Goal: Contribute content: Contribute content

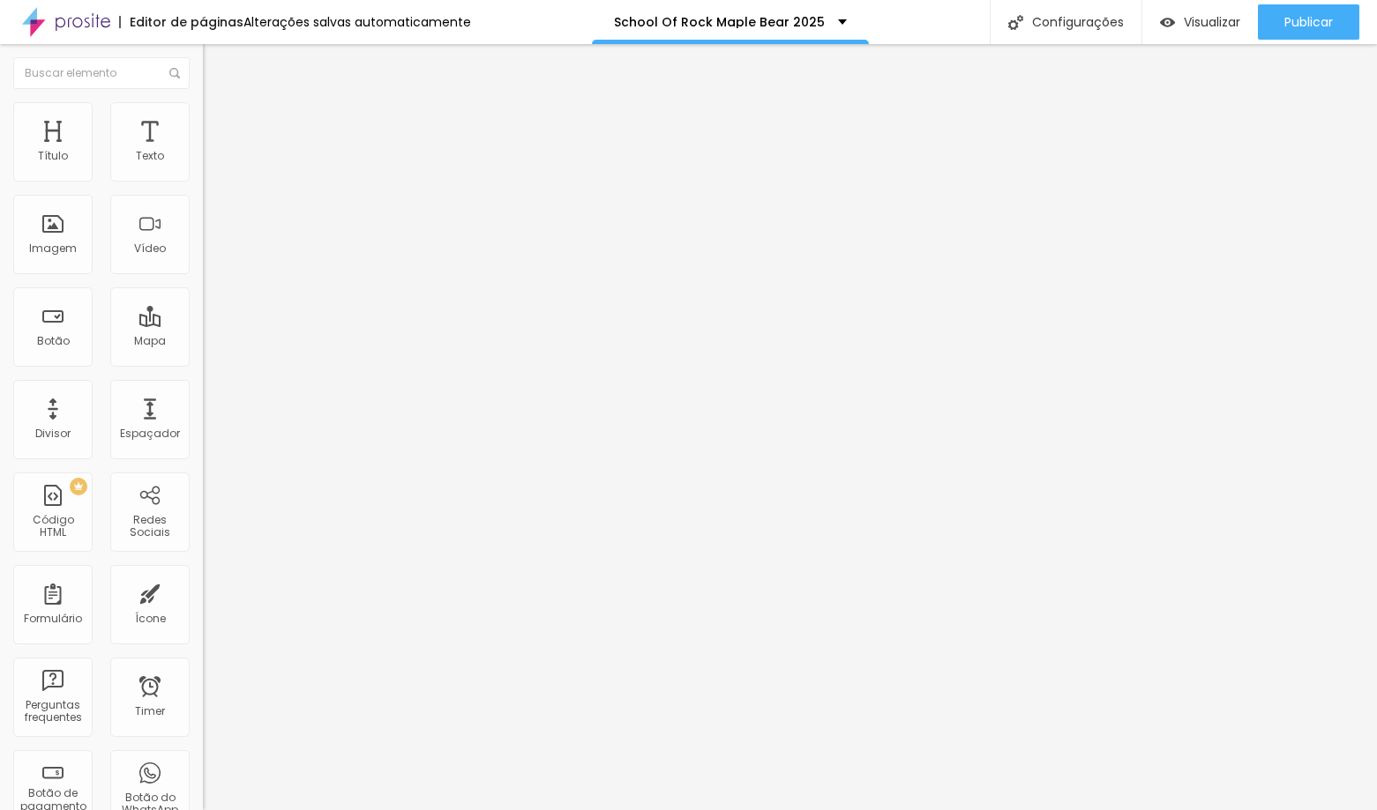
click at [203, 152] on span "Trocar imagem" at bounding box center [251, 144] width 96 height 15
click at [203, 152] on span "Adicionar imagem" at bounding box center [260, 144] width 114 height 15
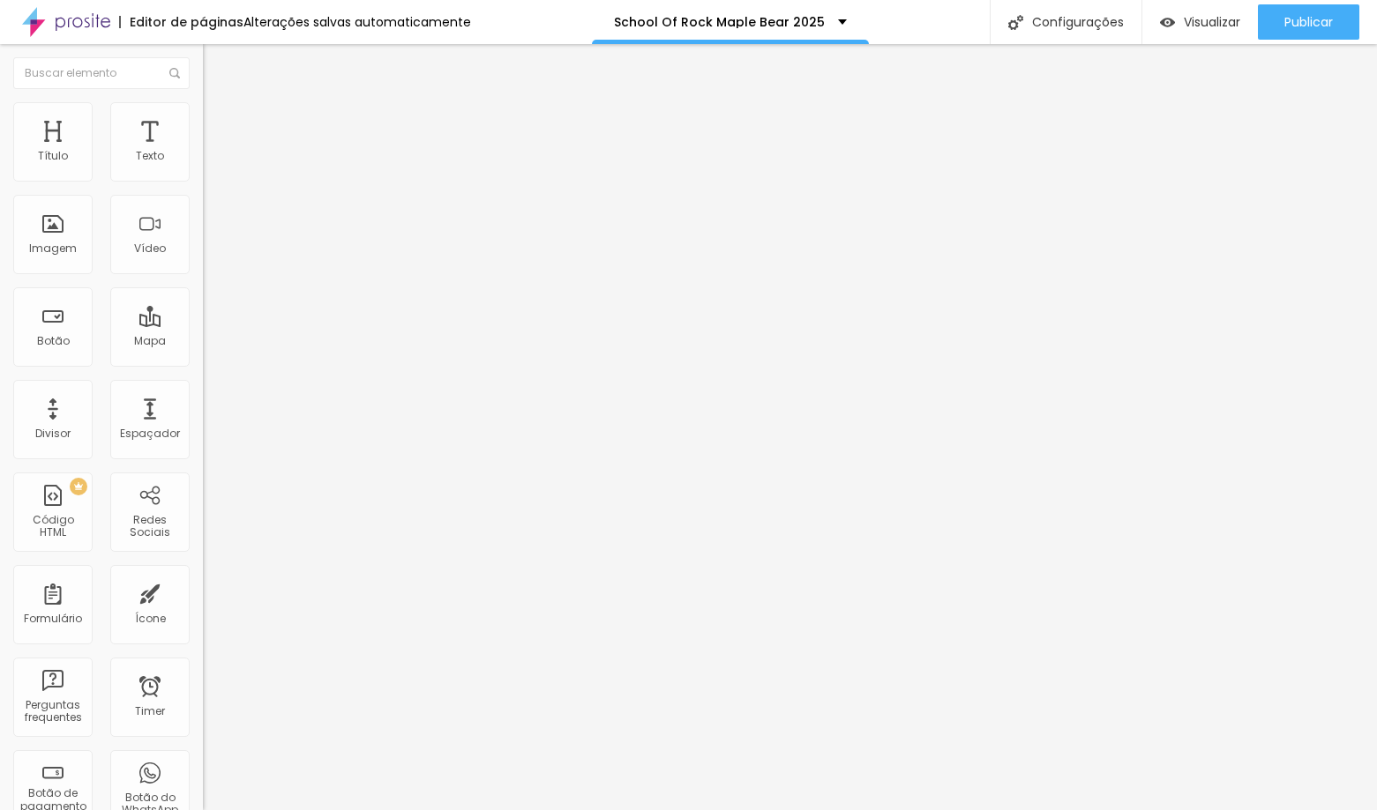
click at [203, 103] on img at bounding box center [211, 110] width 16 height 16
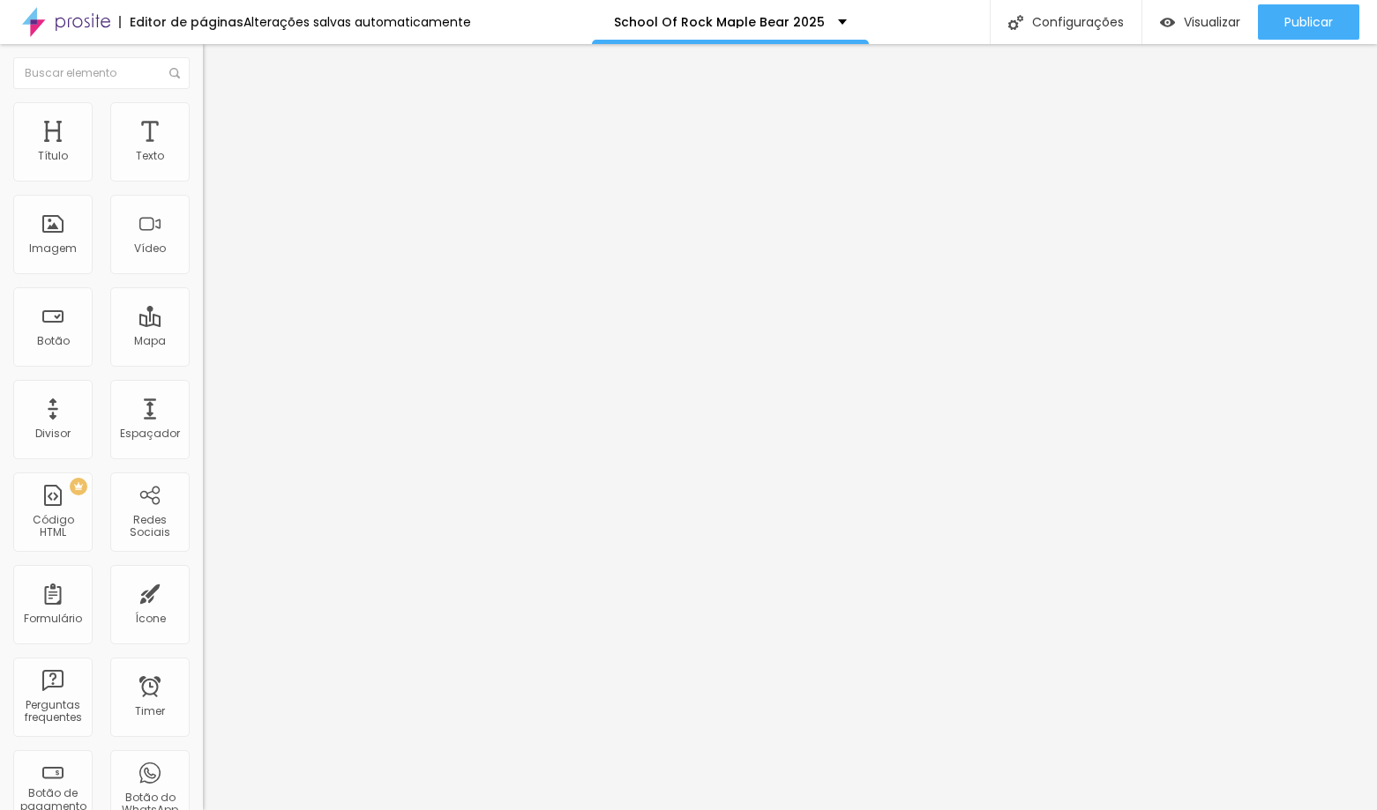
type input "95"
type input "90"
type input "85"
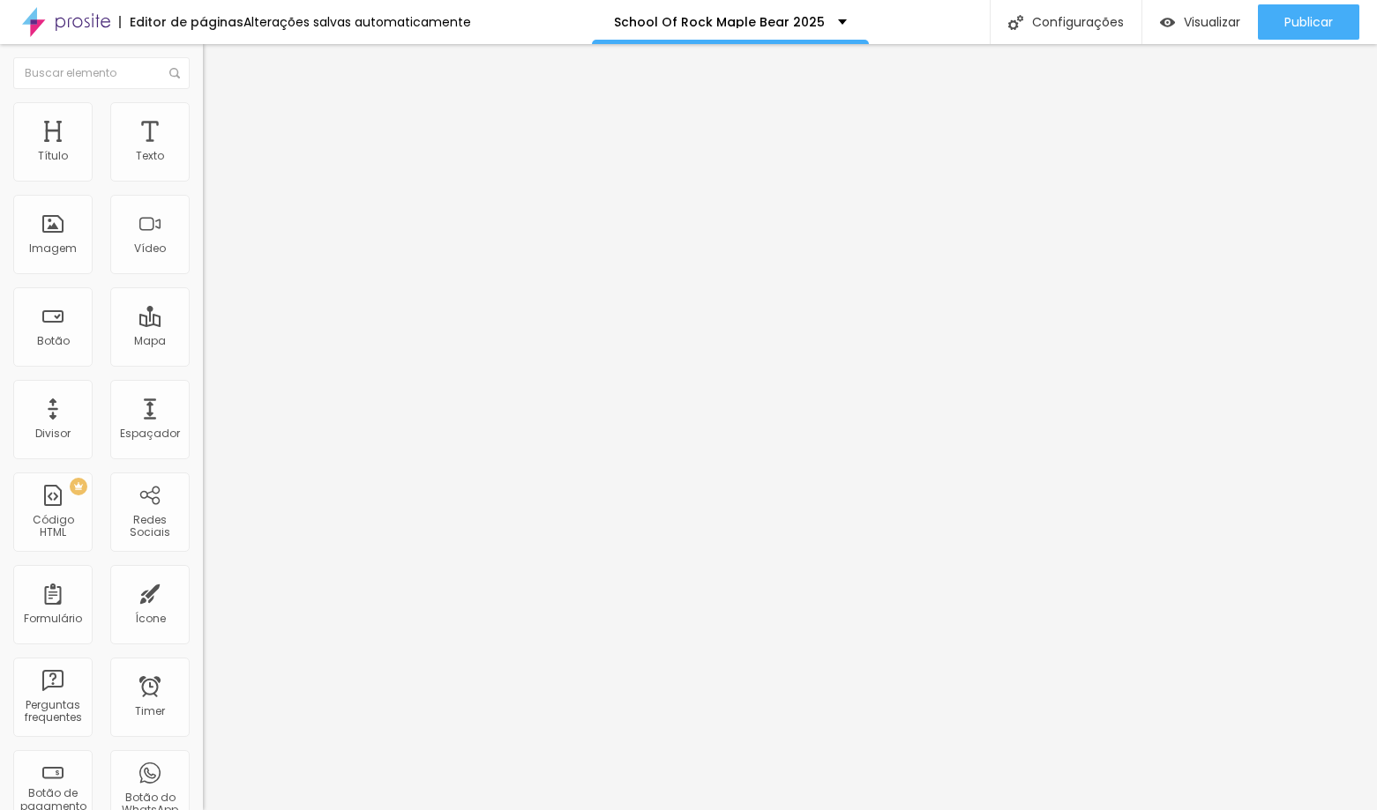
type input "85"
type input "80"
type input "75"
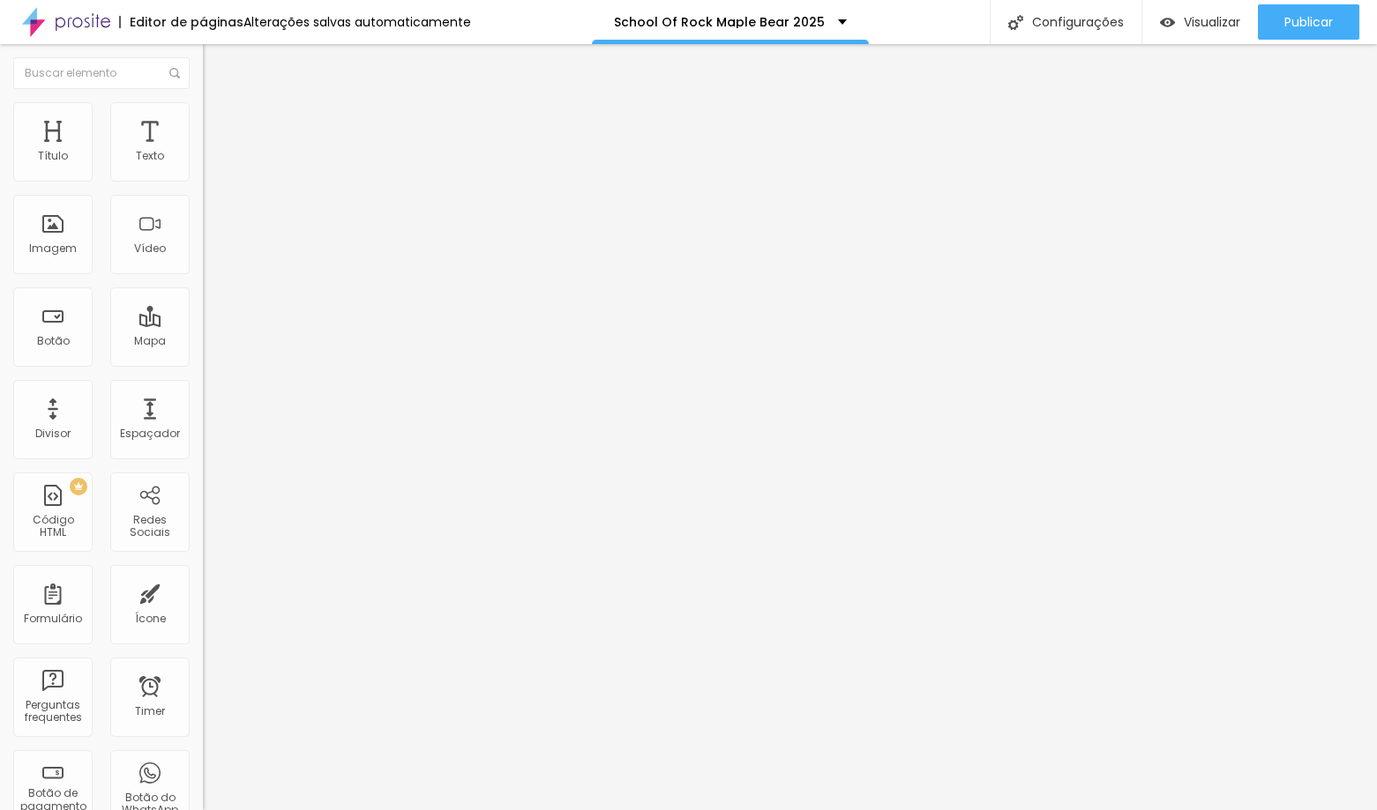
type input "70"
type input "65"
type input "60"
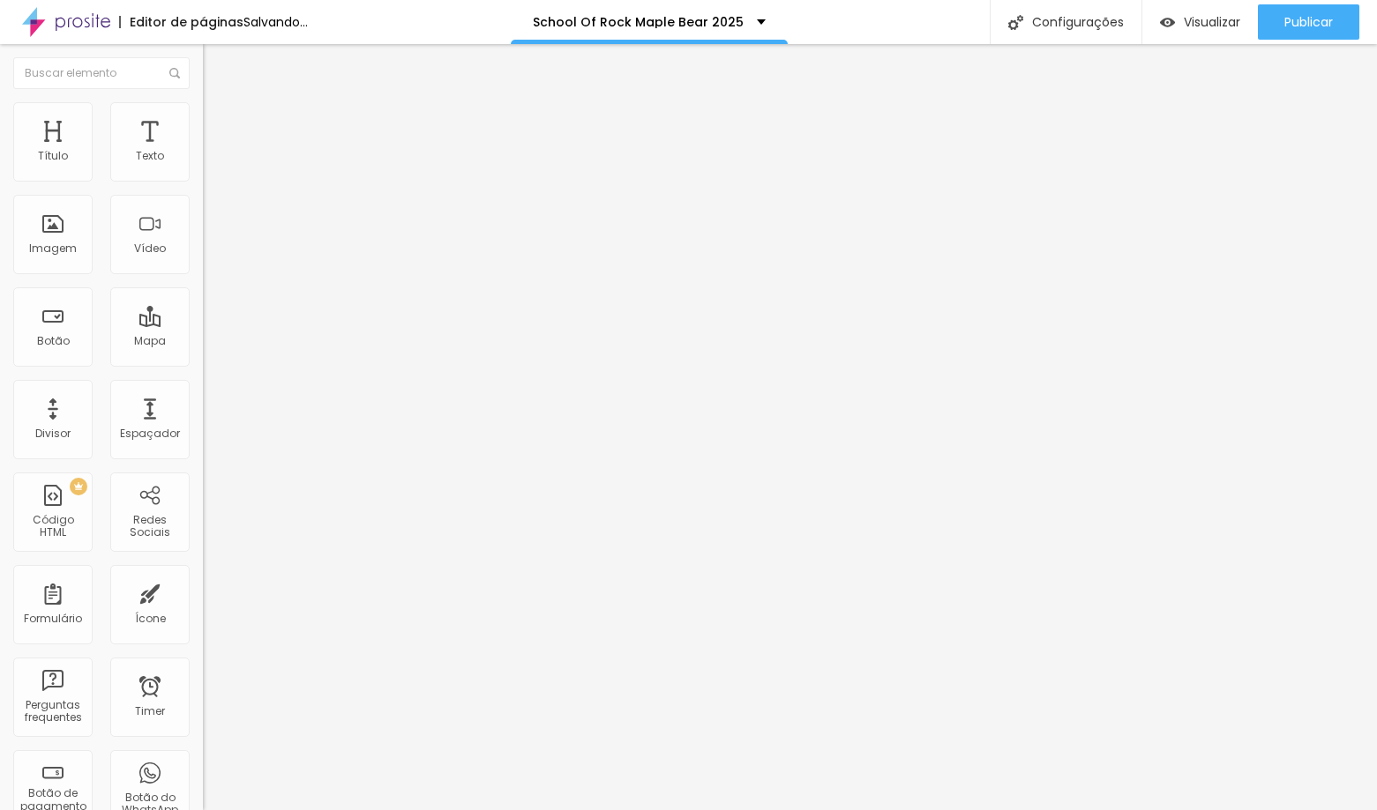
drag, startPoint x: 185, startPoint y: 188, endPoint x: 108, endPoint y: 182, distance: 77.9
type input "60"
click at [203, 181] on input "range" at bounding box center [260, 174] width 114 height 14
click at [203, 120] on li "Avançado" at bounding box center [304, 129] width 203 height 18
type input "0"
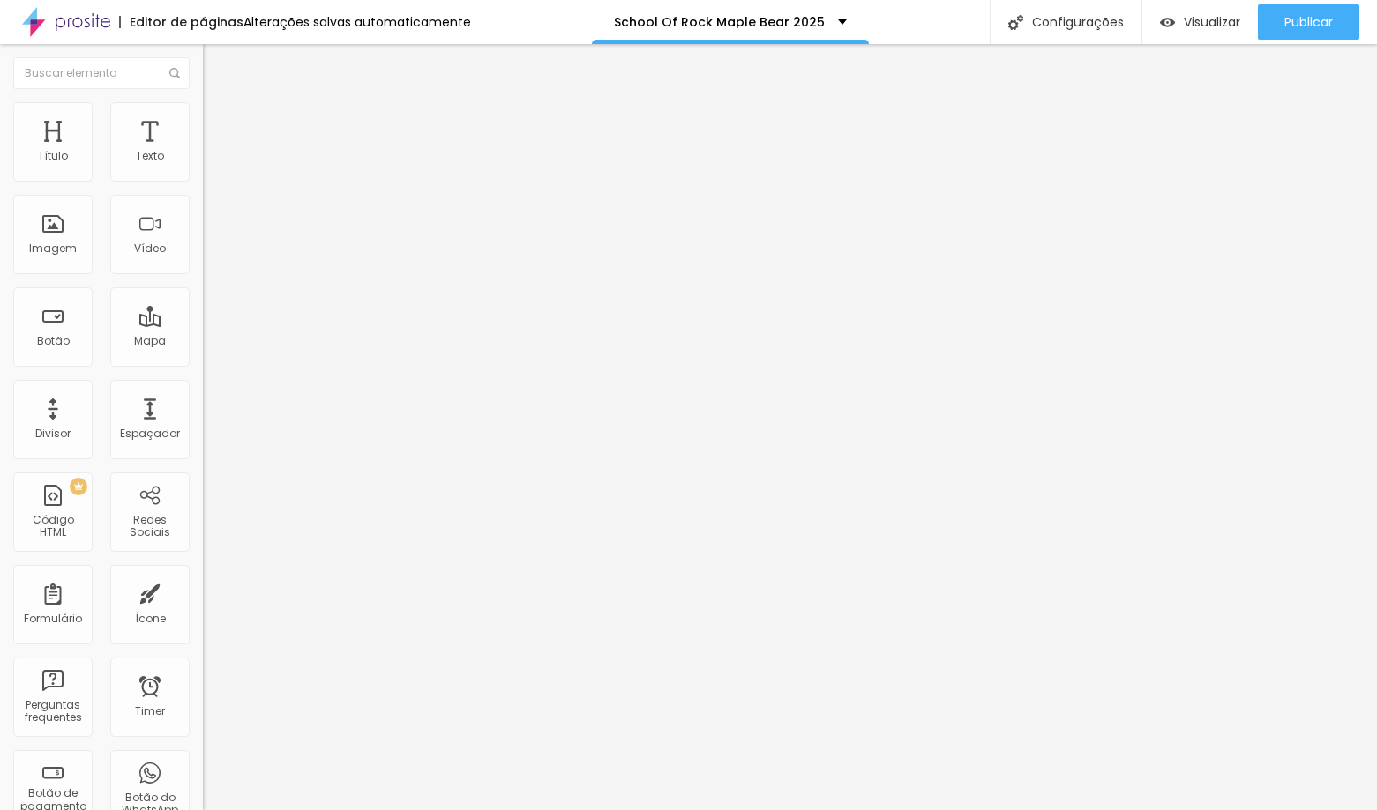
type input "0"
drag, startPoint x: 48, startPoint y: 173, endPoint x: -46, endPoint y: 146, distance: 97.4
type input "0"
click at [203, 342] on input "range" at bounding box center [260, 349] width 114 height 14
click at [203, 113] on img at bounding box center [211, 110] width 16 height 16
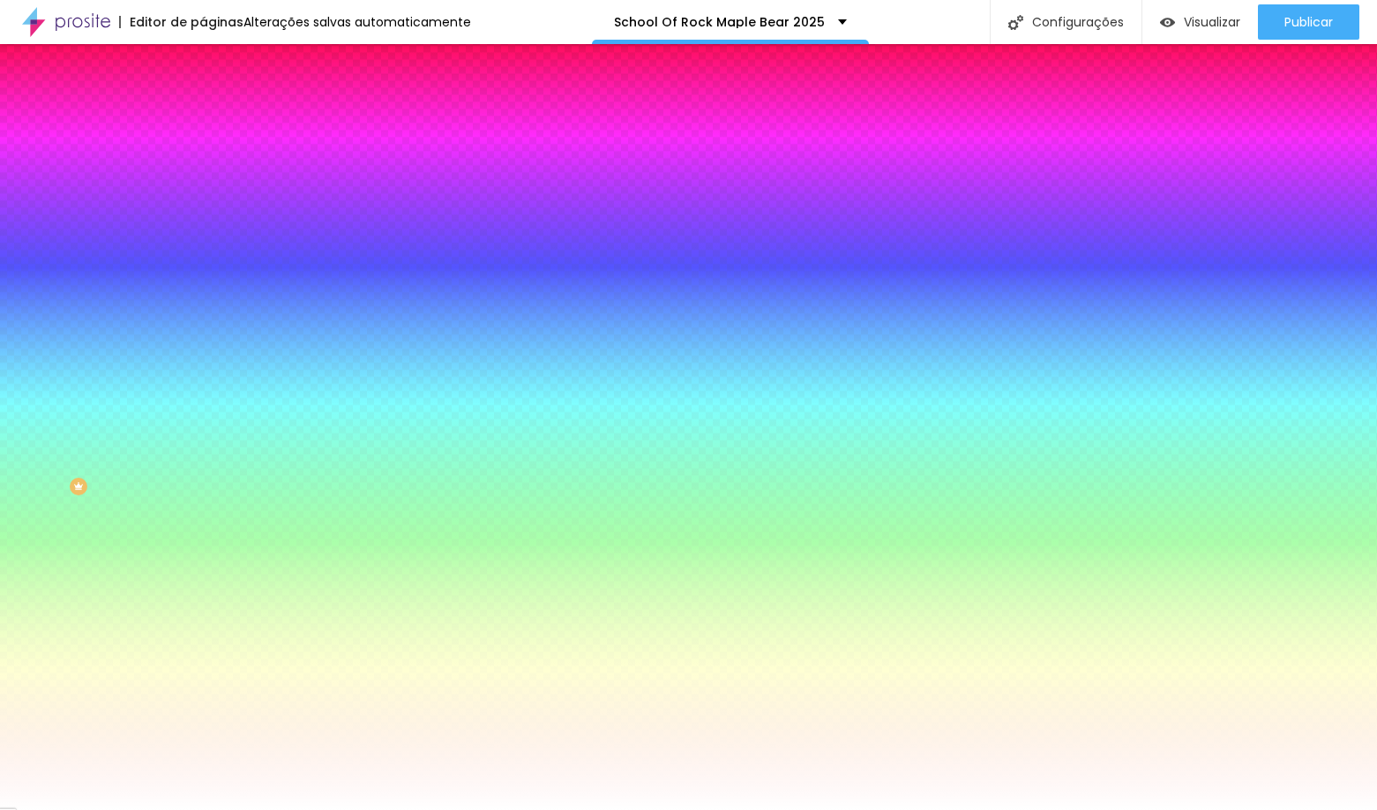
click at [203, 133] on li "Avançado" at bounding box center [304, 129] width 203 height 18
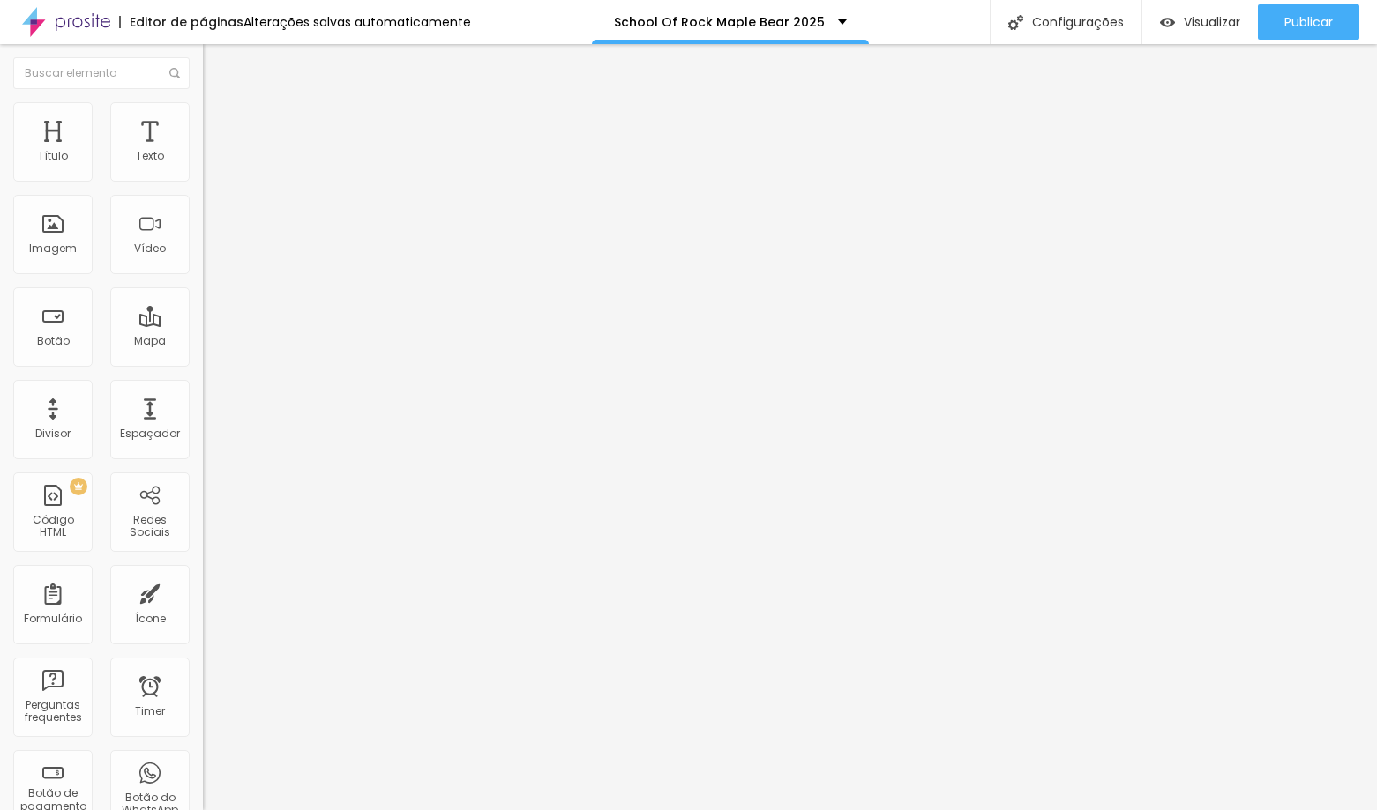
type input "15"
type input "10"
type input "5"
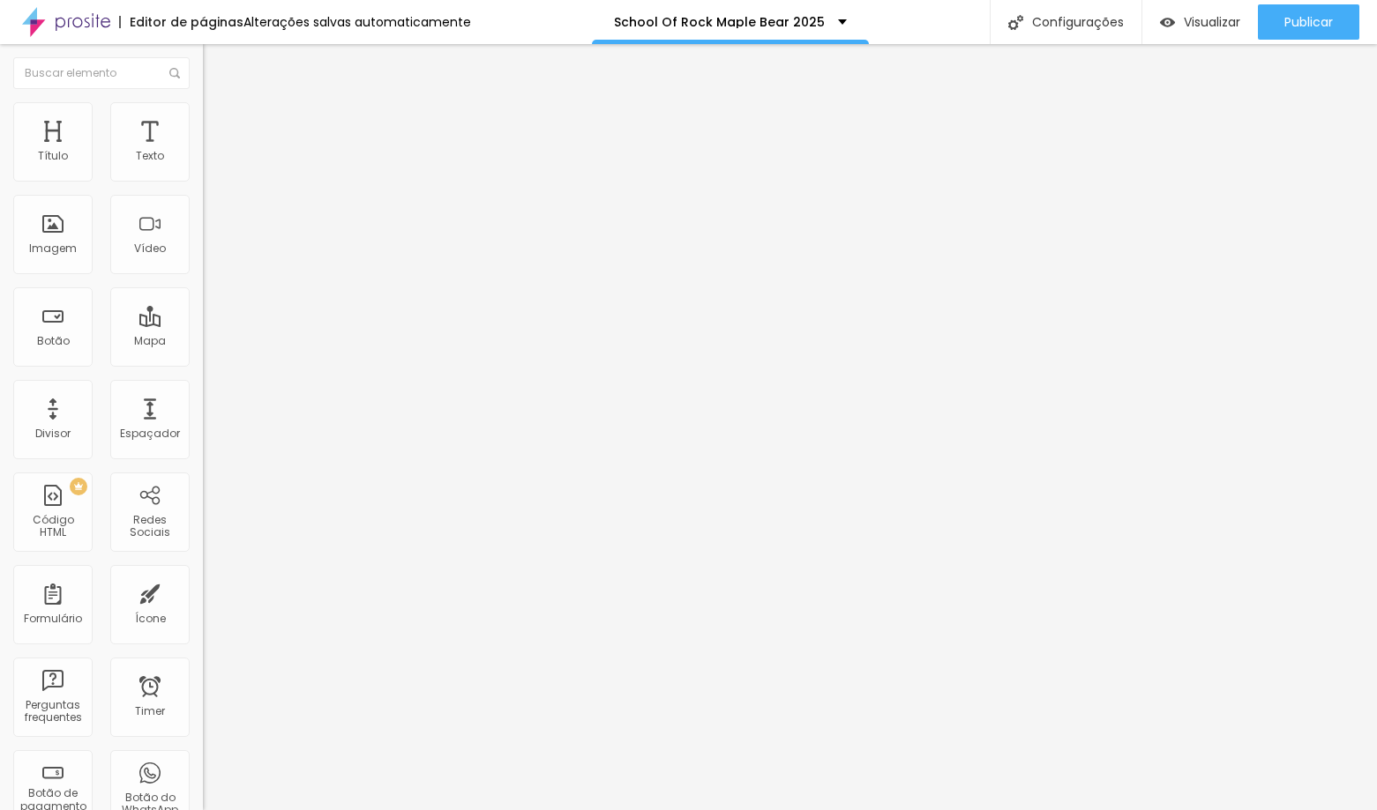
type input "5"
type input "0"
drag, startPoint x: 71, startPoint y: 174, endPoint x: 4, endPoint y: 157, distance: 68.2
type input "0"
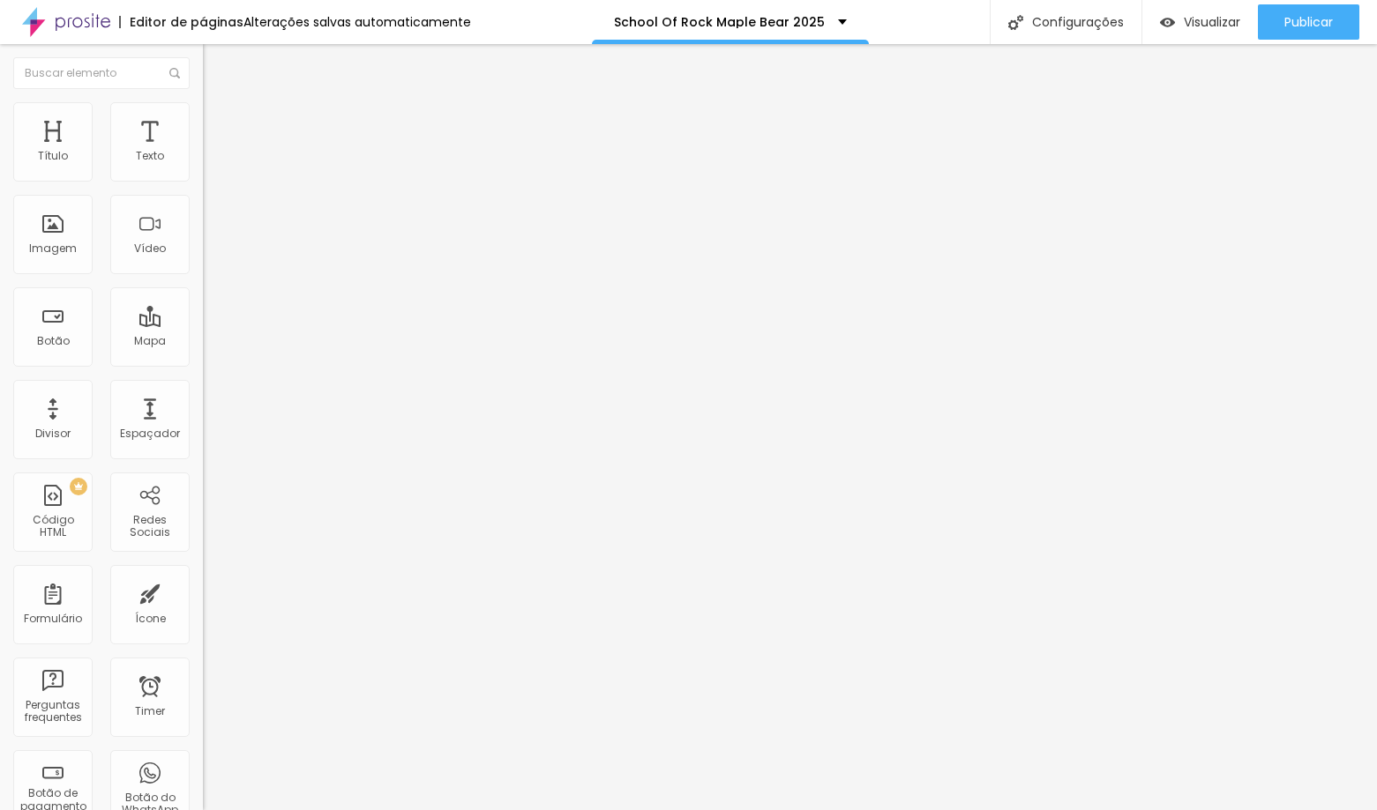
click at [203, 342] on input "range" at bounding box center [260, 349] width 114 height 14
click at [219, 120] on span "Estilo" at bounding box center [232, 114] width 27 height 15
type input "50"
drag, startPoint x: 80, startPoint y: 191, endPoint x: 93, endPoint y: 192, distance: 12.4
type input "50"
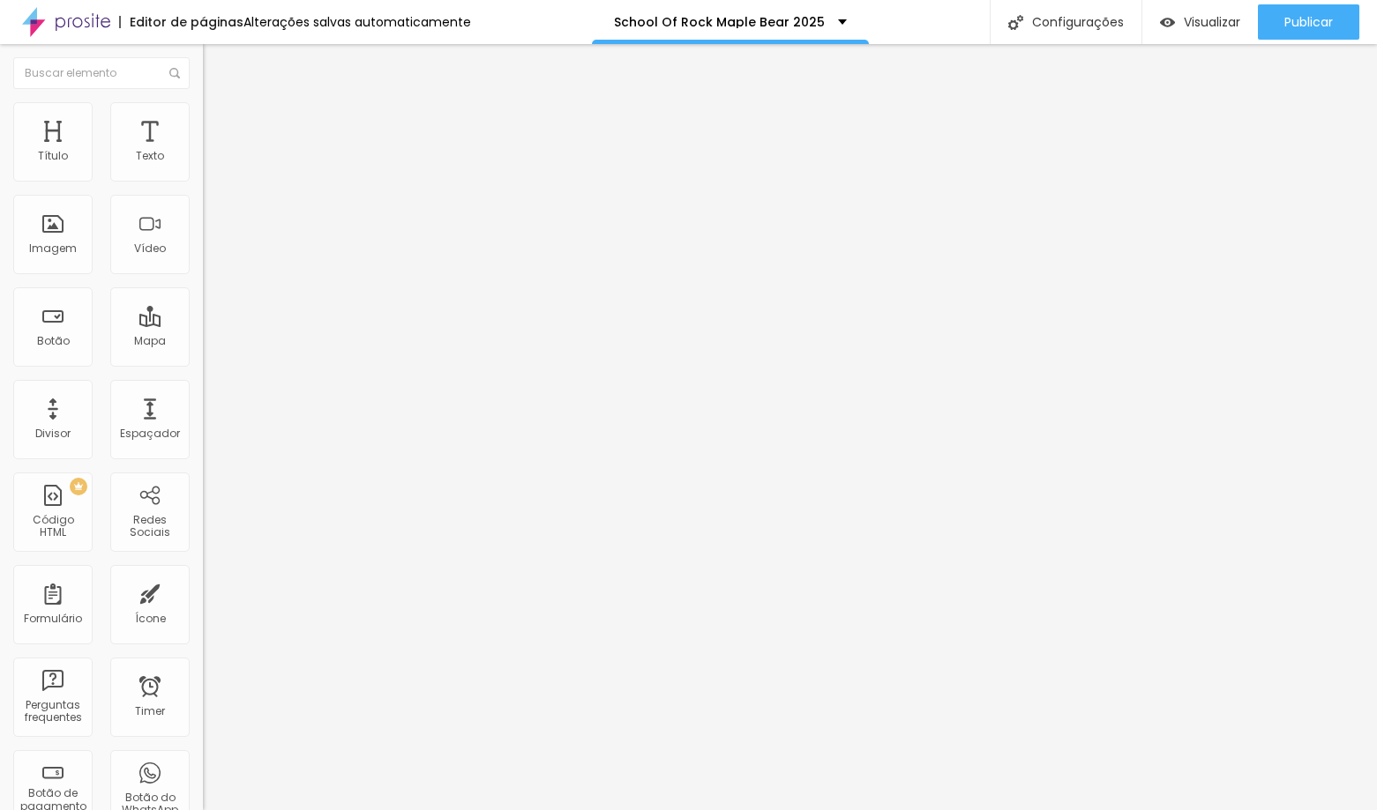
click at [203, 181] on input "range" at bounding box center [260, 174] width 114 height 14
click at [203, 166] on input "[URL][DOMAIN_NAME]" at bounding box center [309, 157] width 212 height 18
paste input "[DOMAIN_NAME][URL]"
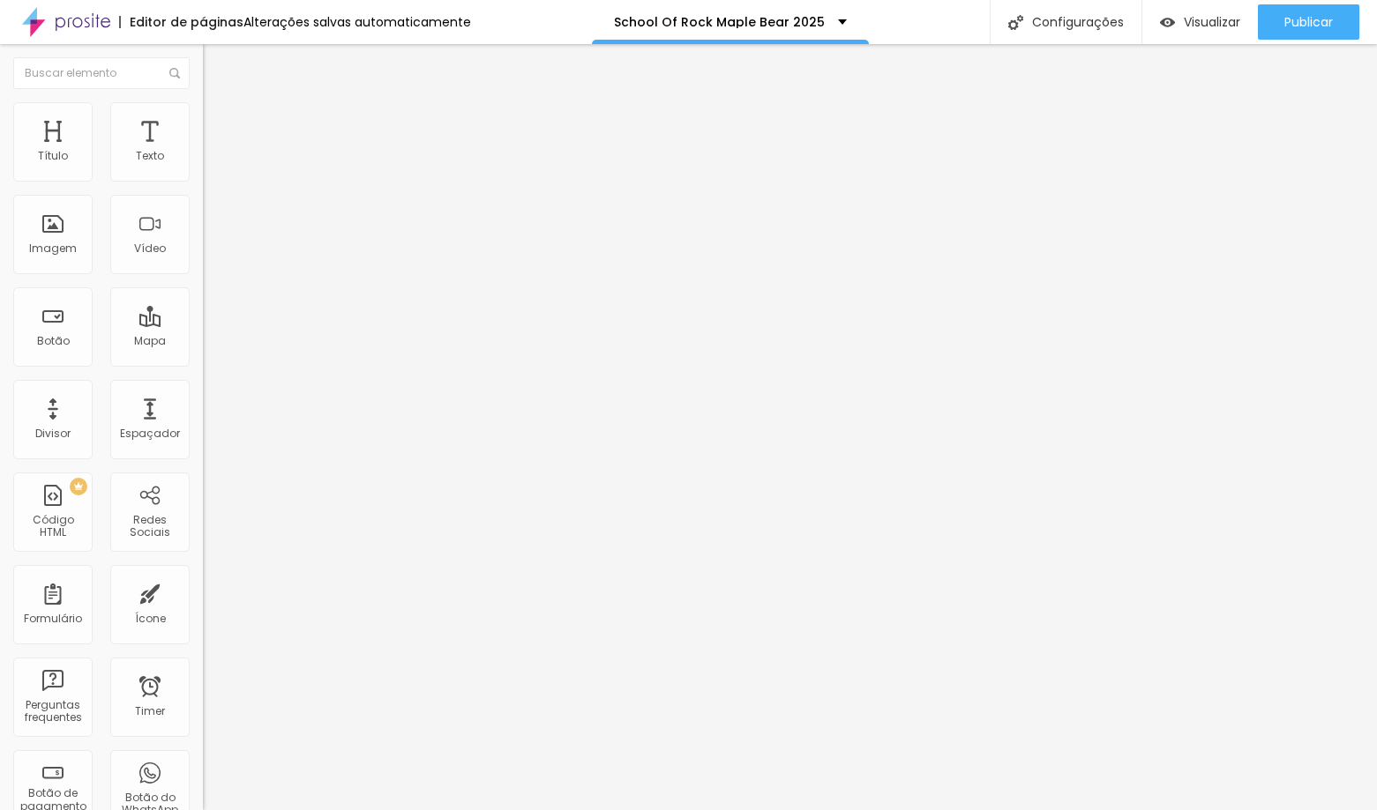
scroll to position [0, 4]
type input "[URL][DOMAIN_NAME]"
click at [1281, 22] on button "Publicar" at bounding box center [1308, 21] width 101 height 35
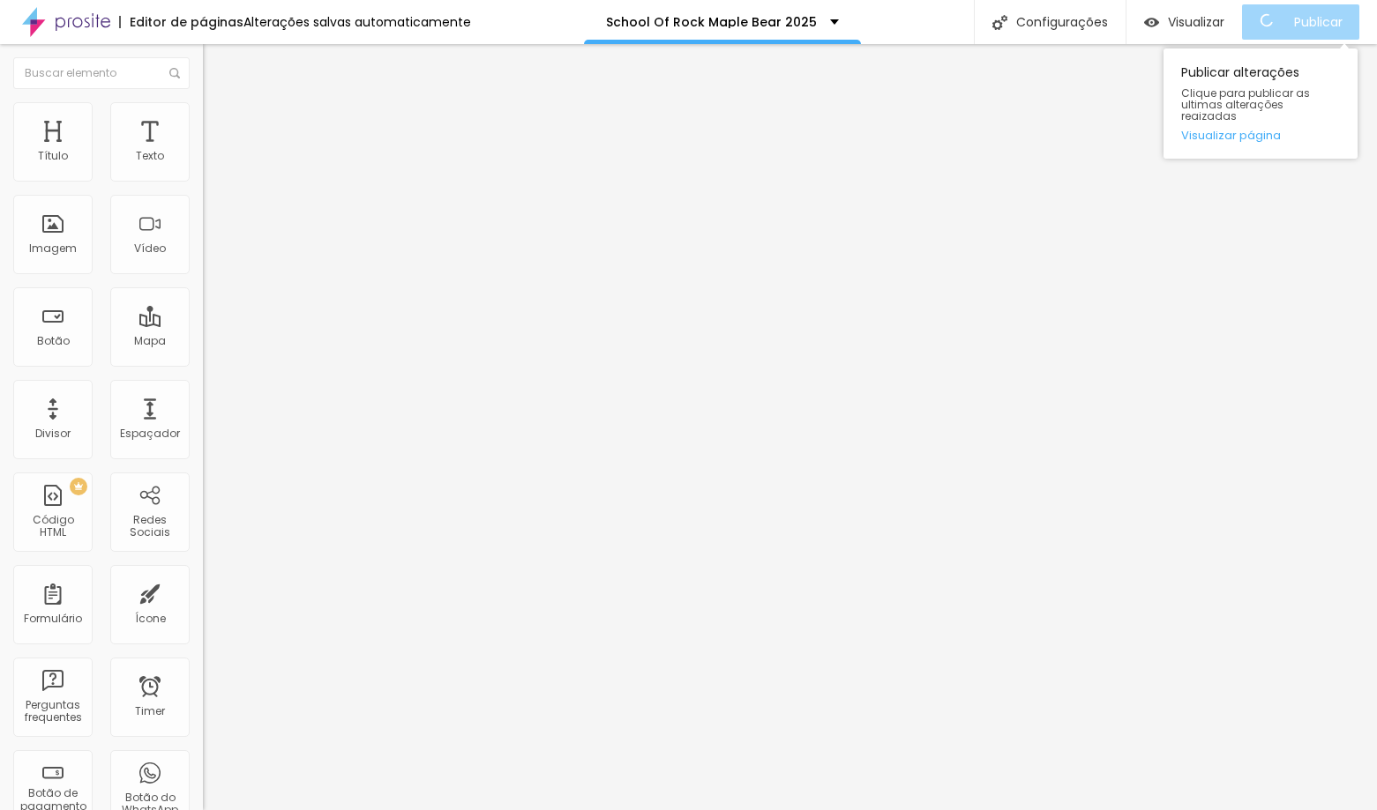
scroll to position [0, 0]
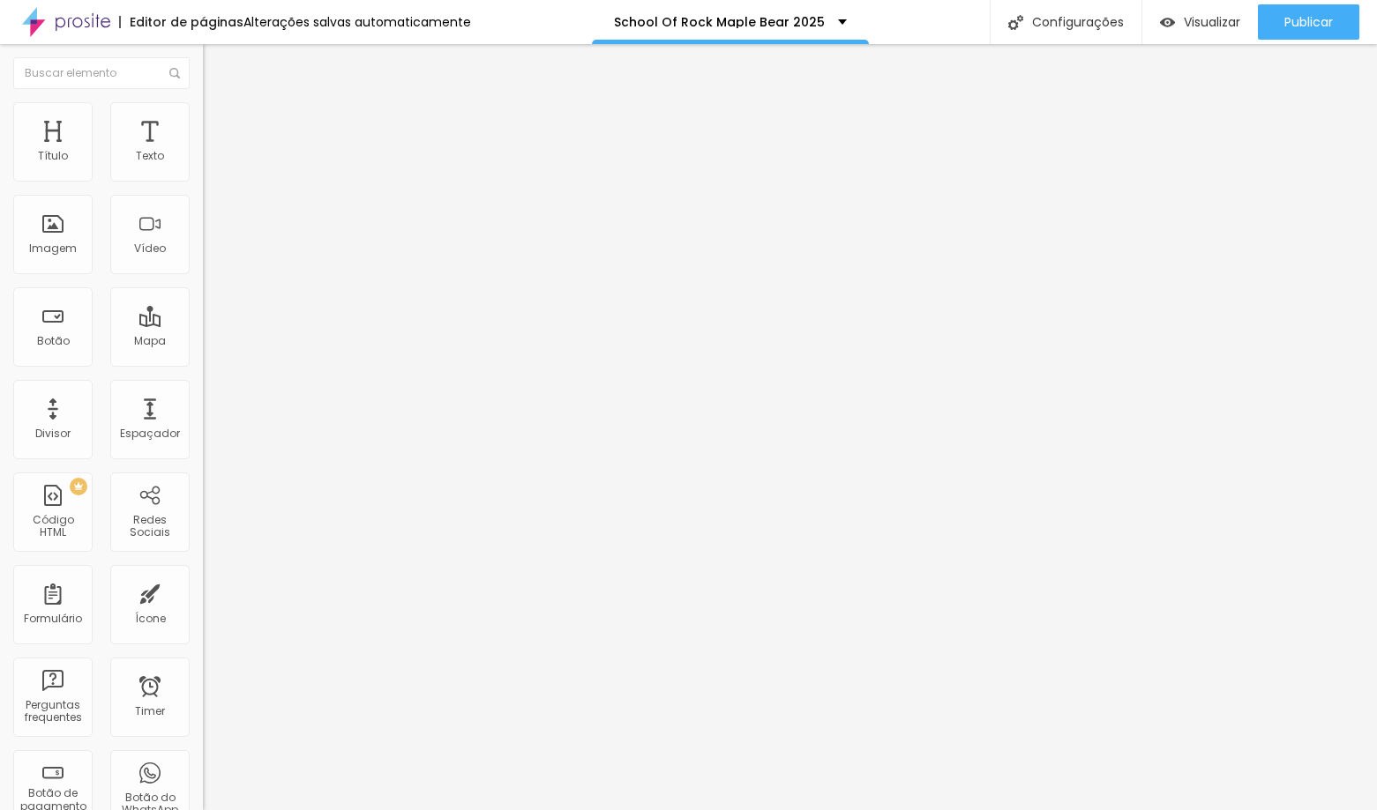
click at [203, 264] on span "16:9 Wide" at bounding box center [228, 256] width 50 height 15
click at [203, 274] on span "Ultrawide" at bounding box center [228, 266] width 50 height 15
click at [219, 124] on span "Avançado" at bounding box center [248, 131] width 58 height 15
click at [203, 110] on img at bounding box center [211, 110] width 16 height 16
type input "55"
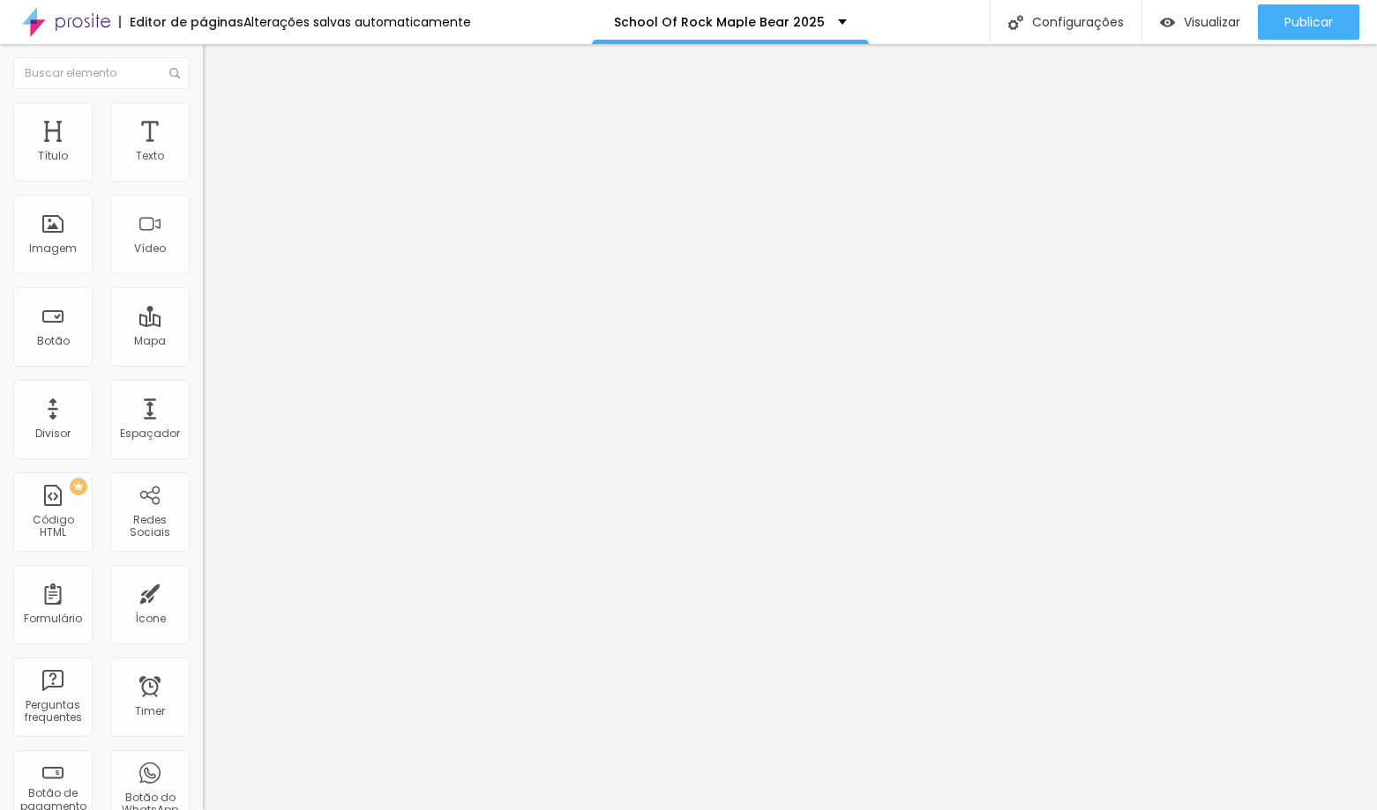
type input "55"
type input "50"
type input "45"
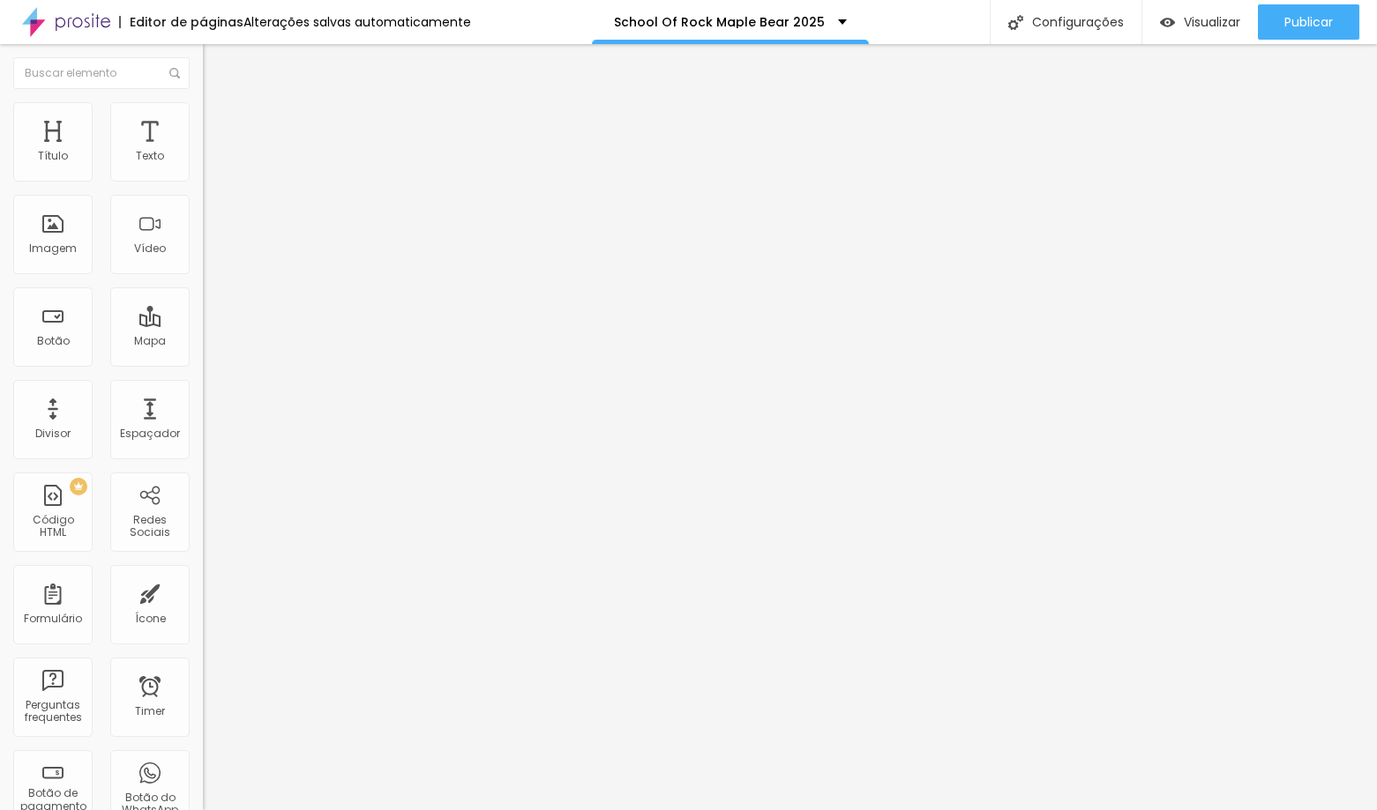
type input "40"
type input "35"
type input "30"
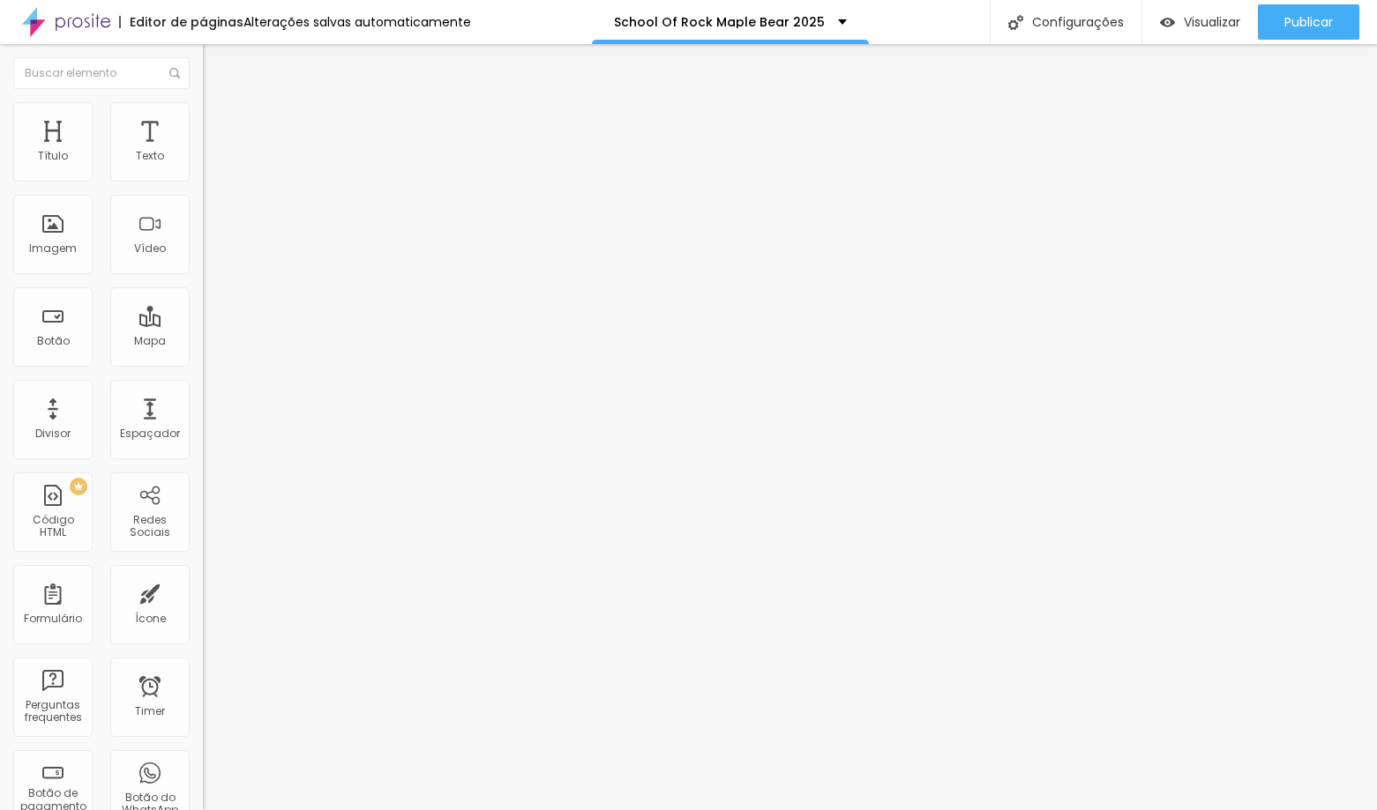
drag, startPoint x: 108, startPoint y: 190, endPoint x: 58, endPoint y: 191, distance: 49.4
type input "30"
click at [203, 181] on input "range" at bounding box center [260, 174] width 114 height 14
click at [203, 104] on img at bounding box center [211, 110] width 16 height 16
type input "45"
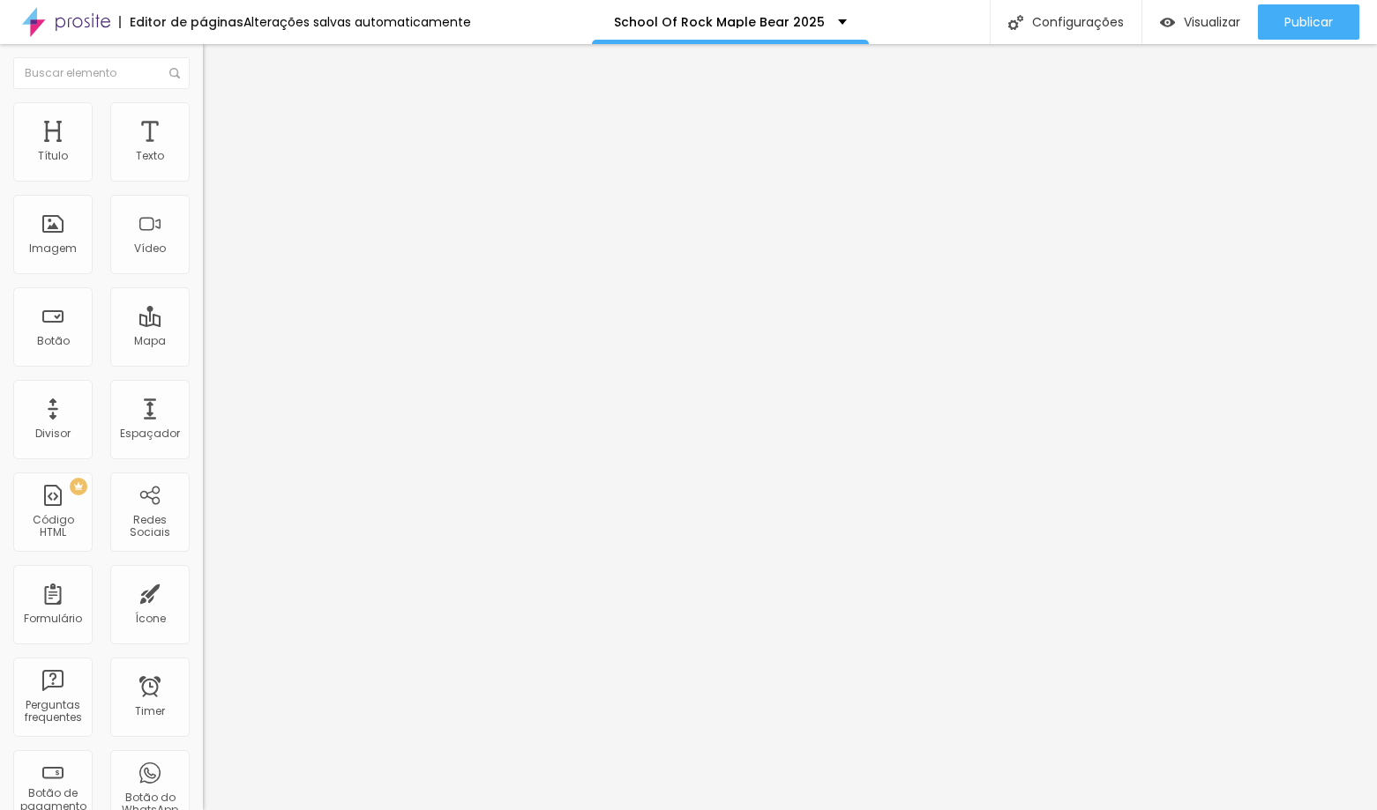
type input "45"
type input "40"
type input "35"
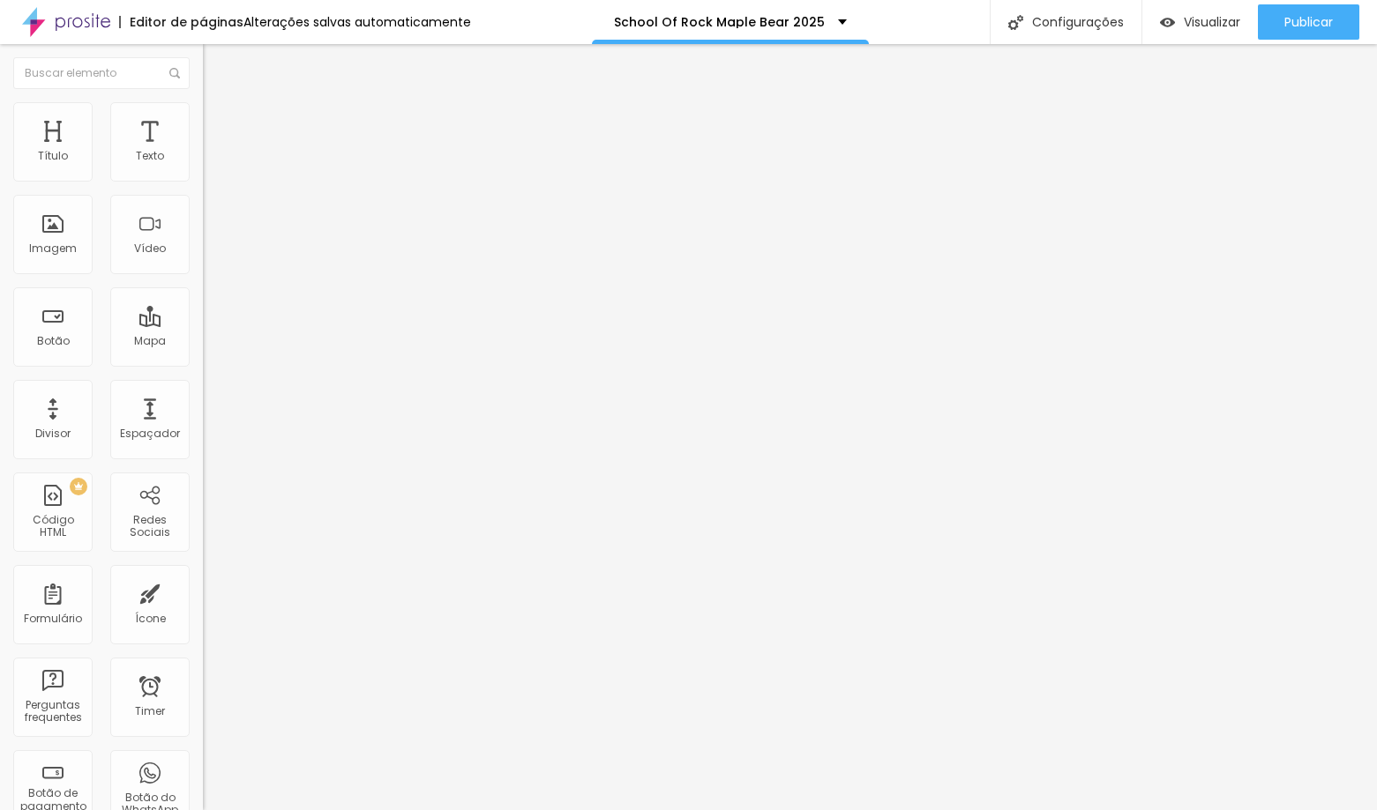
type input "30"
type input "25"
drag, startPoint x: 94, startPoint y: 189, endPoint x: 44, endPoint y: 189, distance: 50.3
type input "25"
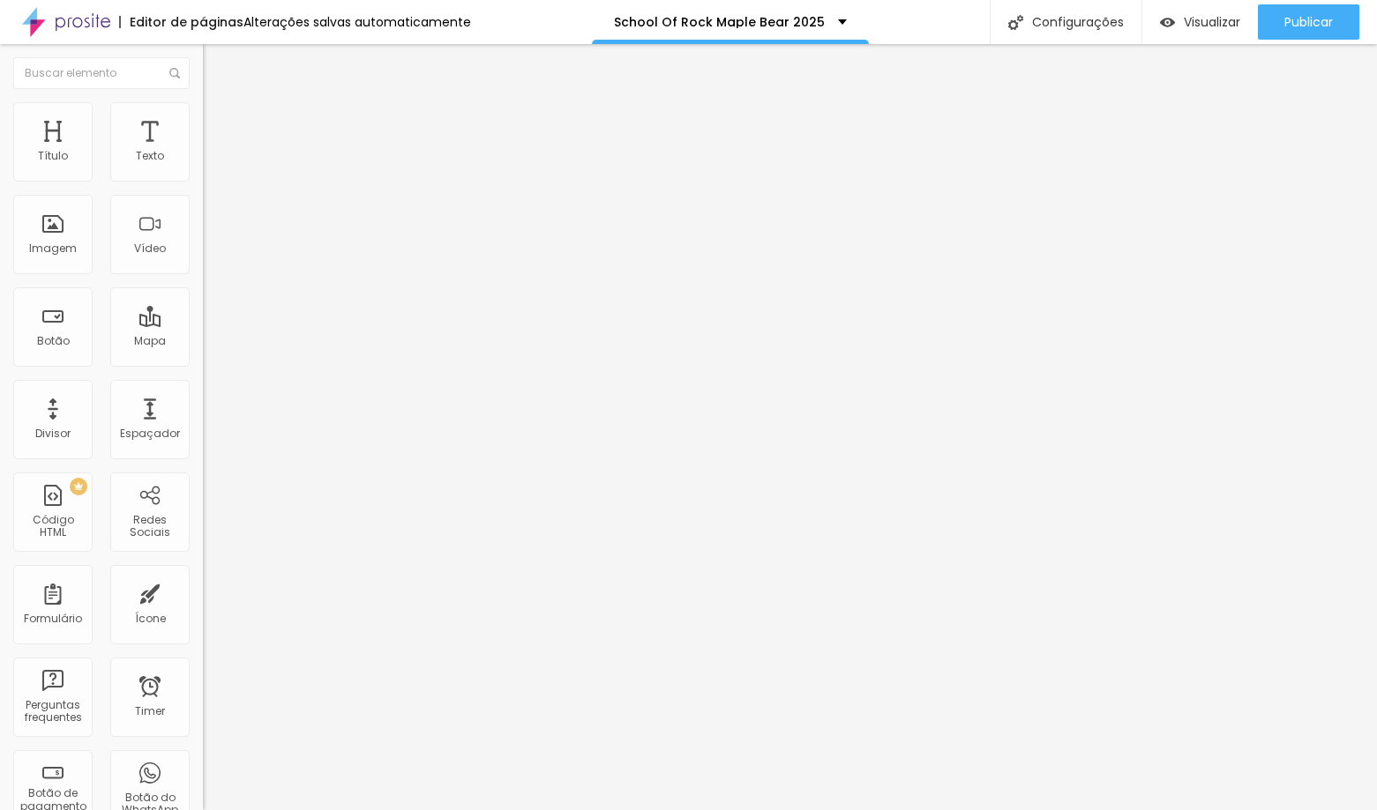
click at [203, 181] on input "range" at bounding box center [260, 174] width 114 height 14
click at [1327, 18] on span "Publicar" at bounding box center [1308, 22] width 49 height 14
click at [203, 152] on span "Trocar imagem" at bounding box center [251, 144] width 96 height 15
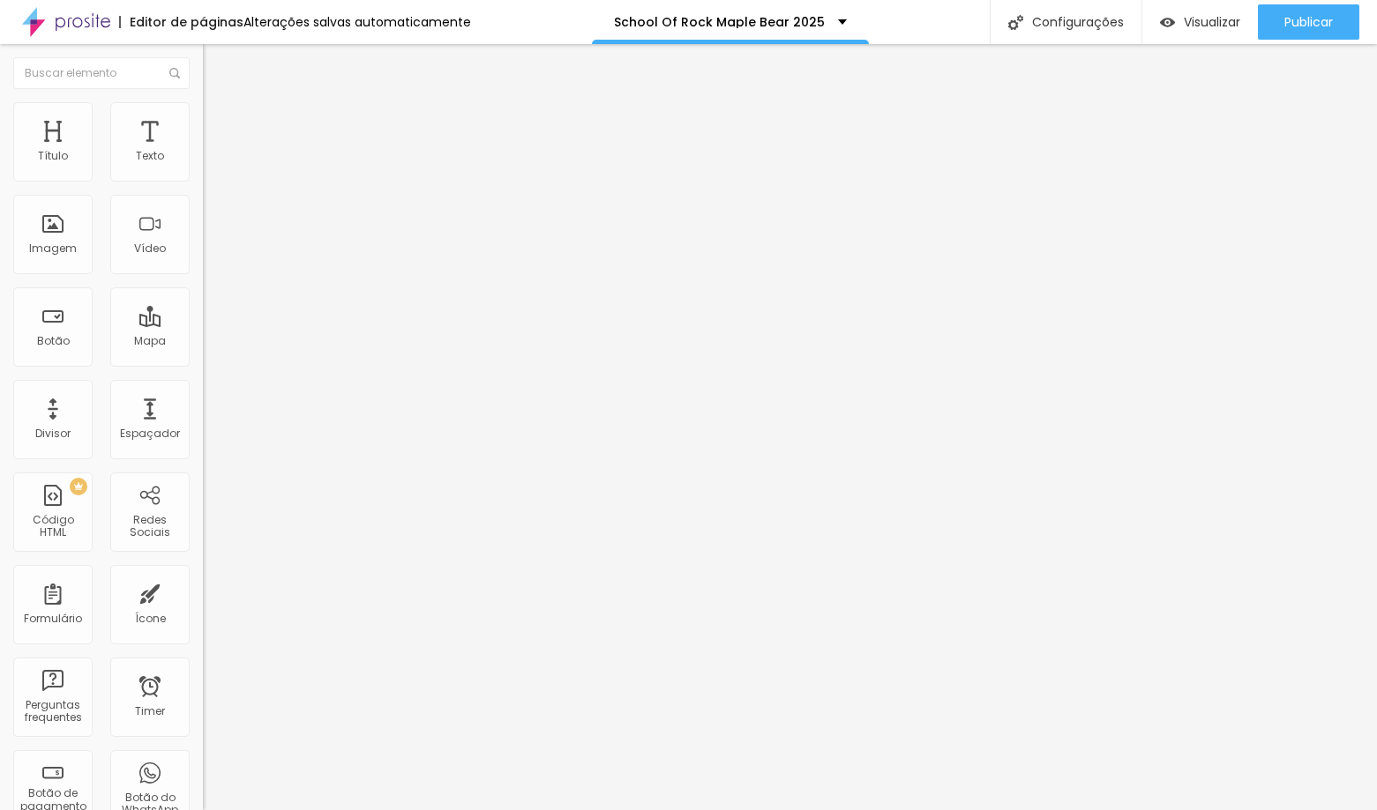
click at [219, 122] on span "Estilo" at bounding box center [232, 114] width 27 height 15
type input "40"
click at [203, 181] on input "range" at bounding box center [260, 174] width 114 height 14
type input "40"
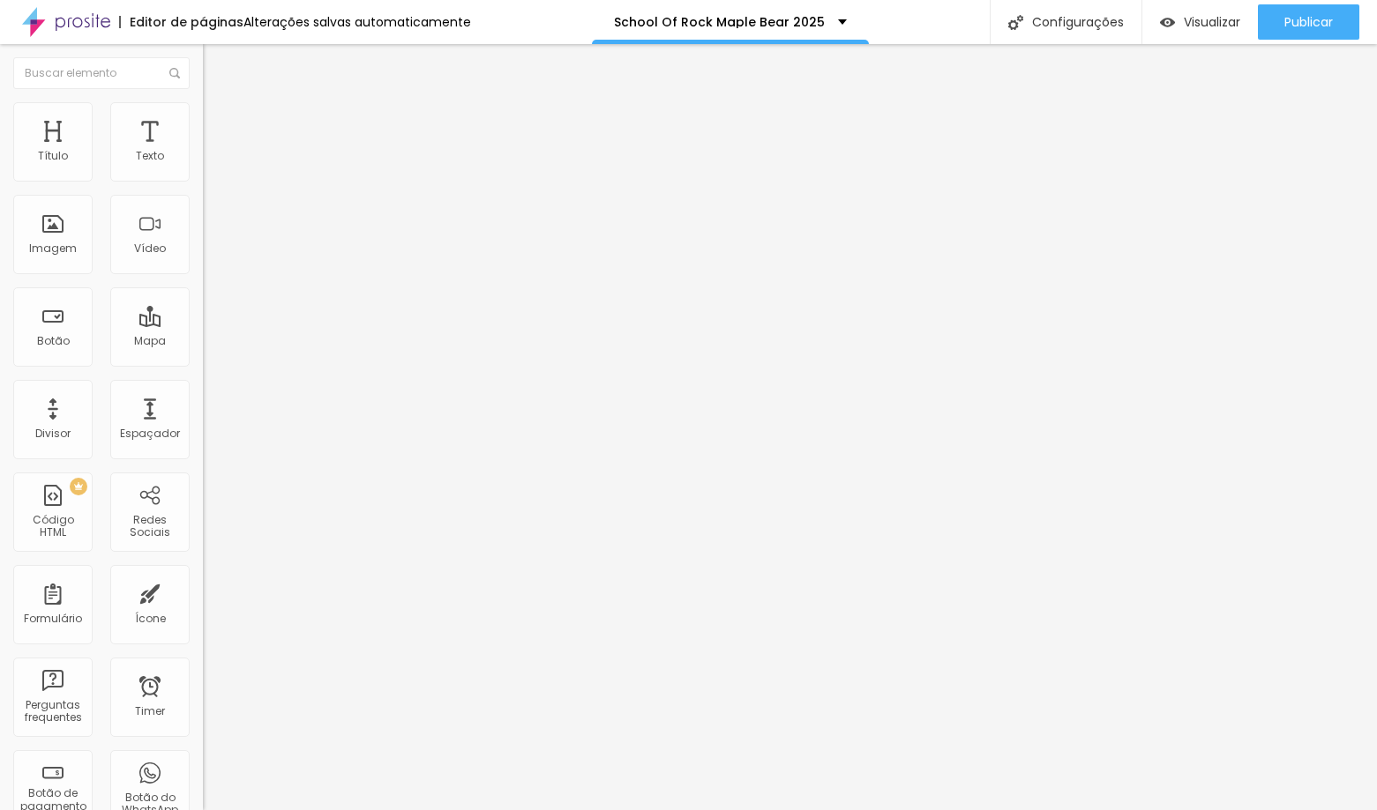
type input "55"
click at [203, 181] on input "range" at bounding box center [260, 174] width 114 height 14
type input "55"
type input "65"
click at [203, 181] on input "range" at bounding box center [260, 174] width 114 height 14
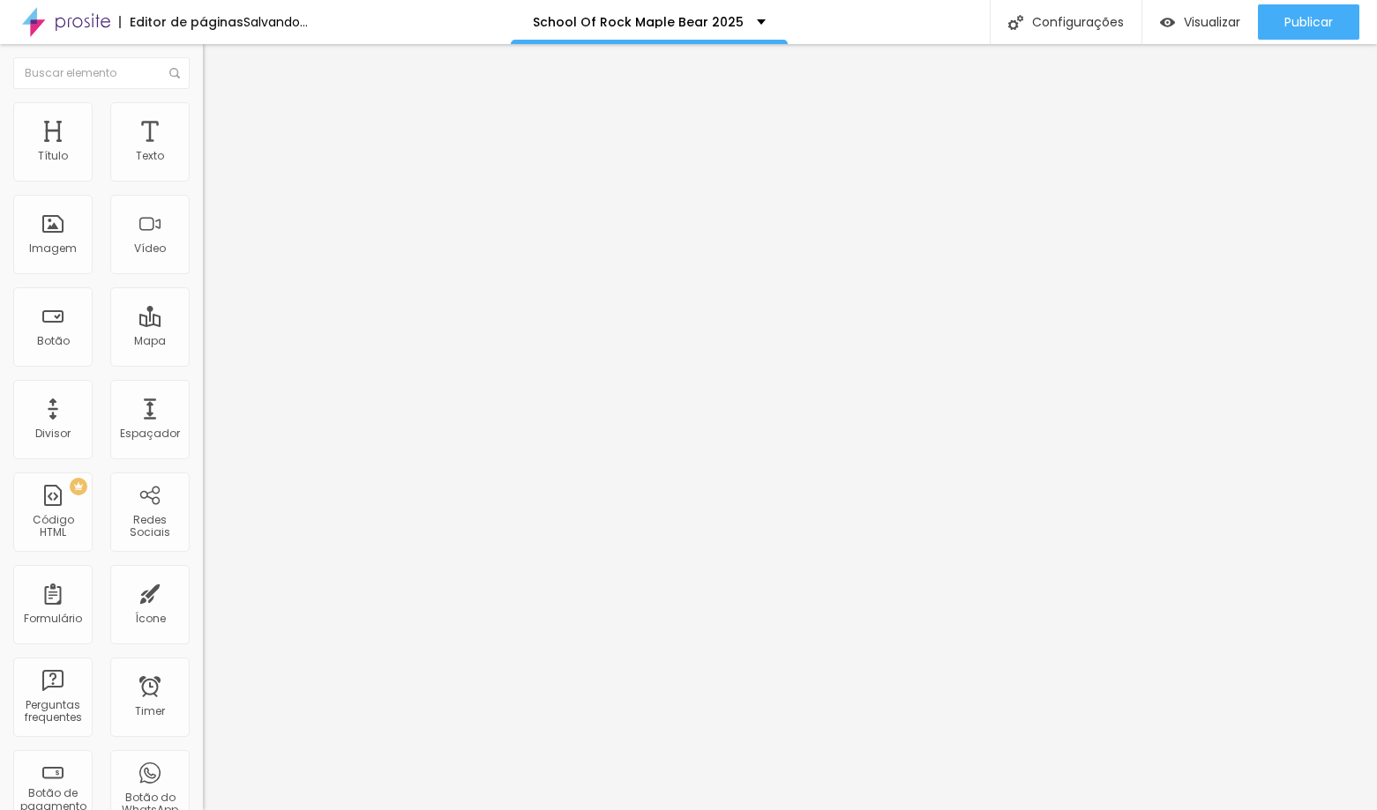
type input "65"
type input "60"
click at [203, 181] on input "range" at bounding box center [260, 174] width 114 height 14
type input "60"
type input "50"
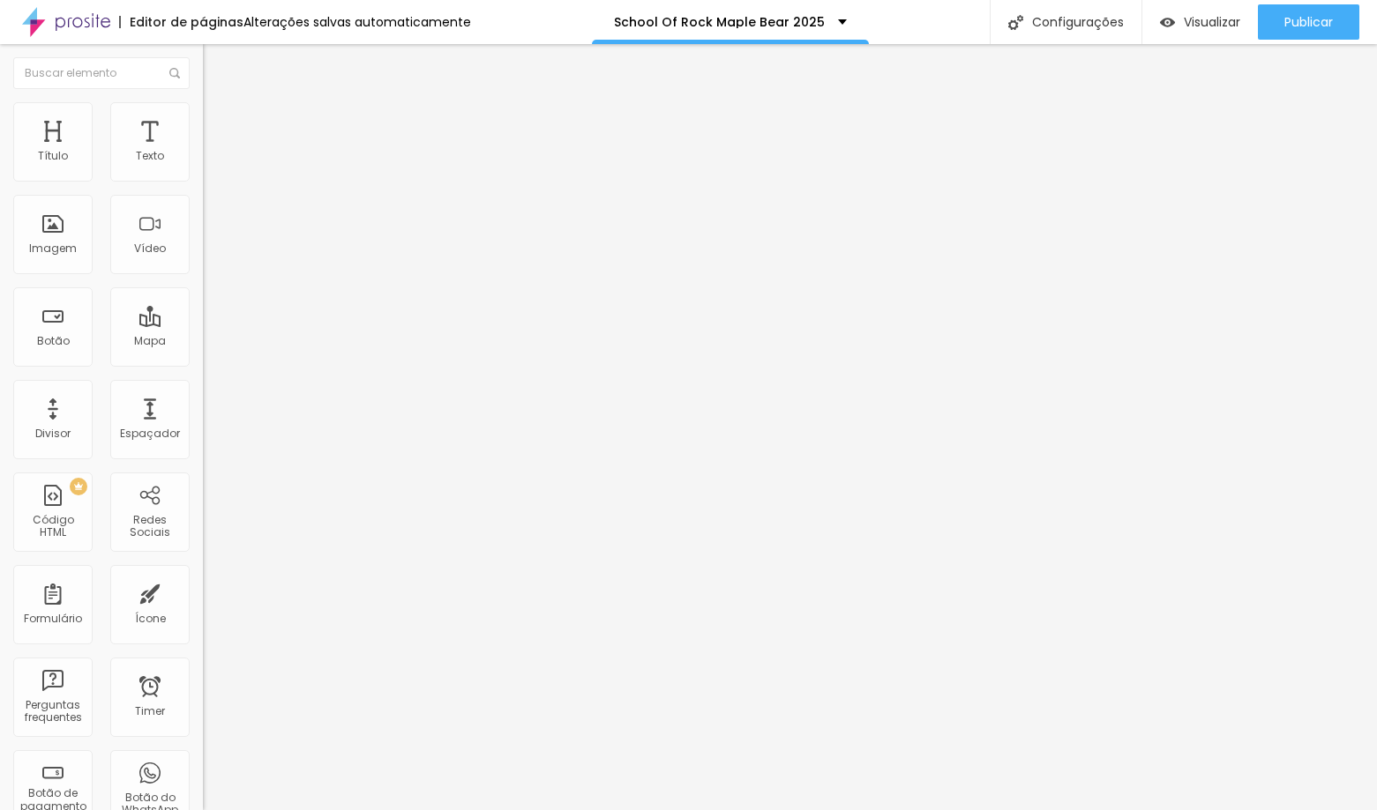
click at [203, 181] on input "range" at bounding box center [260, 174] width 114 height 14
type input "50"
type input "65"
click at [203, 181] on input "range" at bounding box center [260, 174] width 114 height 14
type input "65"
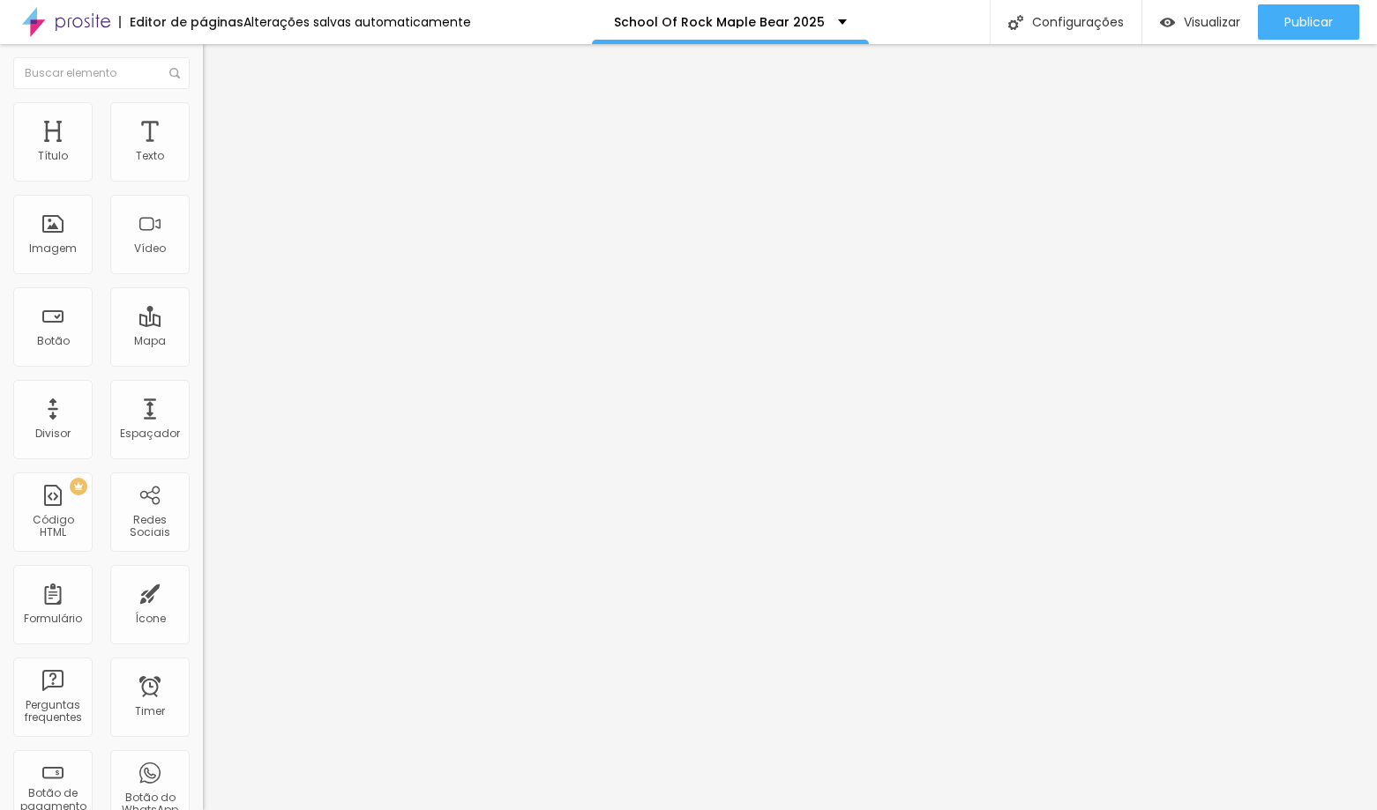
click at [203, 104] on img at bounding box center [211, 110] width 16 height 16
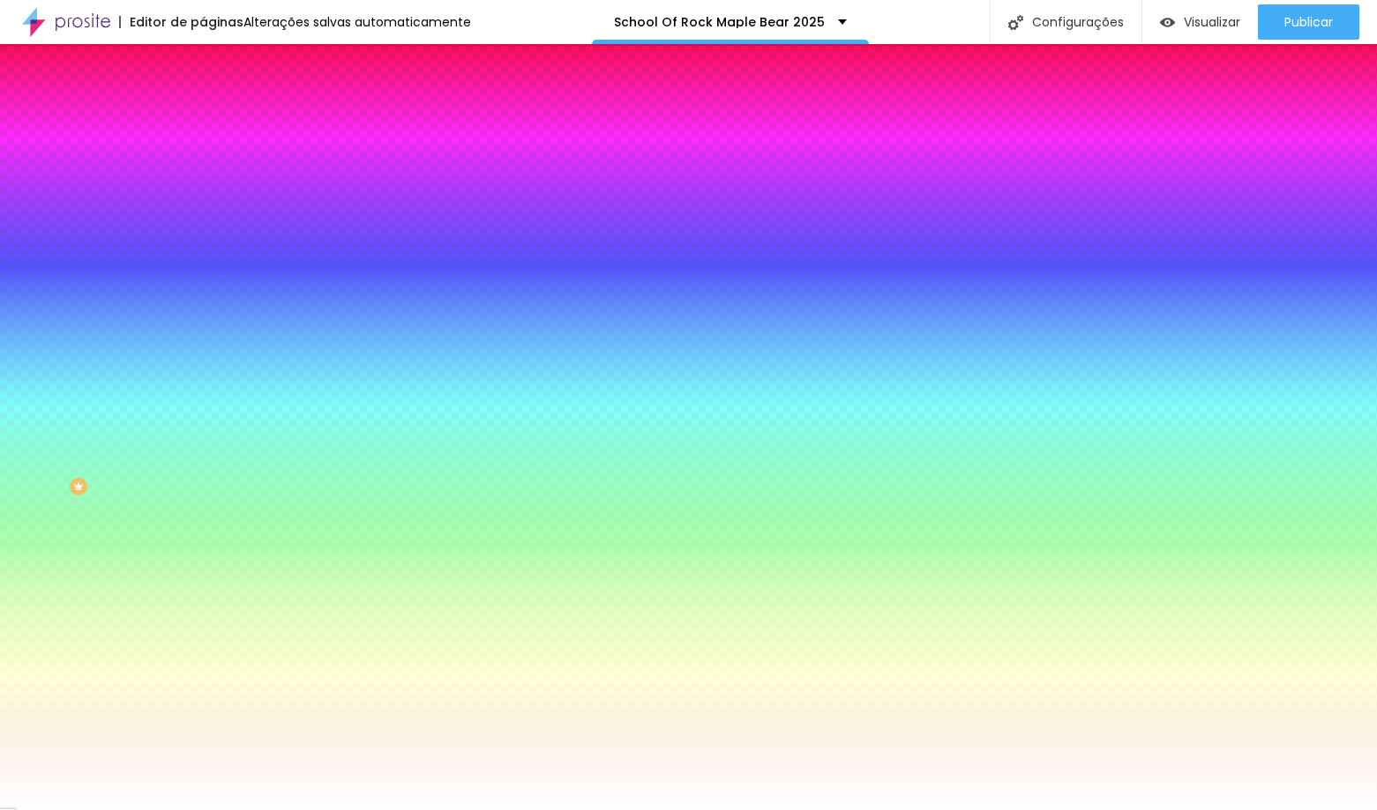
click at [219, 124] on span "Avançado" at bounding box center [248, 131] width 58 height 15
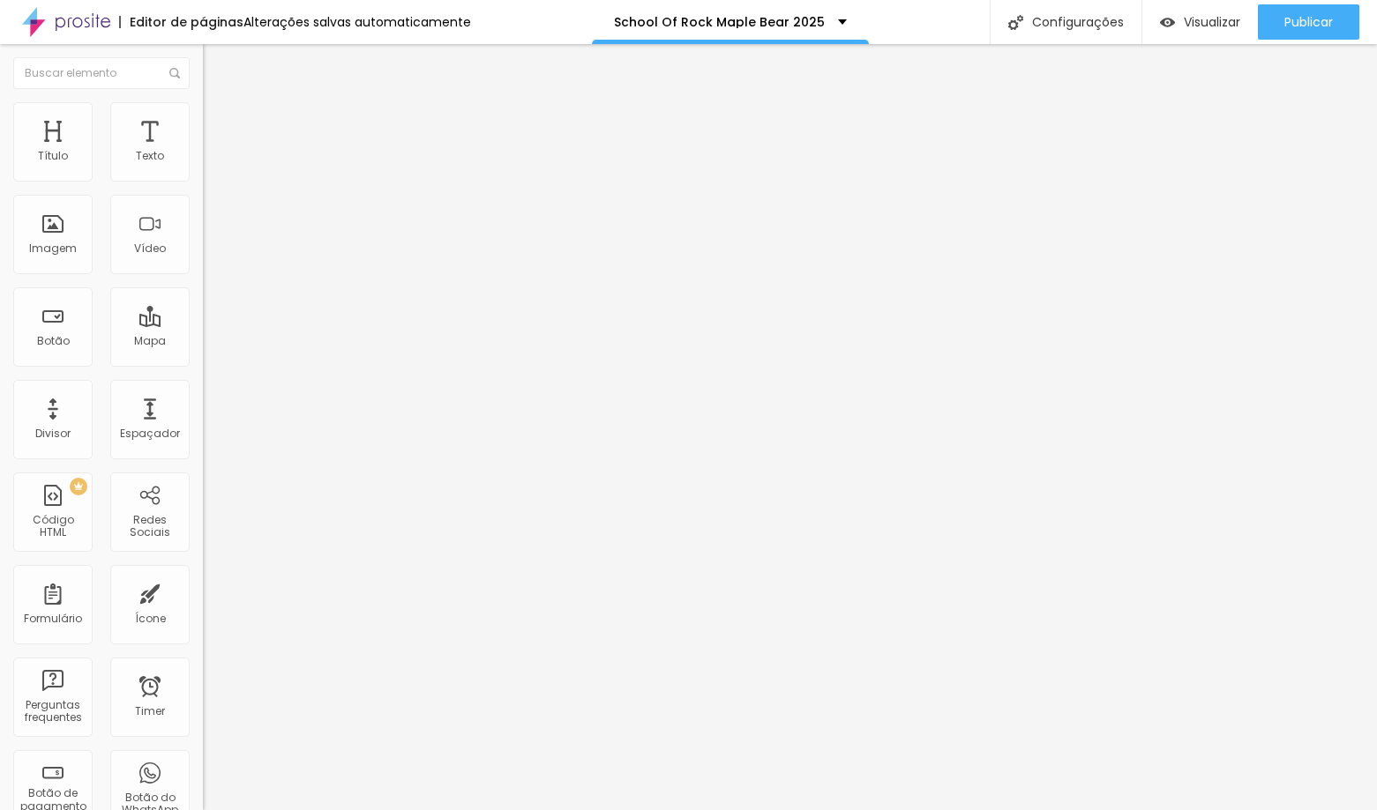
type input "8"
type input "13"
type input "15"
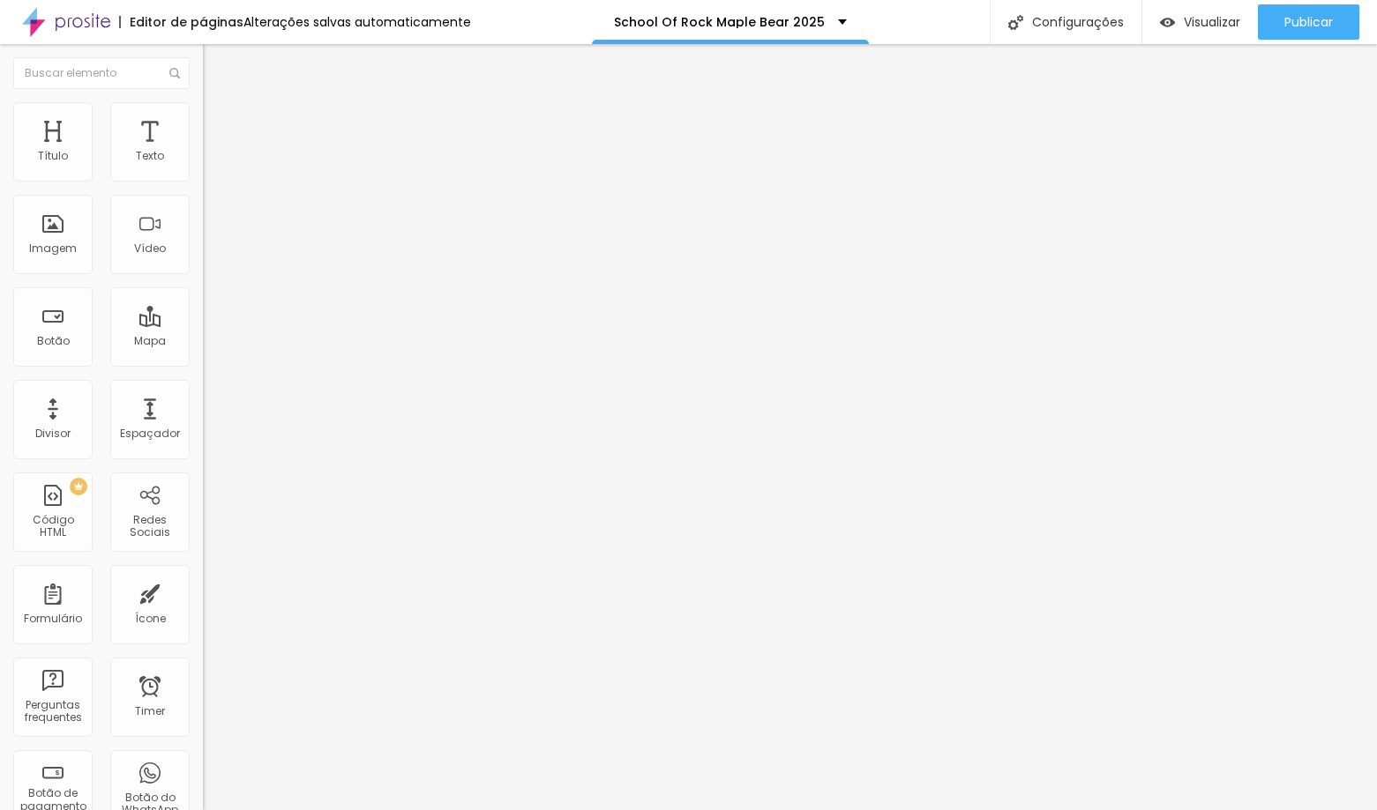
type input "15"
type input "18"
type input "21"
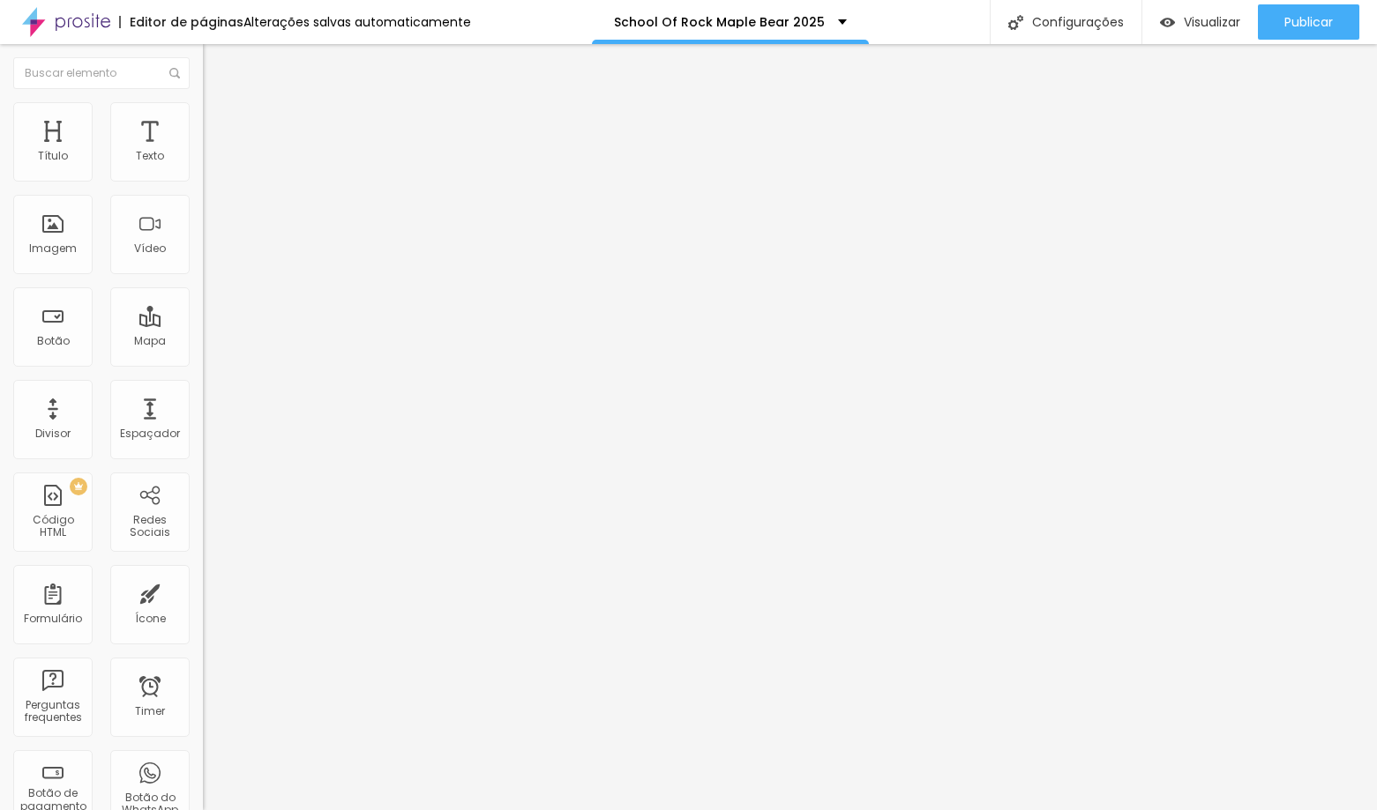
type input "22"
type input "24"
type input "26"
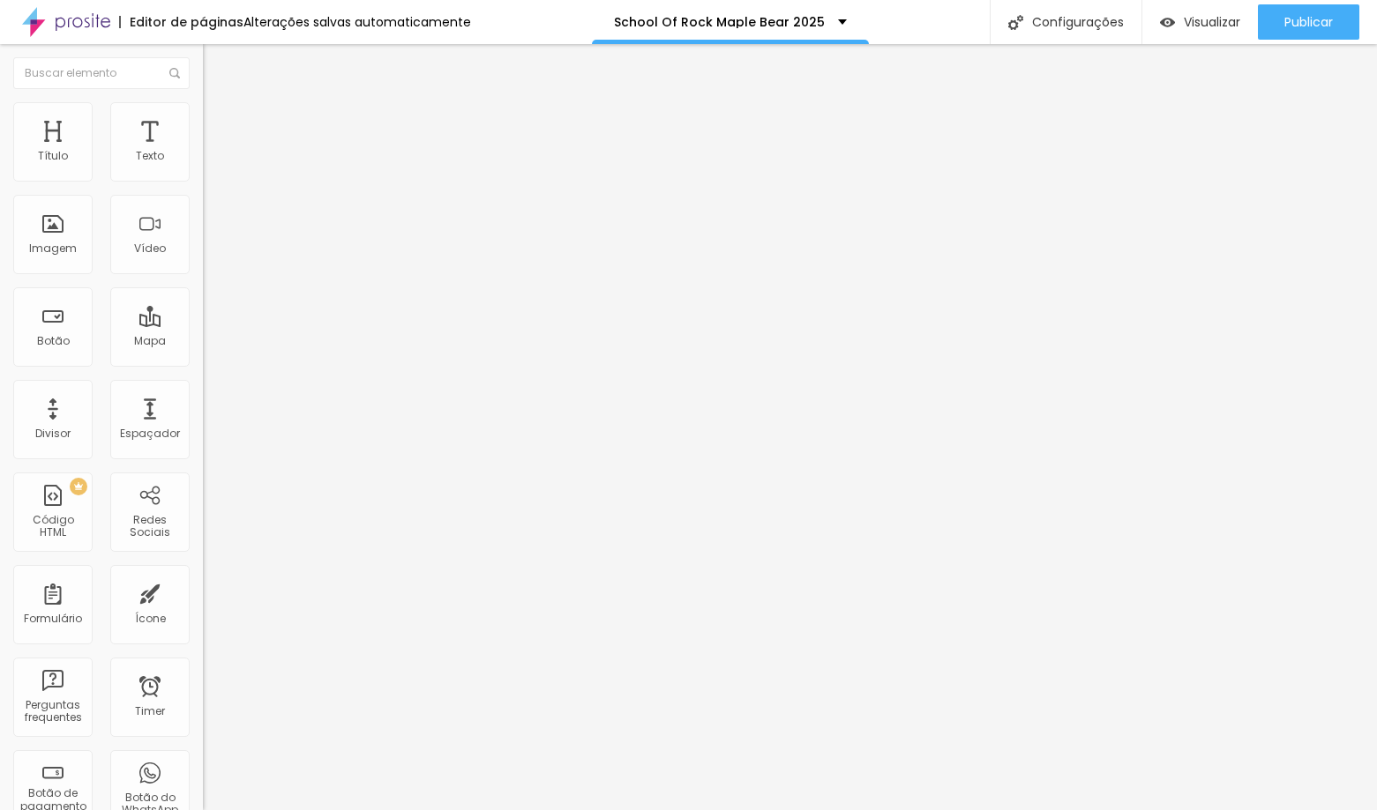
type input "26"
type input "27"
type input "29"
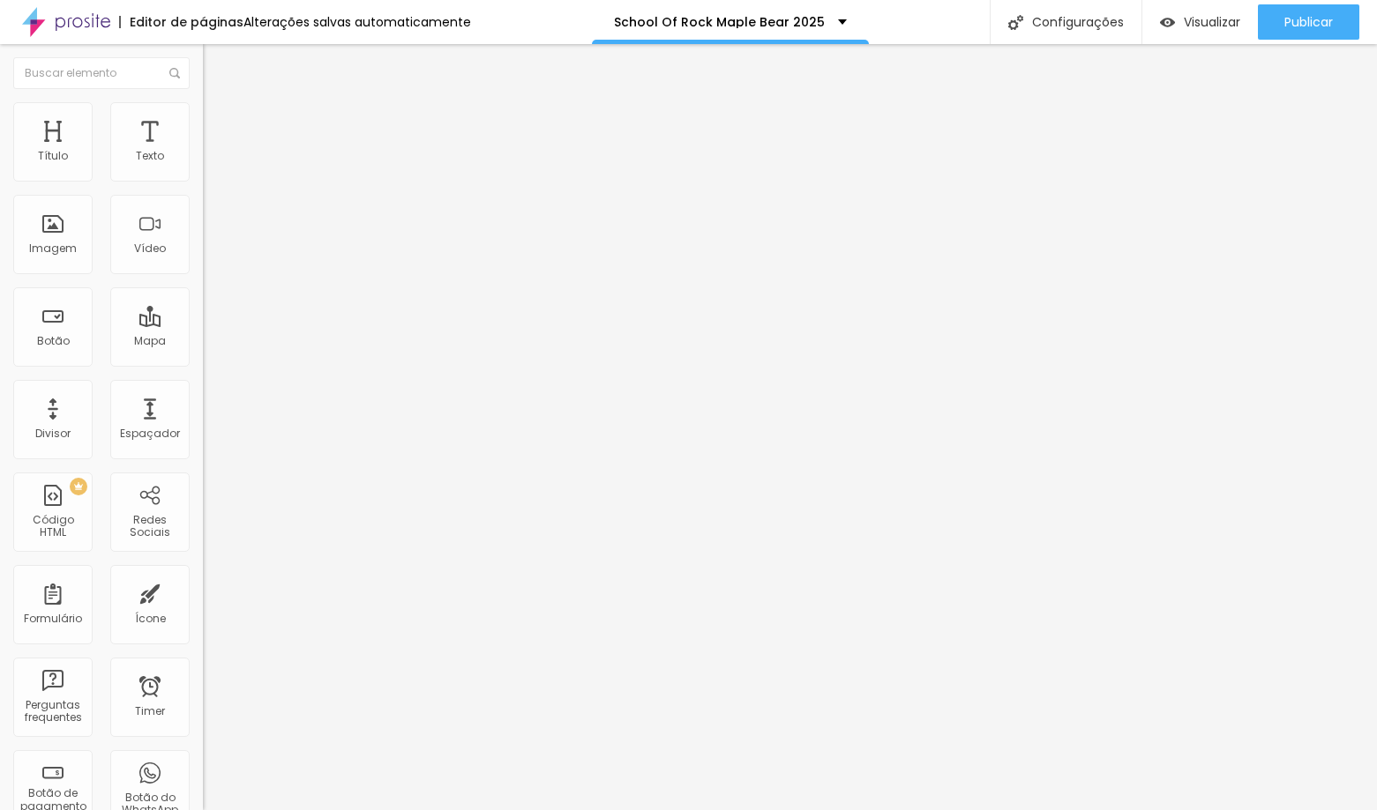
type input "30"
type input "31"
type input "34"
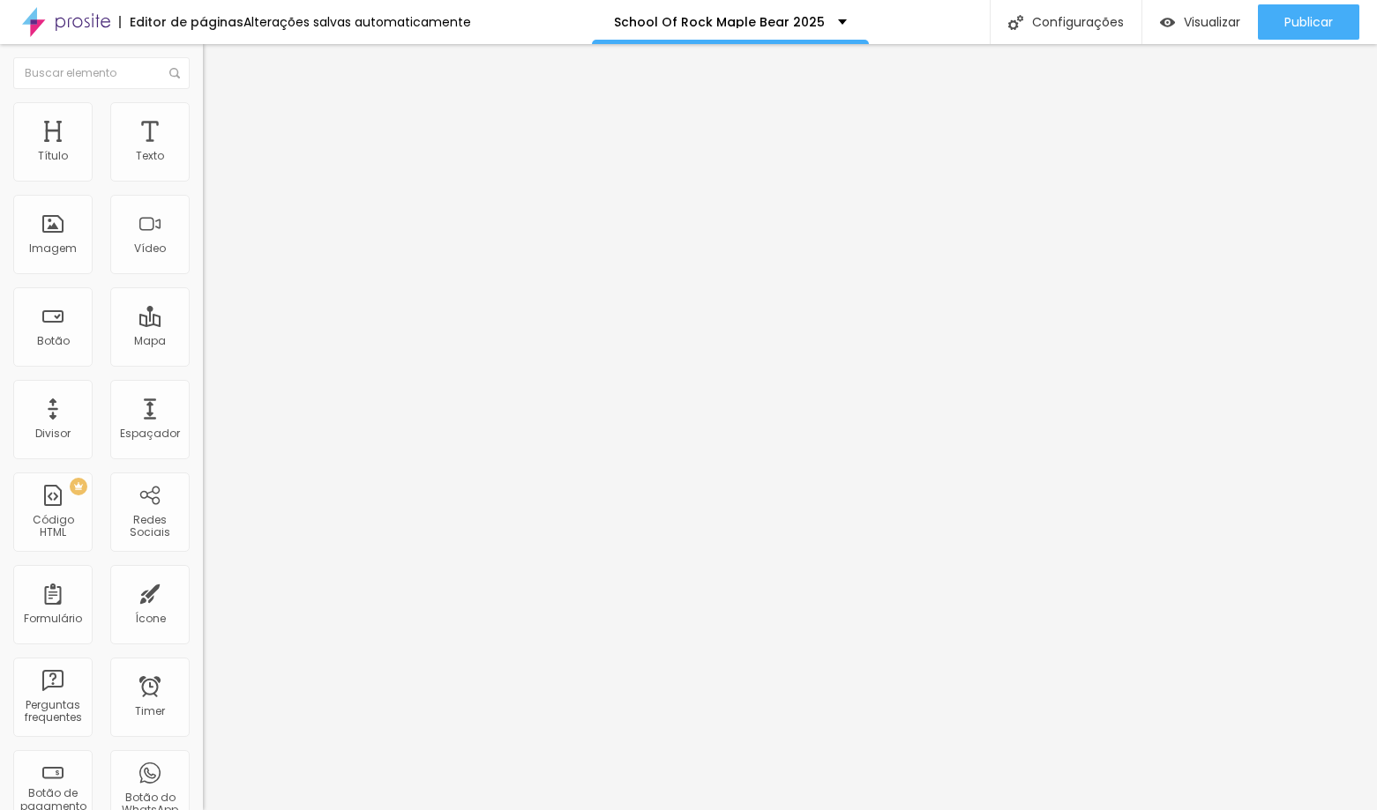
type input "34"
type input "35"
type input "37"
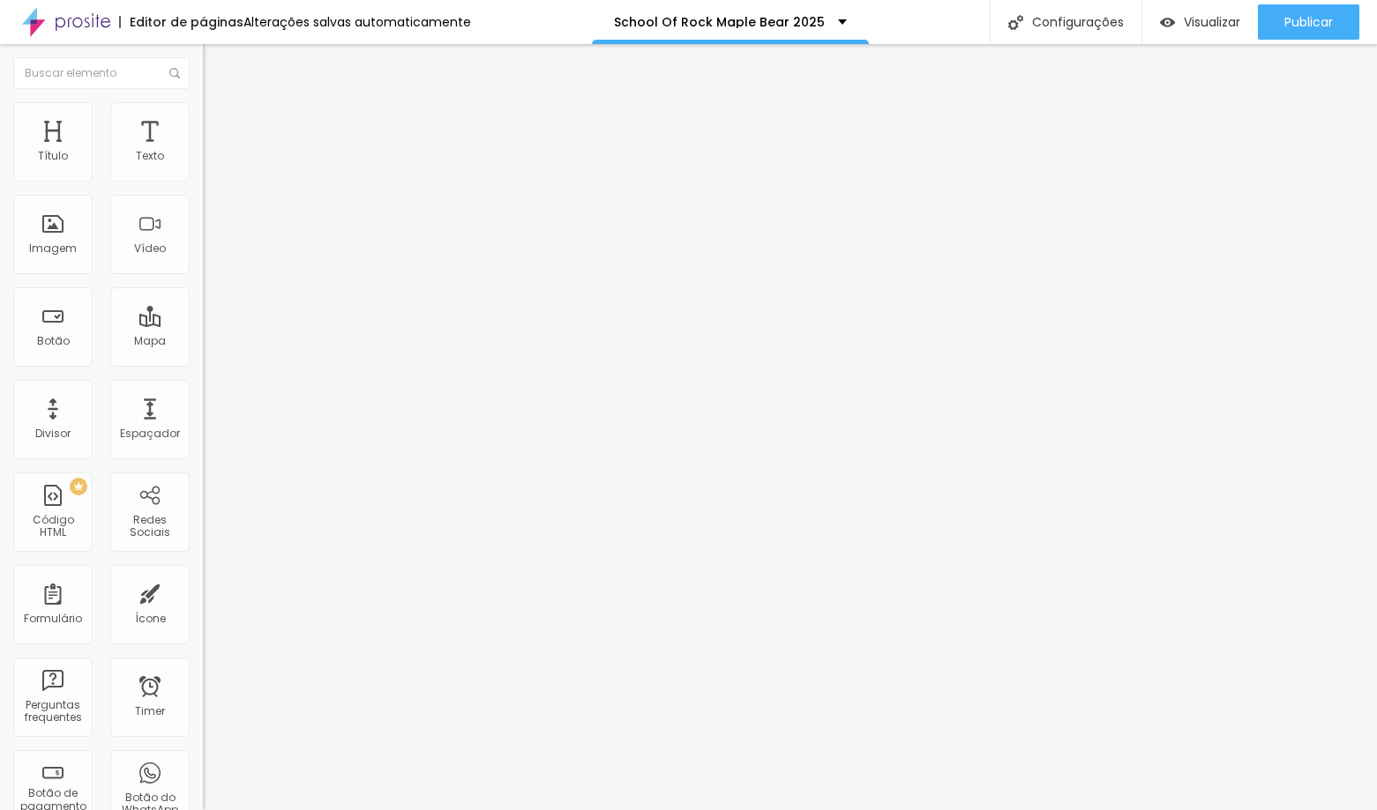
type input "37"
click at [203, 592] on input "range" at bounding box center [260, 599] width 114 height 14
click at [203, 120] on li "Avançado" at bounding box center [304, 129] width 203 height 18
click at [203, 114] on li "Estilo" at bounding box center [304, 111] width 203 height 18
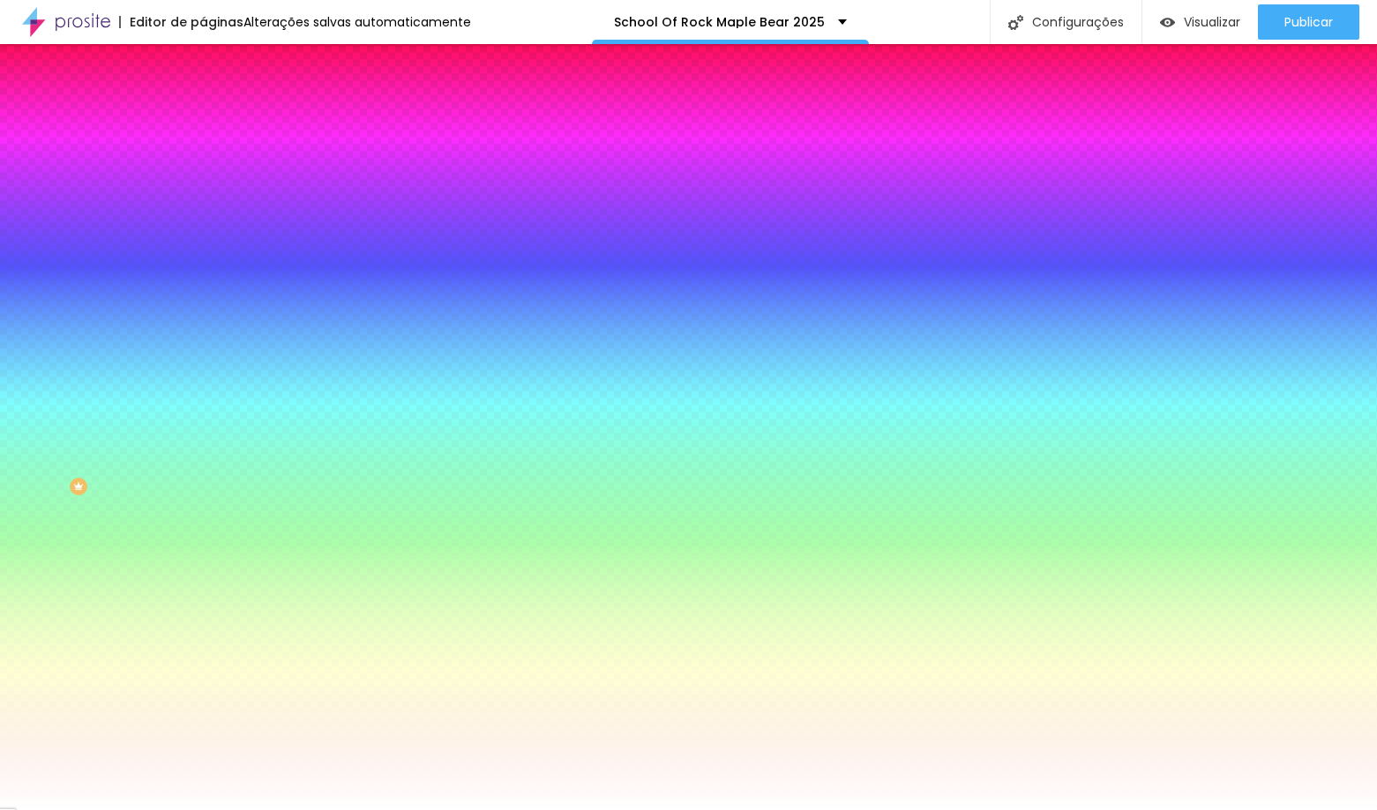
click at [219, 124] on span "Avançado" at bounding box center [248, 131] width 58 height 15
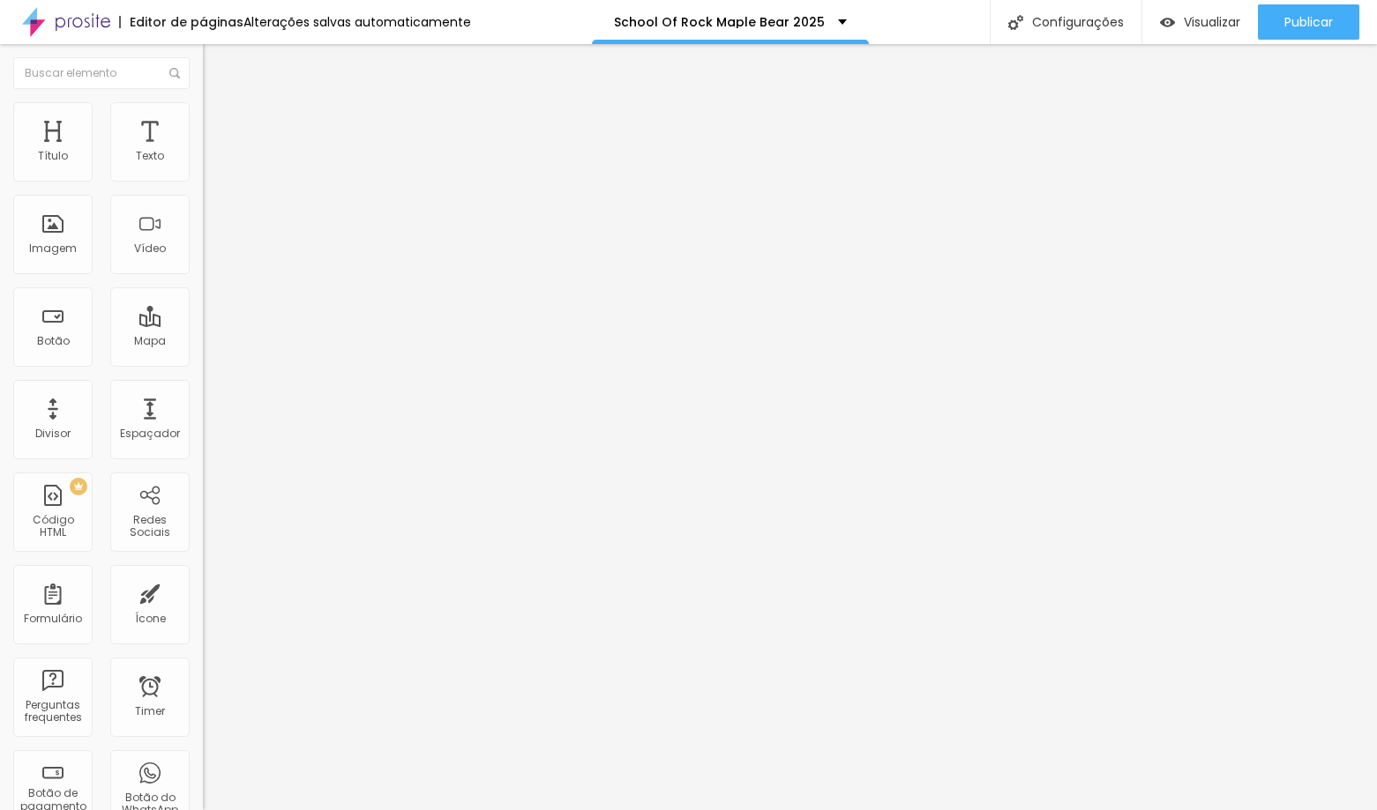
click at [203, 102] on img at bounding box center [211, 110] width 16 height 16
click at [219, 127] on span "Avançado" at bounding box center [248, 131] width 58 height 15
type input "0"
type input "1"
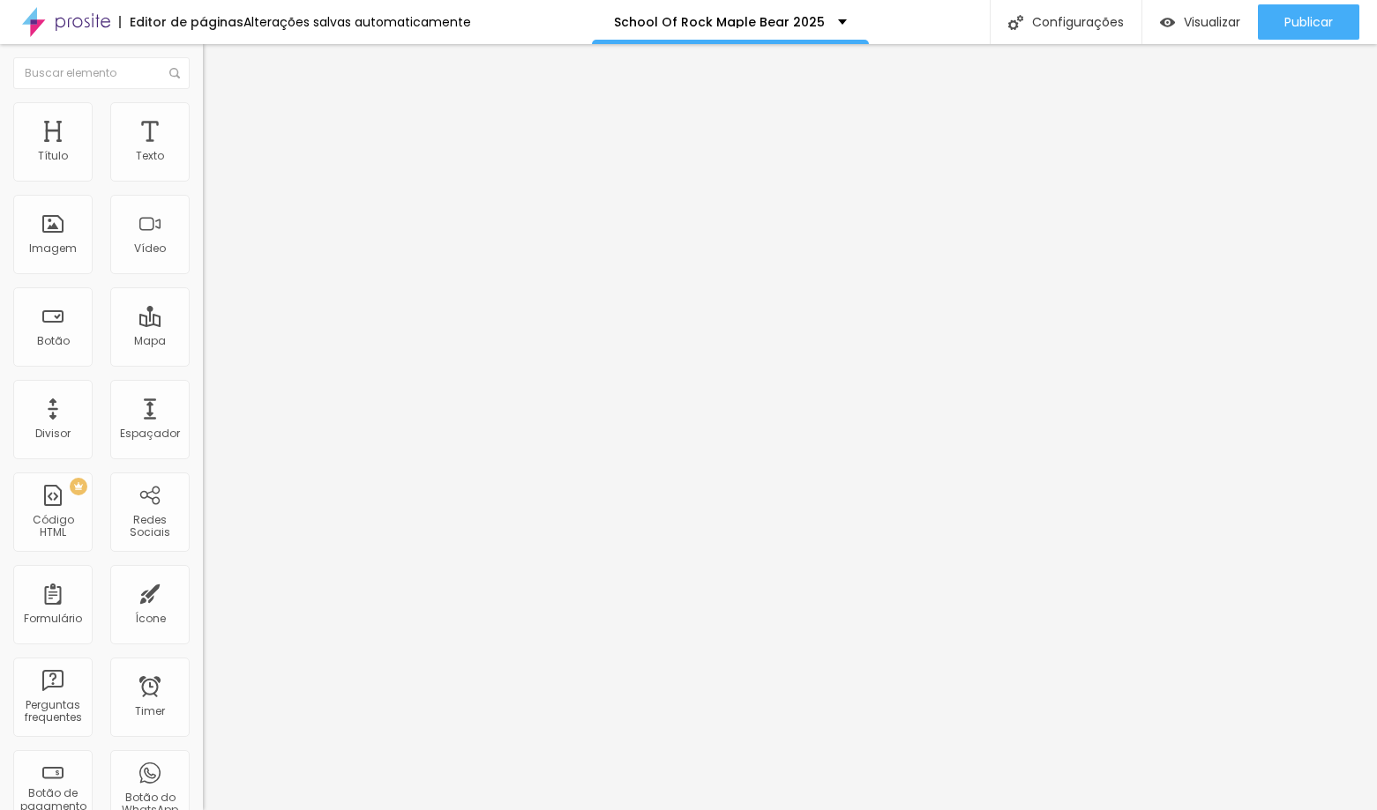
type input "1"
type input "3"
type input "4"
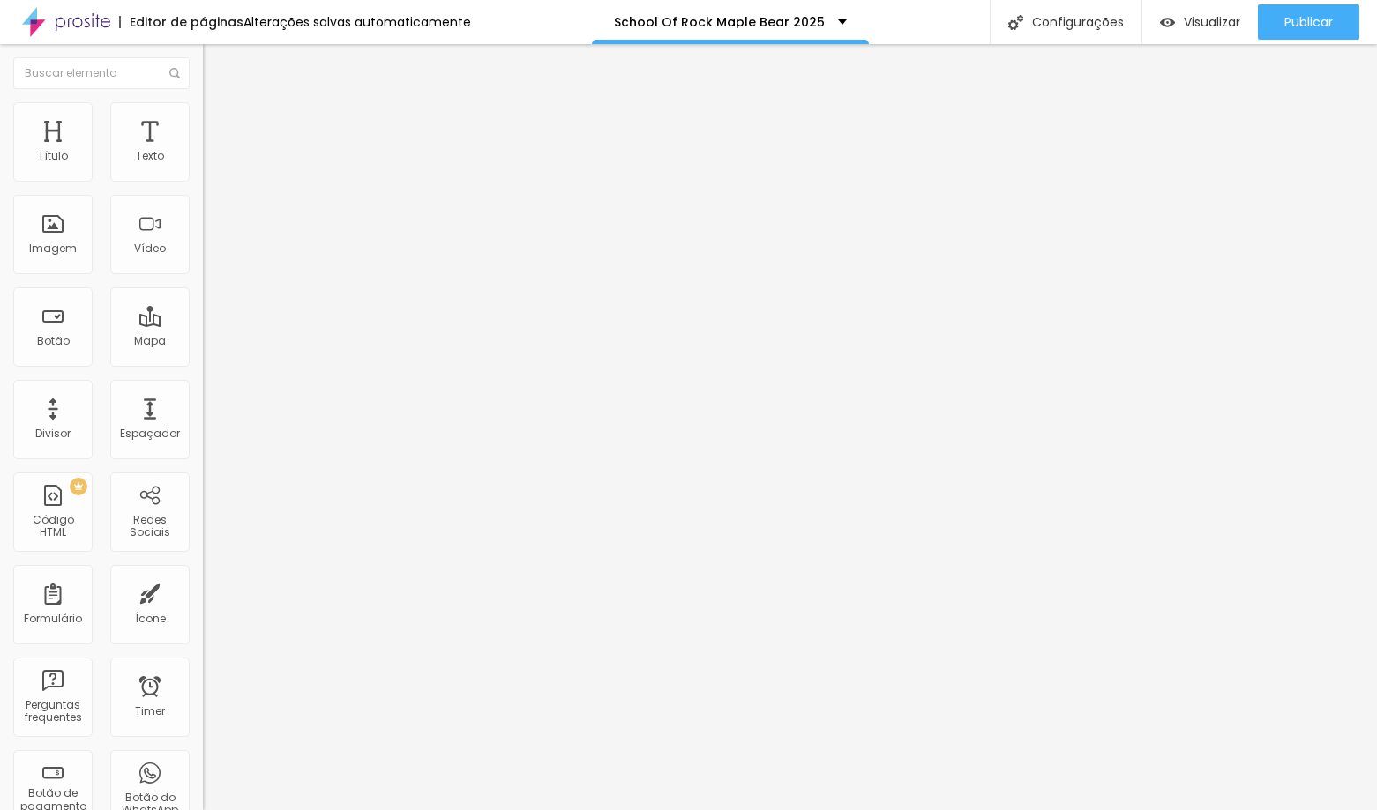
type input "5"
type input "6"
type input "7"
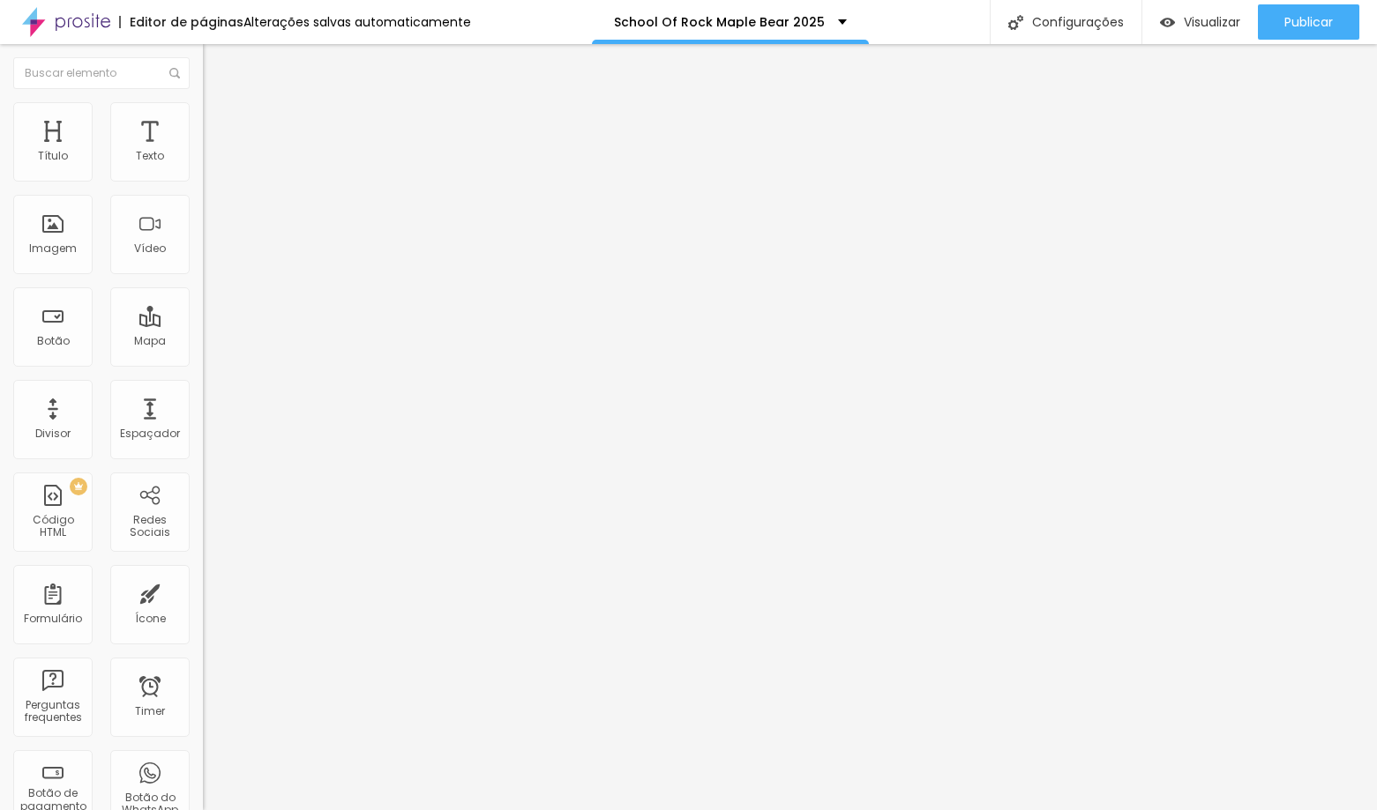
type input "7"
type input "8"
type input "13"
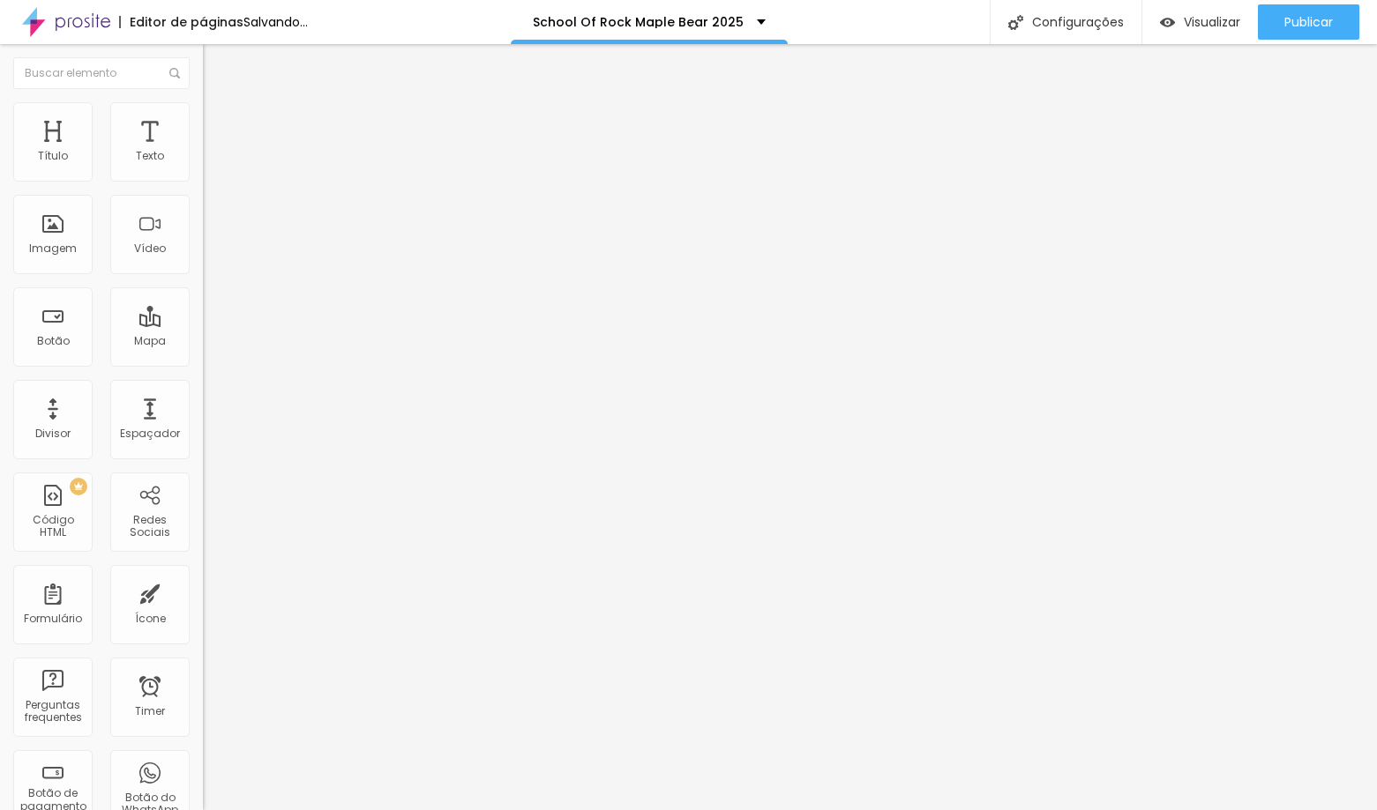
type input "15"
type input "16"
type input "17"
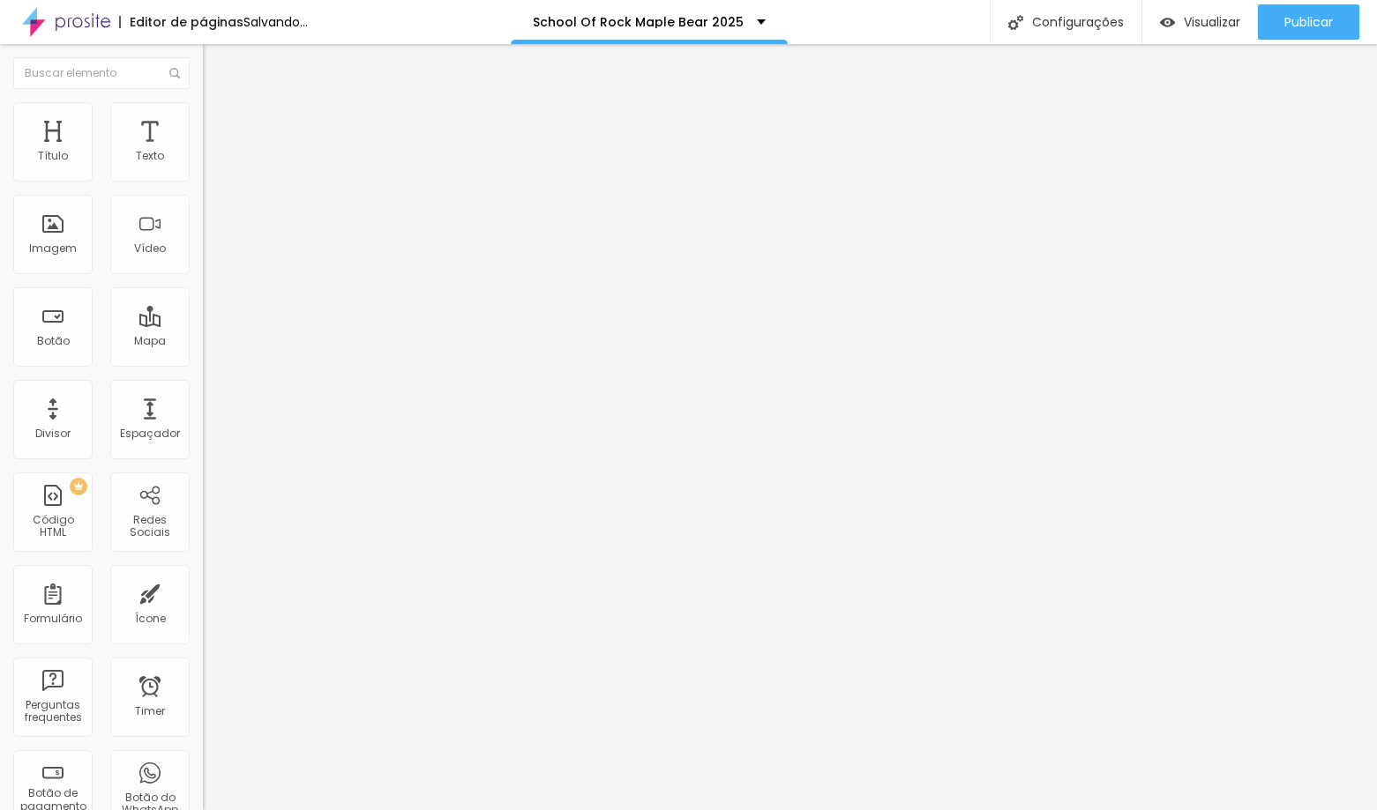
type input "17"
type input "14"
type input "13"
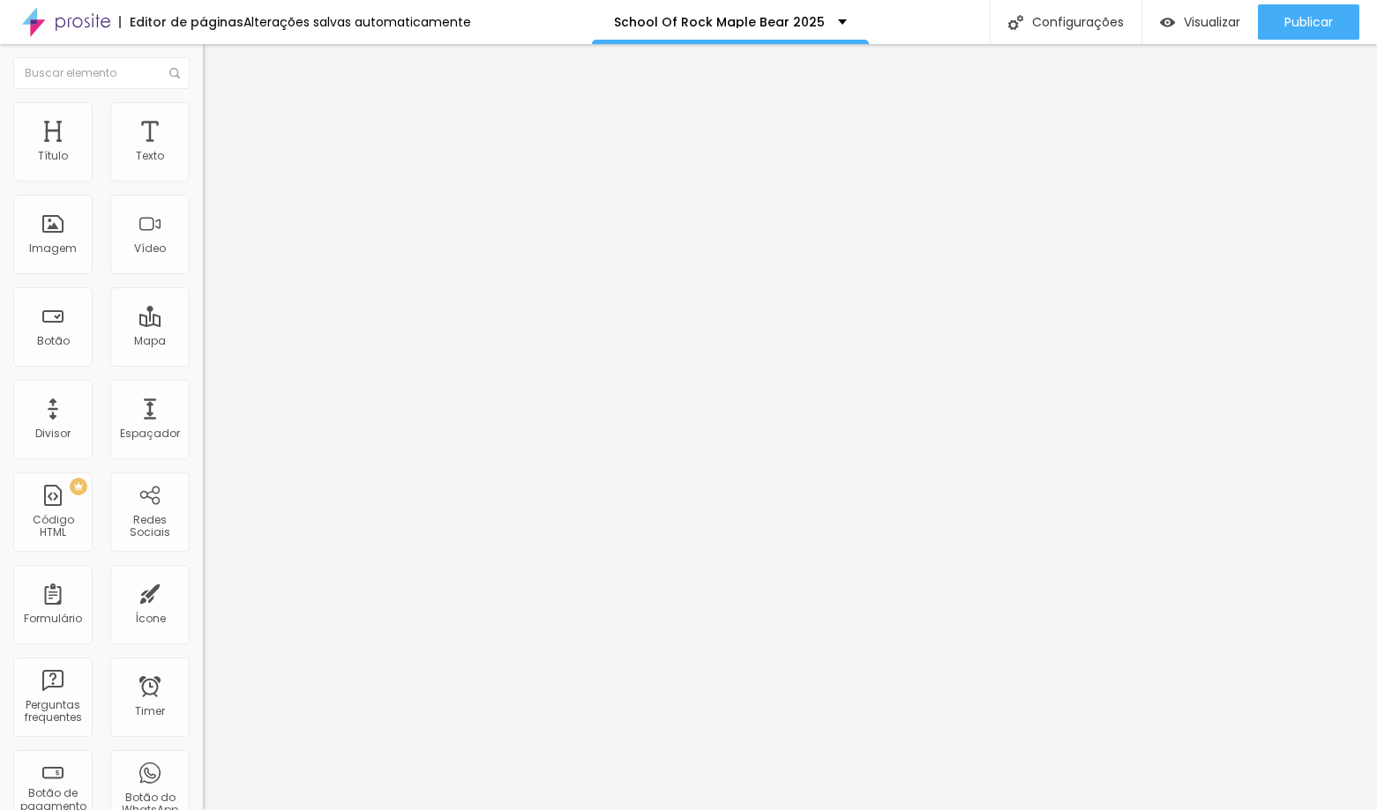
type input "12"
type input "11"
type input "10"
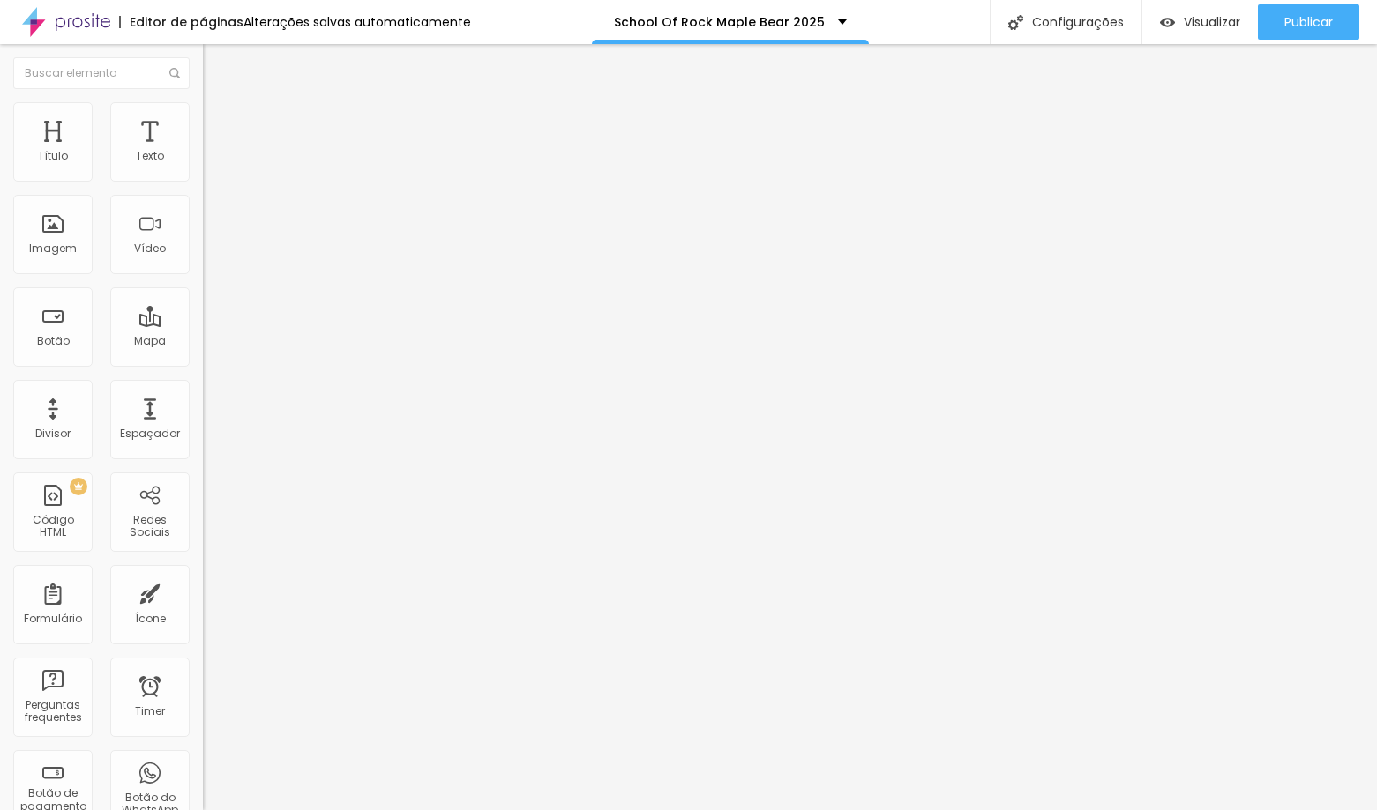
type input "10"
type input "9"
type input "8"
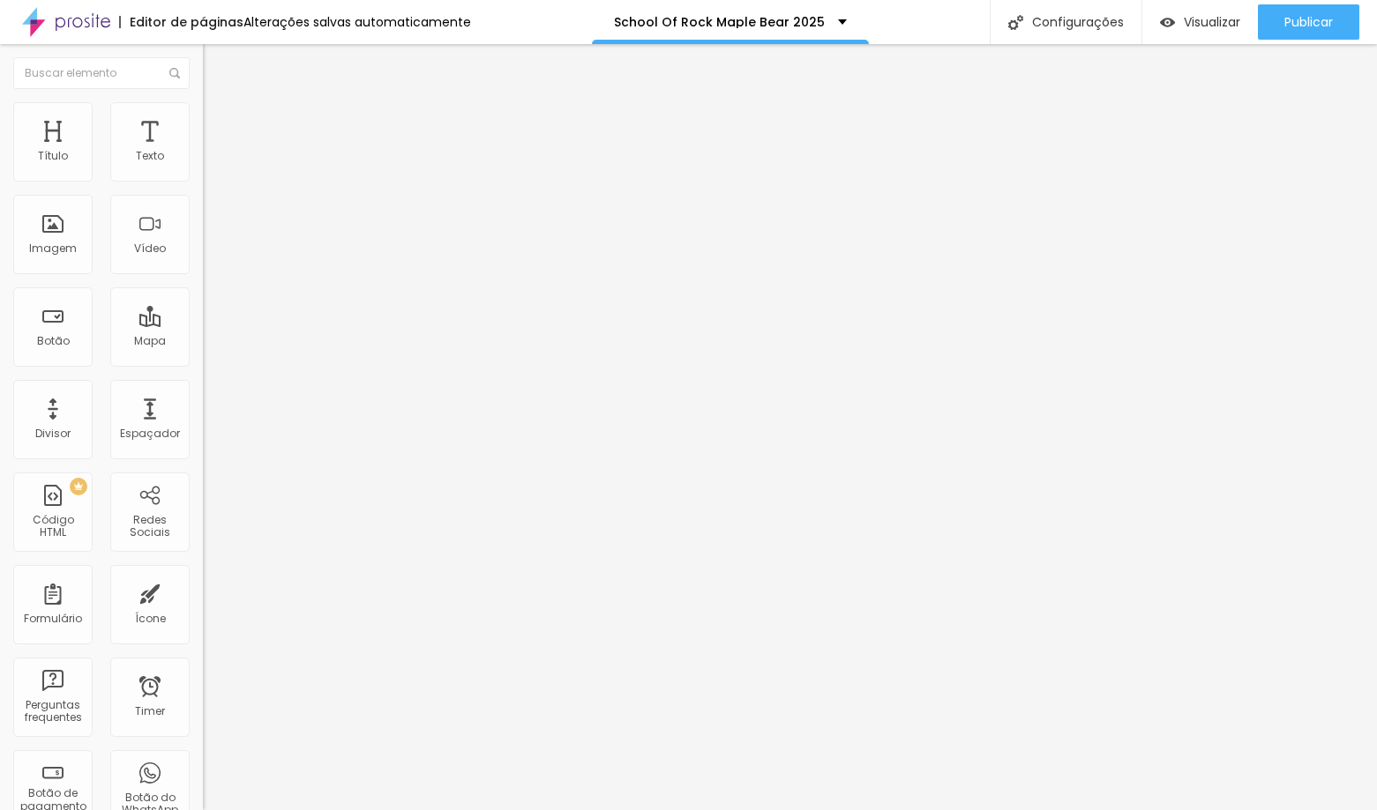
drag, startPoint x: 46, startPoint y: 206, endPoint x: 49, endPoint y: 215, distance: 9.5
type input "8"
click at [203, 592] on input "range" at bounding box center [260, 599] width 114 height 14
click at [203, 104] on ul "Conteúdo Estilo Avançado" at bounding box center [304, 111] width 203 height 53
click at [203, 104] on img at bounding box center [211, 110] width 16 height 16
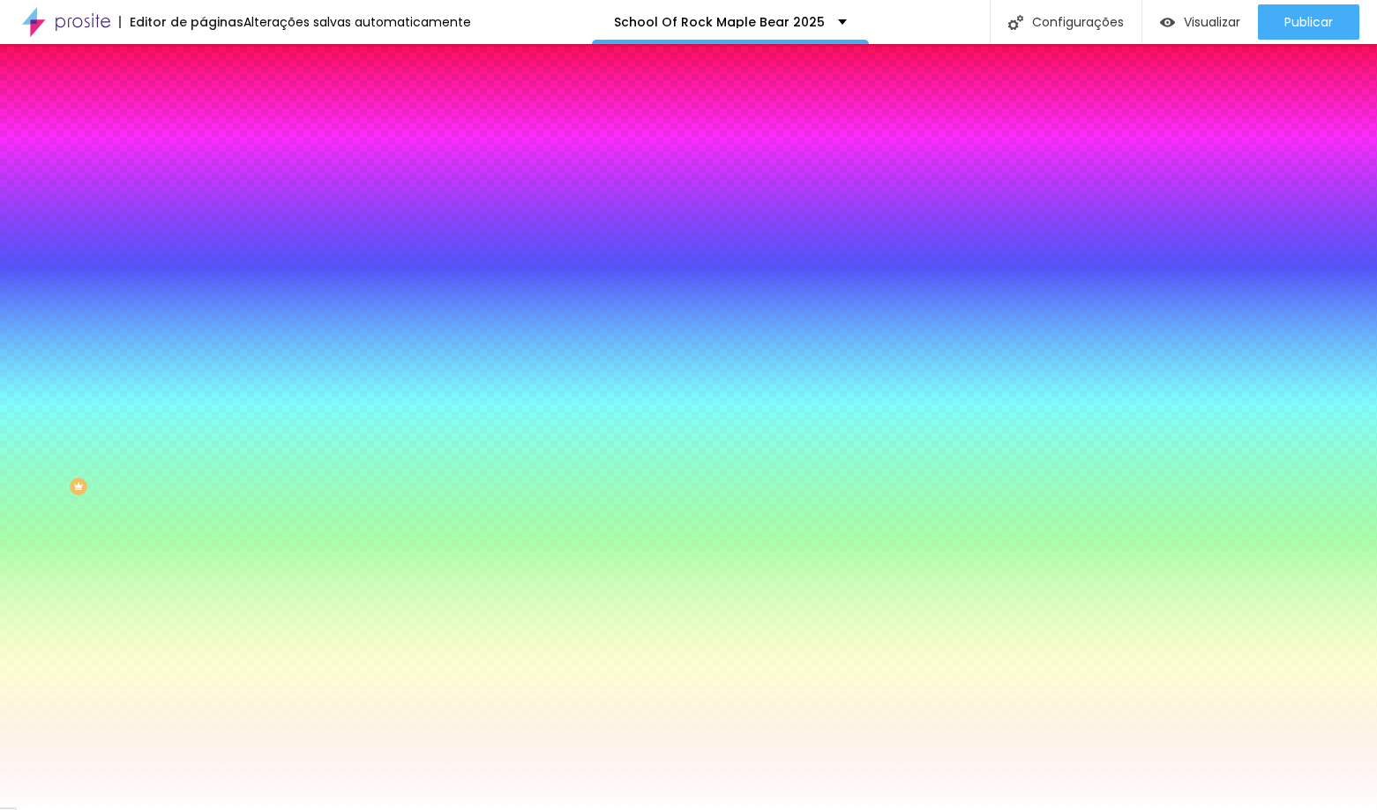
click at [219, 126] on span "Avançado" at bounding box center [248, 131] width 58 height 15
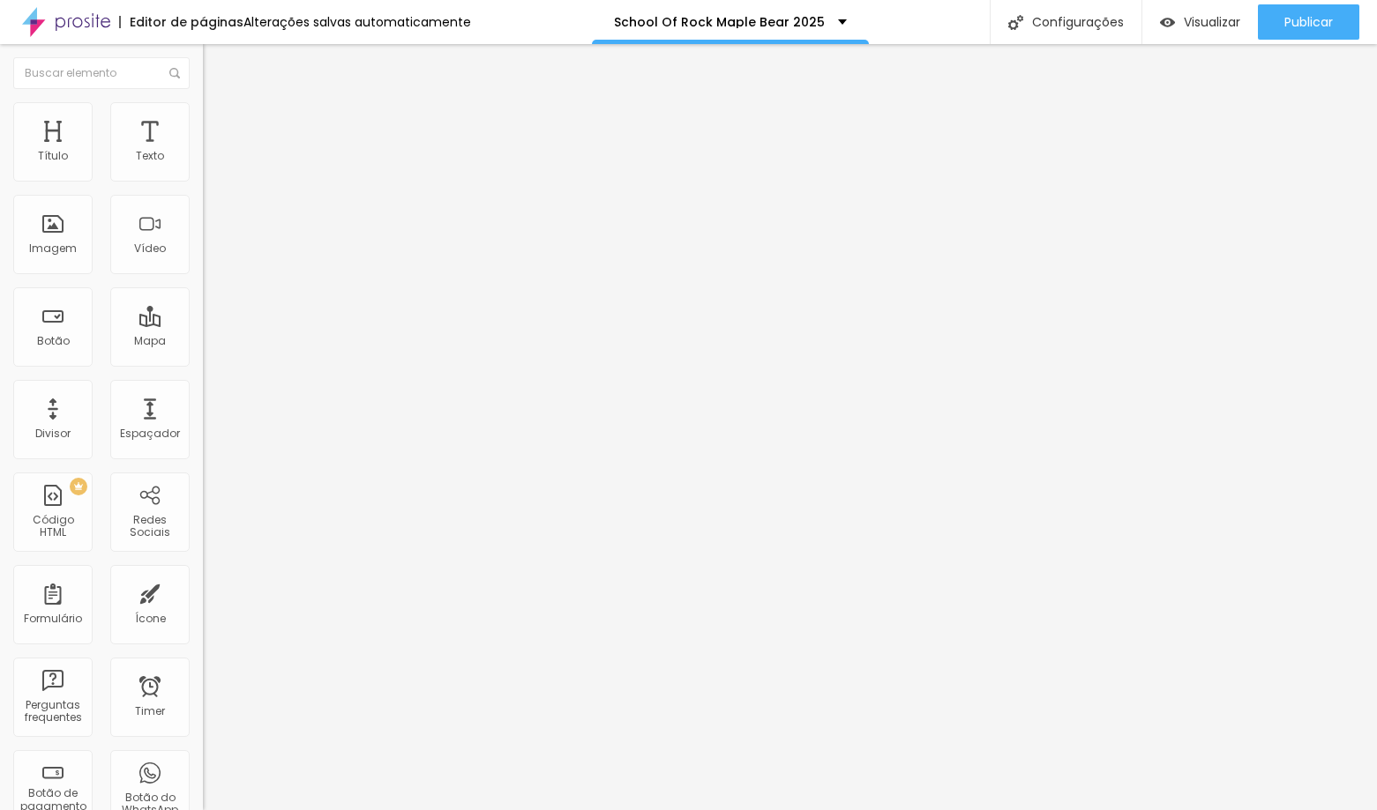
type input "23"
type input "20"
type input "17"
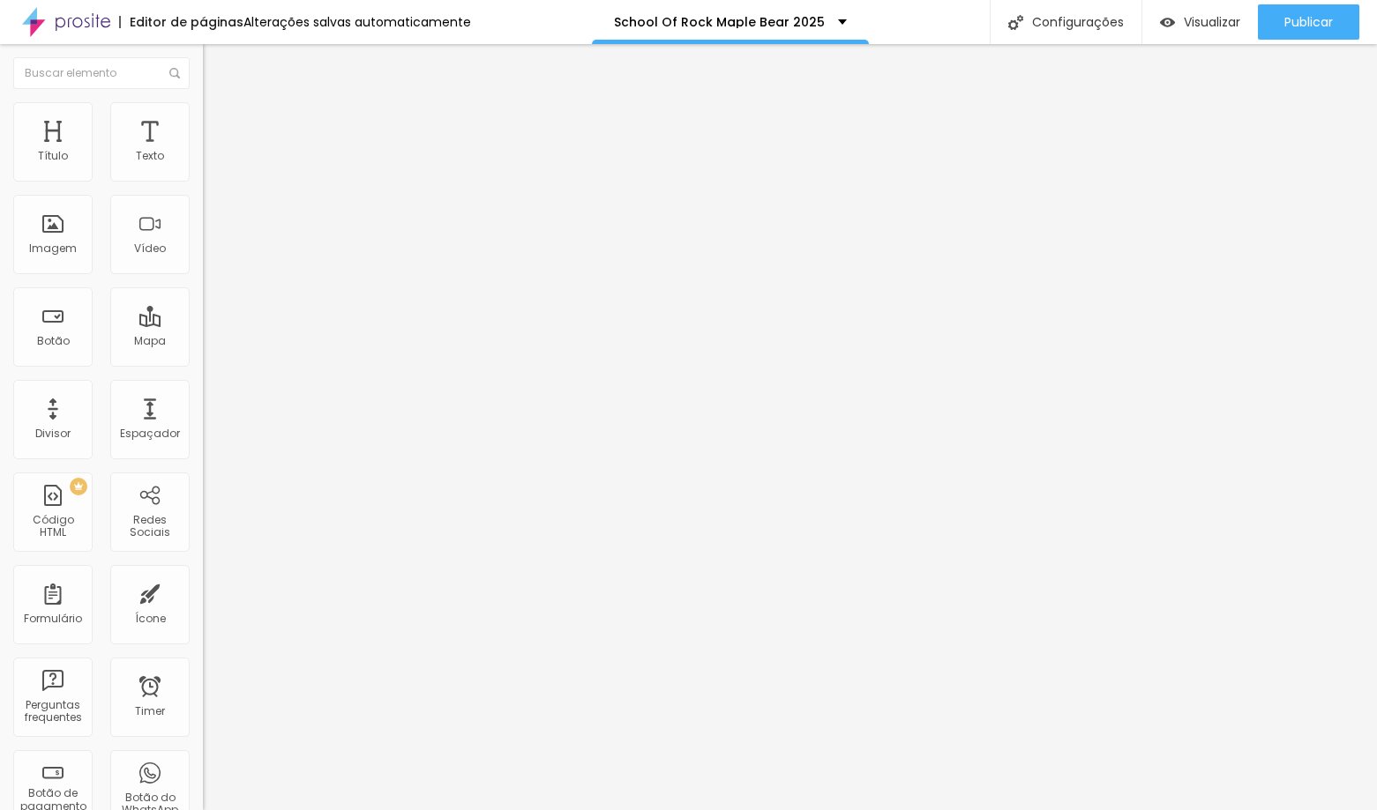
type input "17"
type input "16"
type input "14"
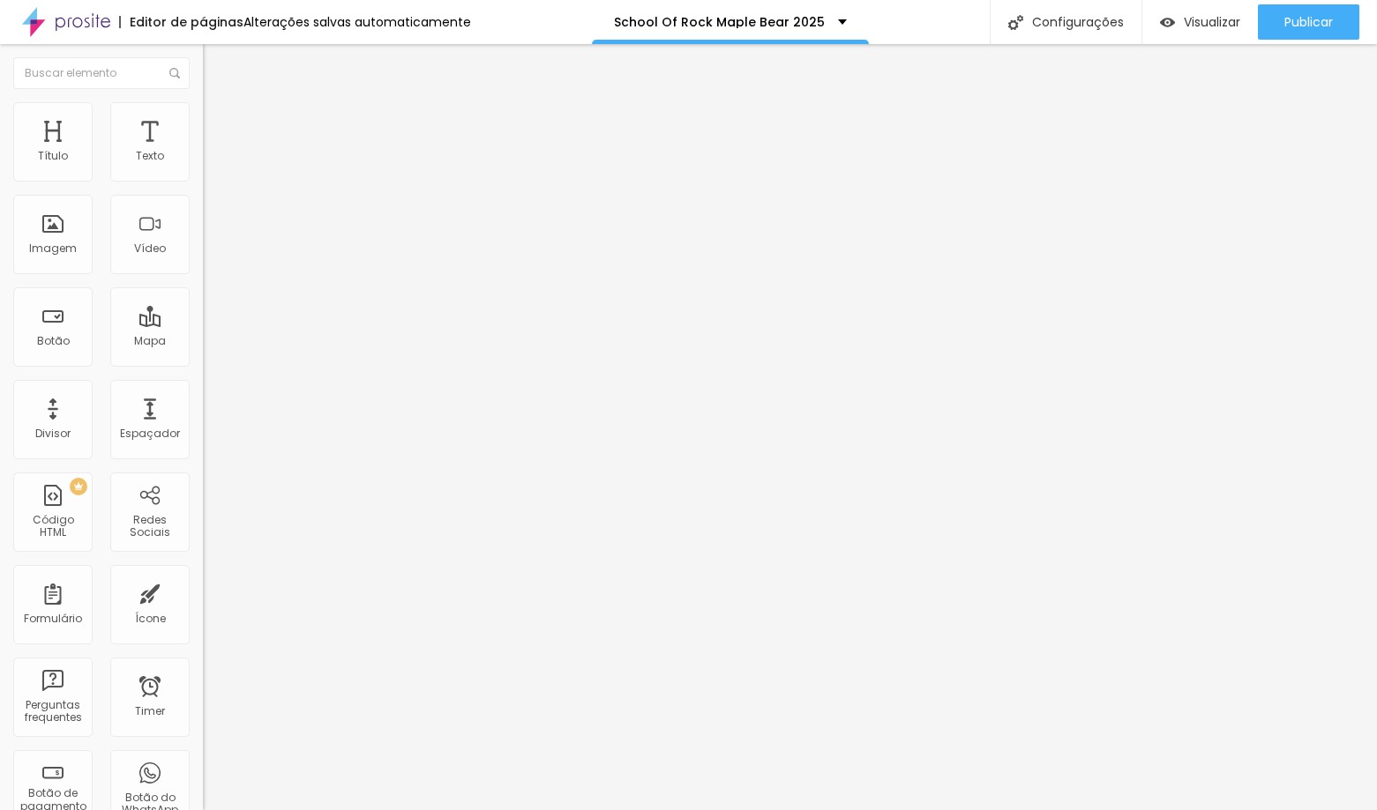
type input "13"
type input "11"
type input "9"
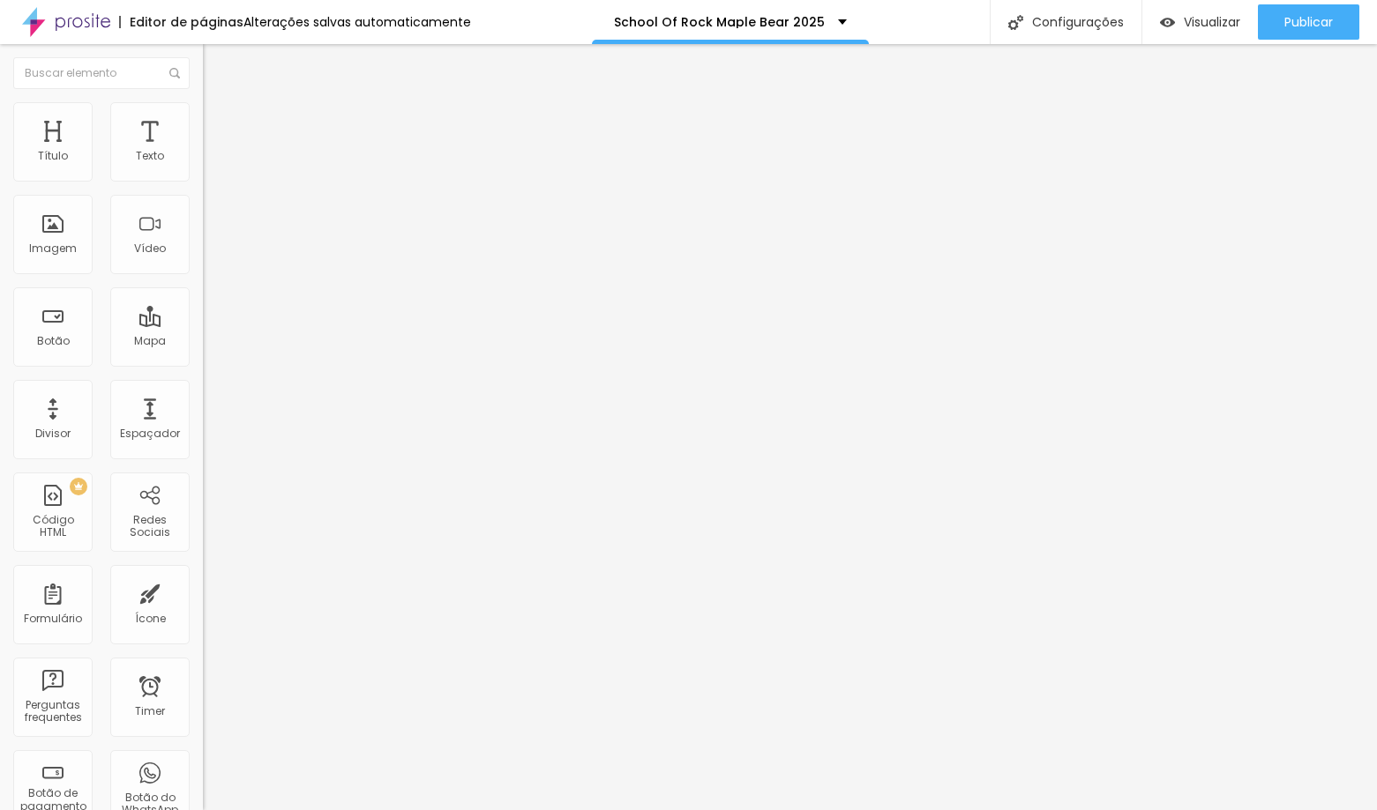
type input "9"
type input "8"
type input "5"
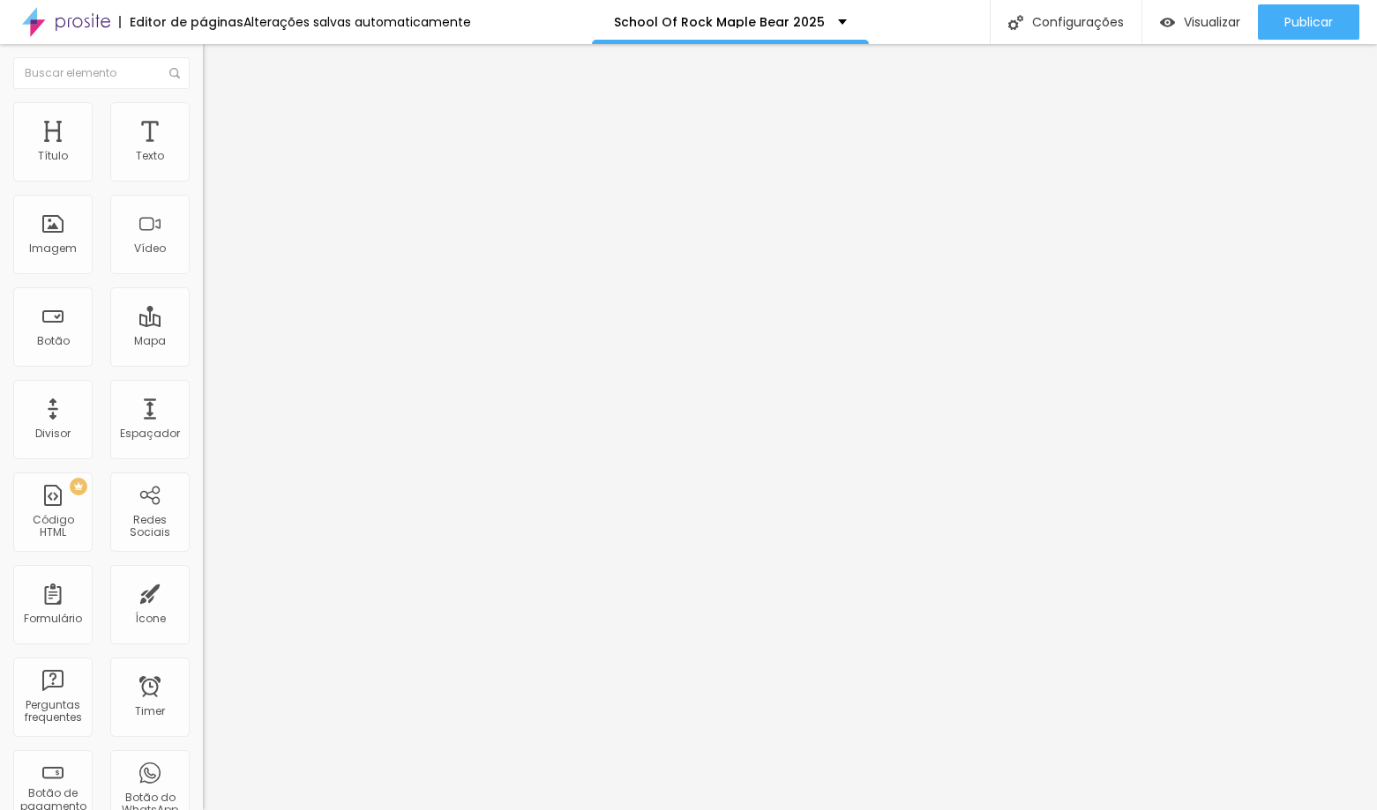
type input "9"
type input "12"
type input "15"
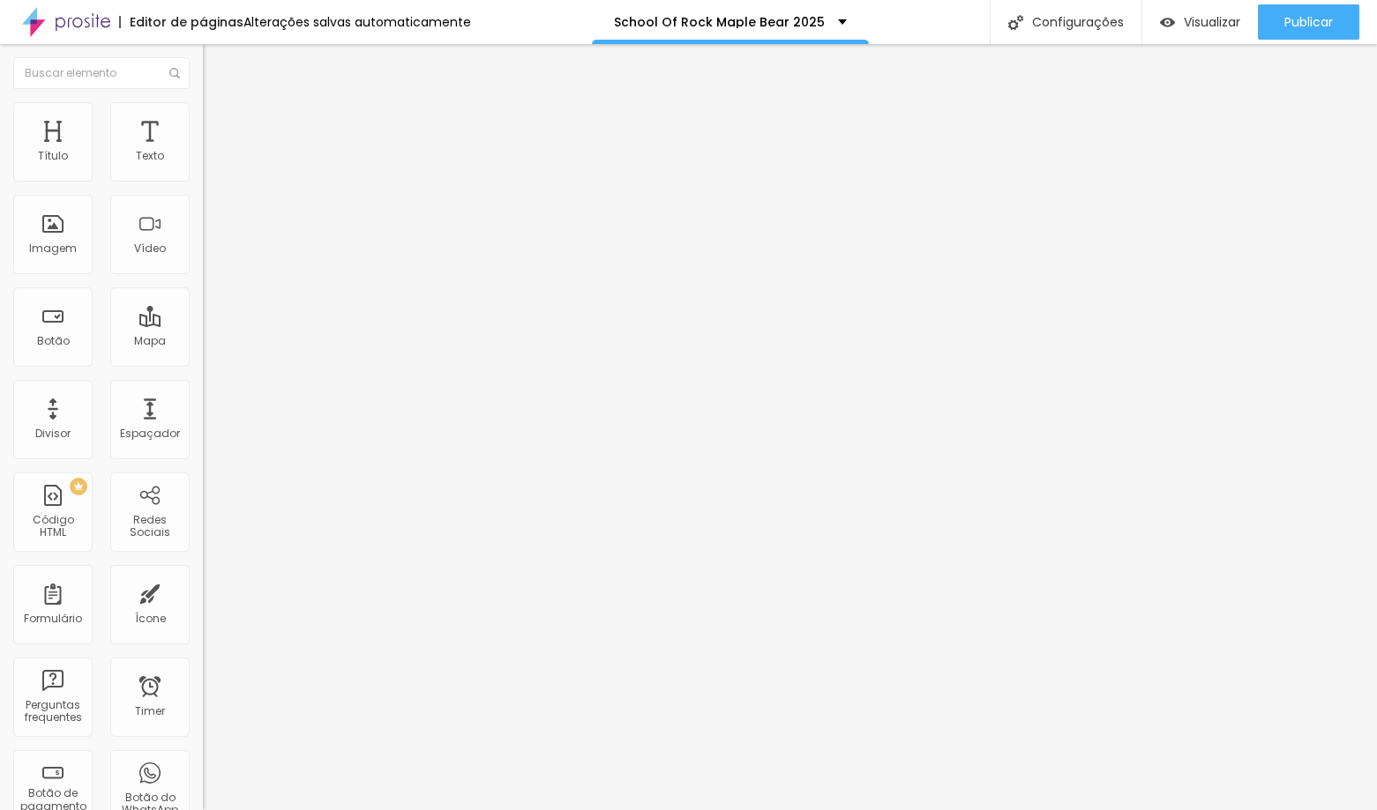
type input "15"
type input "17"
type input "18"
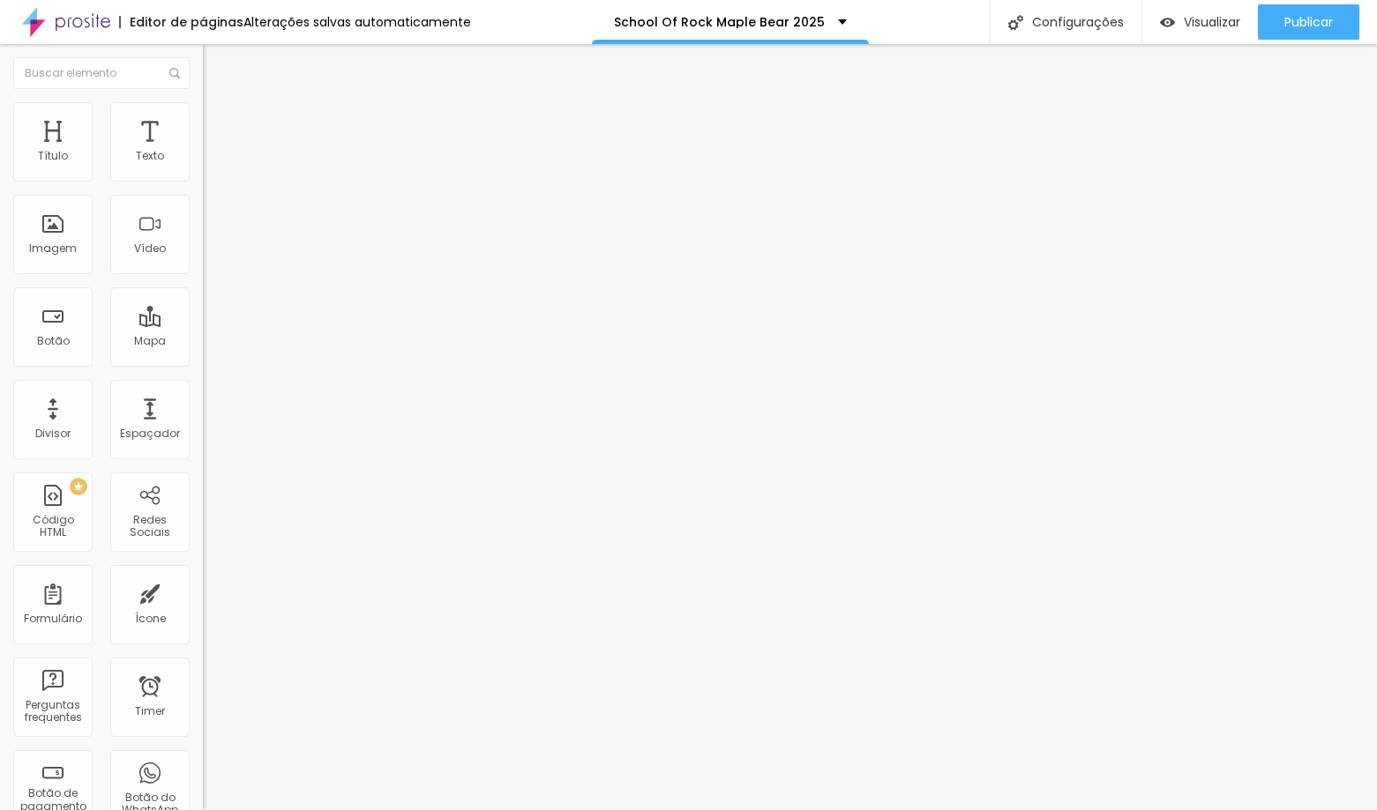
type input "20"
type input "22"
type input "23"
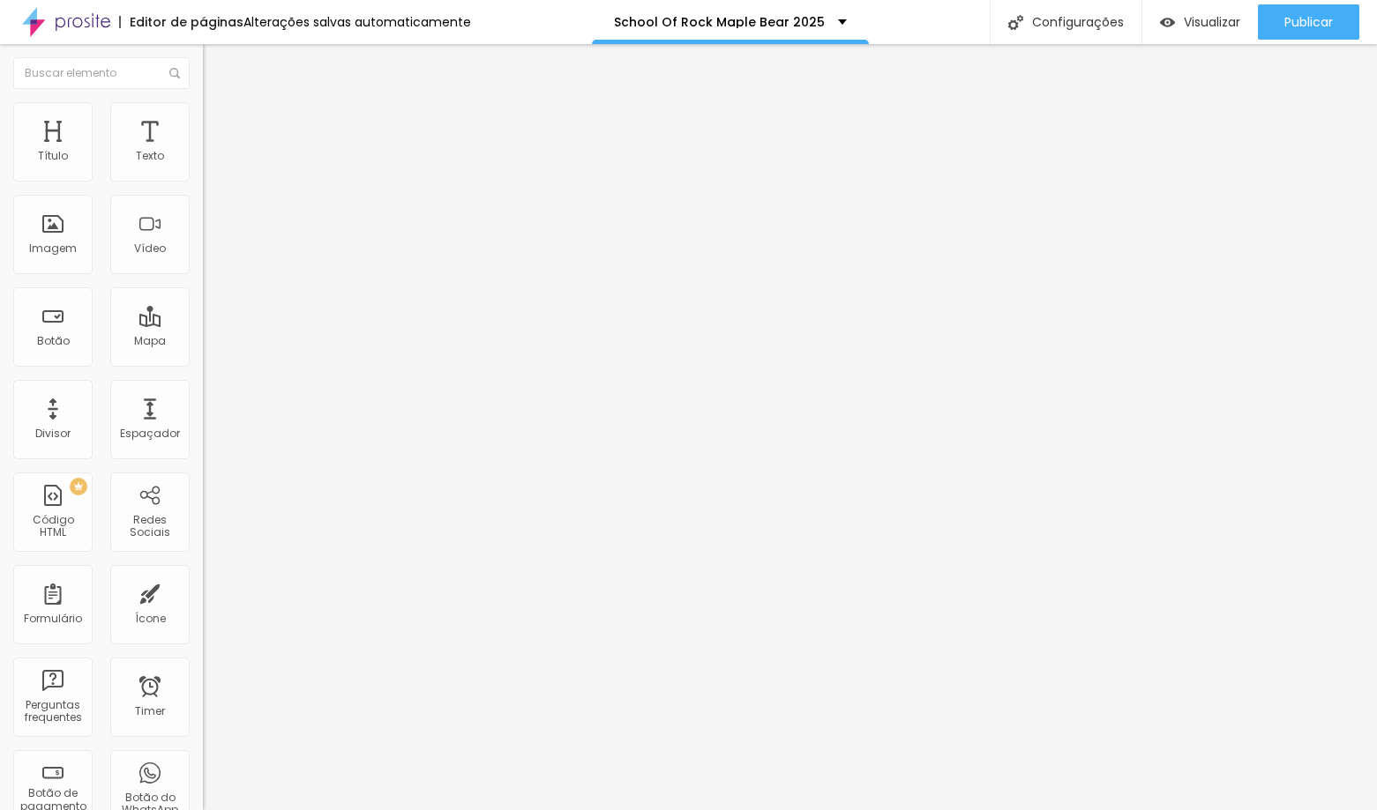
type input "23"
type input "26"
type input "29"
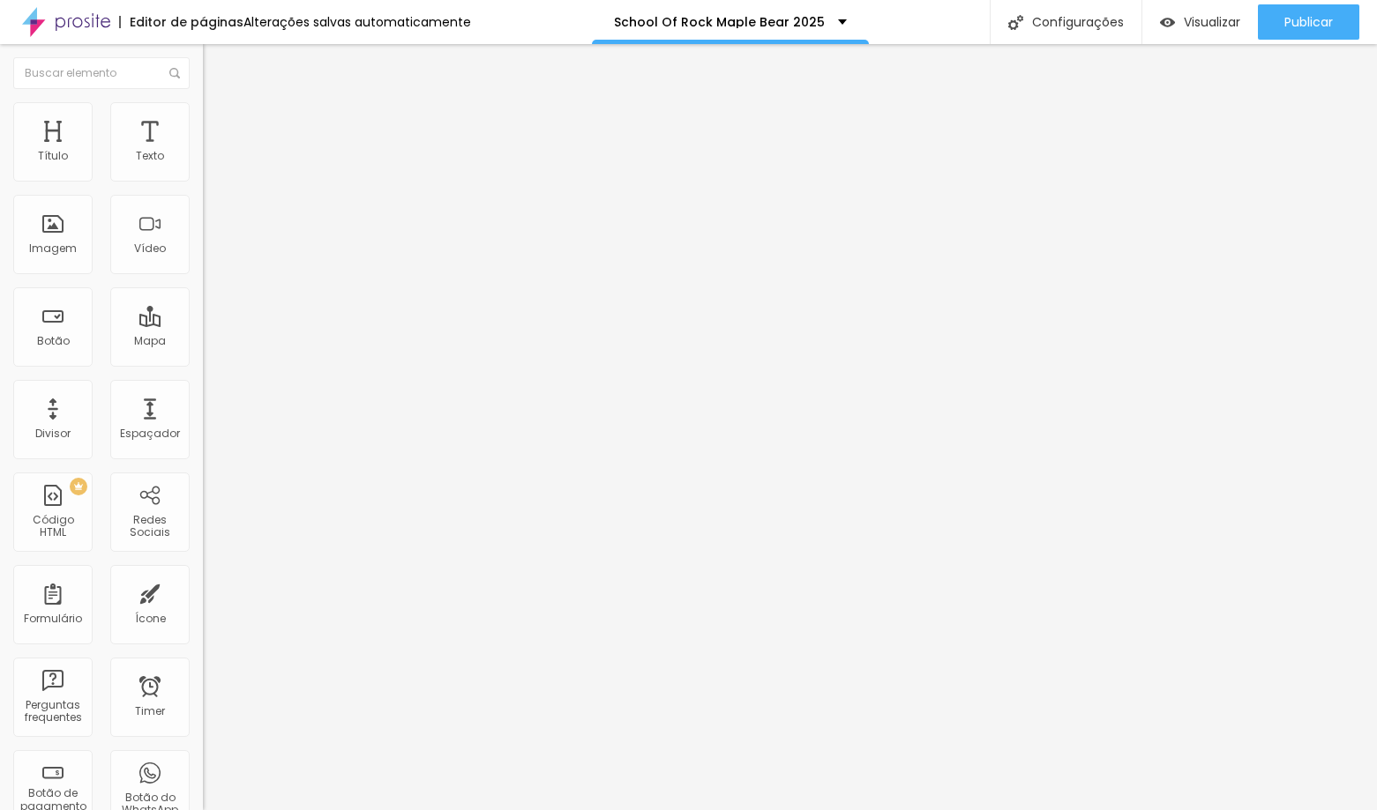
type input "30"
type input "32"
type input "34"
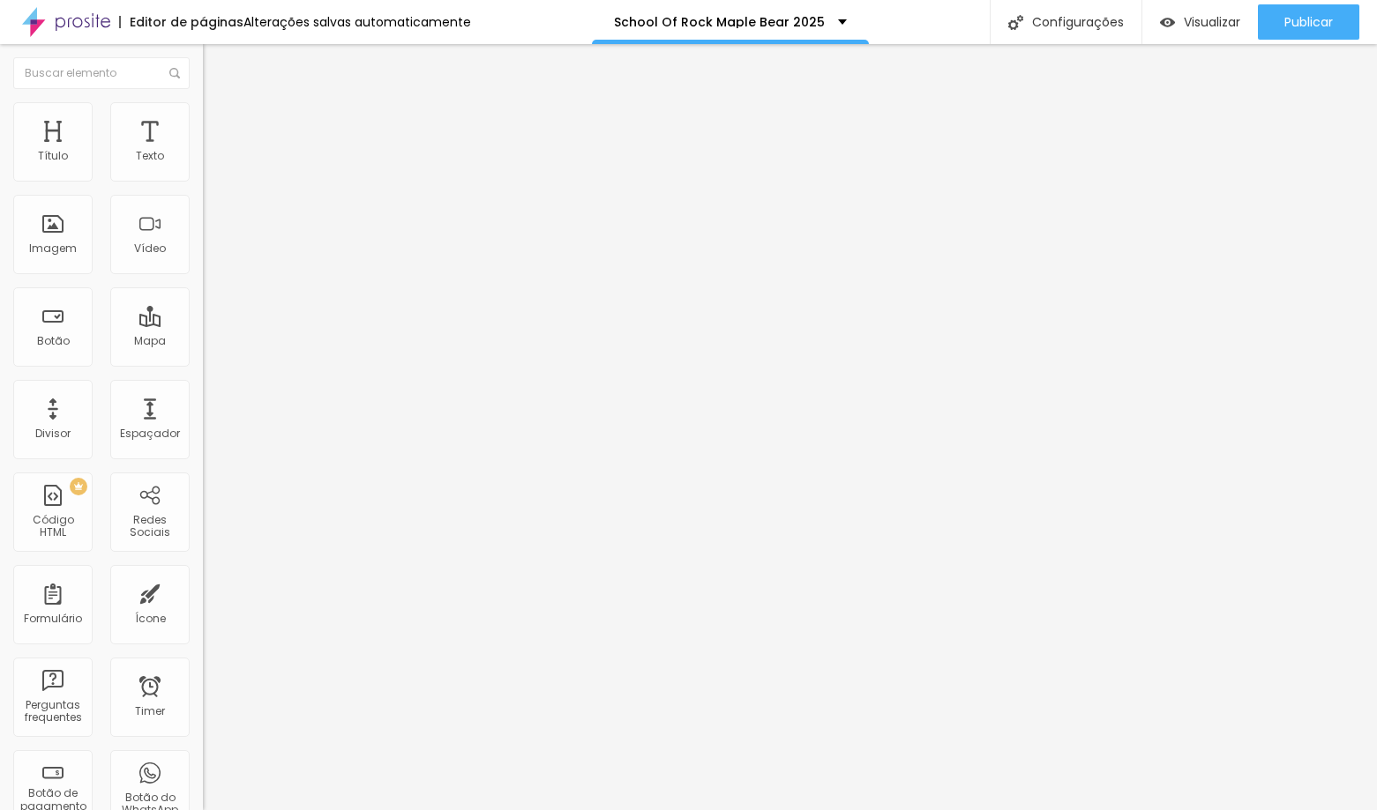
type input "34"
type input "37"
type input "39"
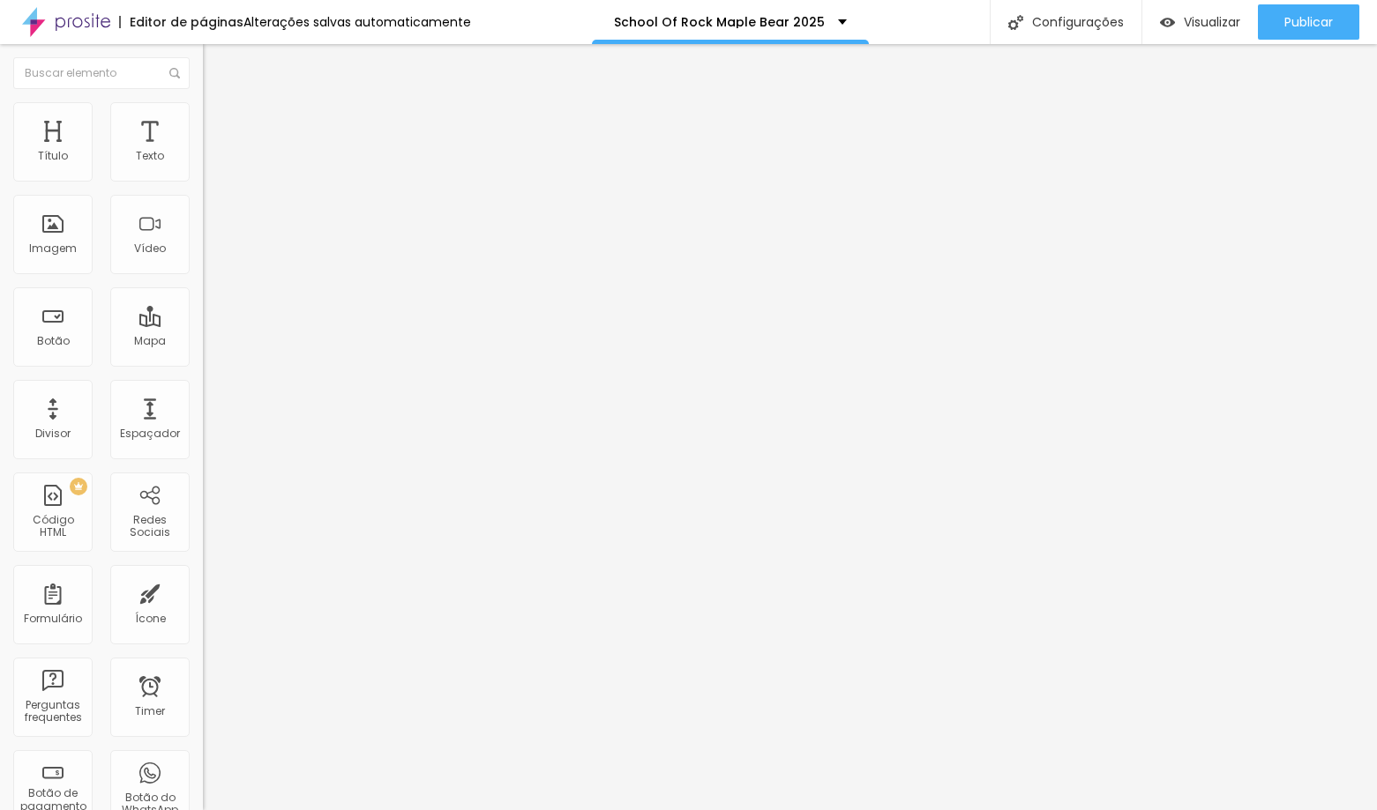
type input "41"
type input "43"
type input "44"
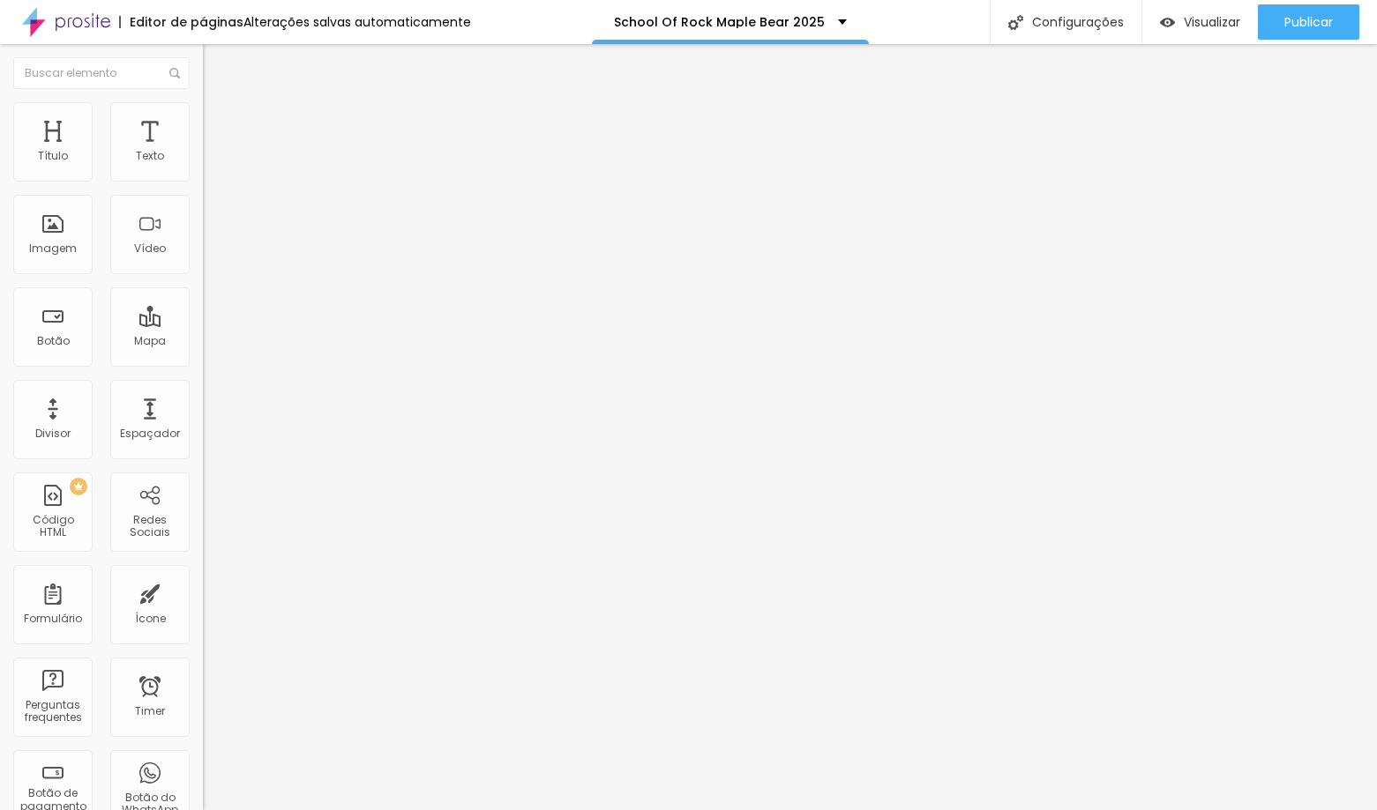
type input "44"
type input "46"
type input "22"
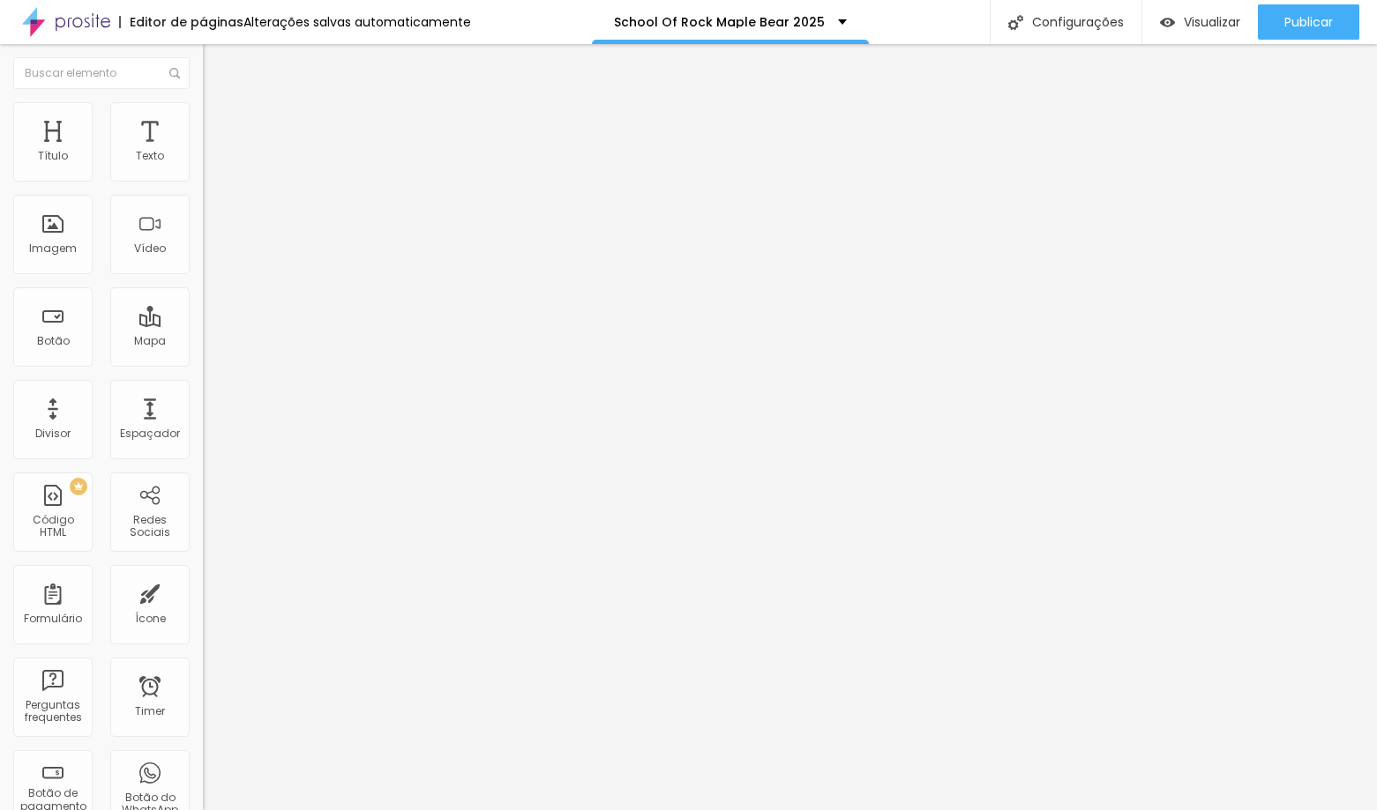
type input "21"
type input "20"
type input "16"
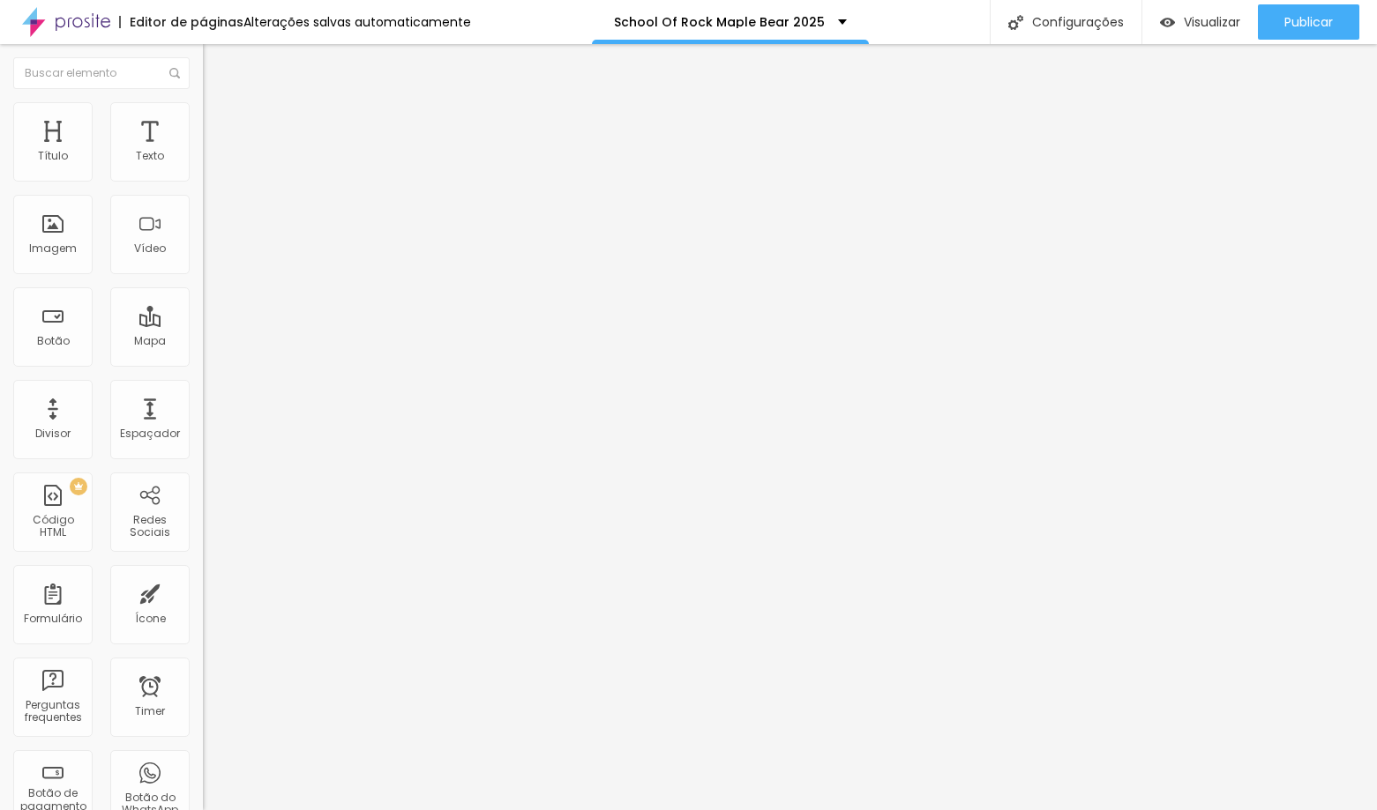
click at [203, 592] on input "range" at bounding box center [260, 599] width 114 height 14
click at [216, 59] on img "button" at bounding box center [223, 64] width 14 height 14
click at [203, 114] on li "Estilo" at bounding box center [304, 111] width 203 height 18
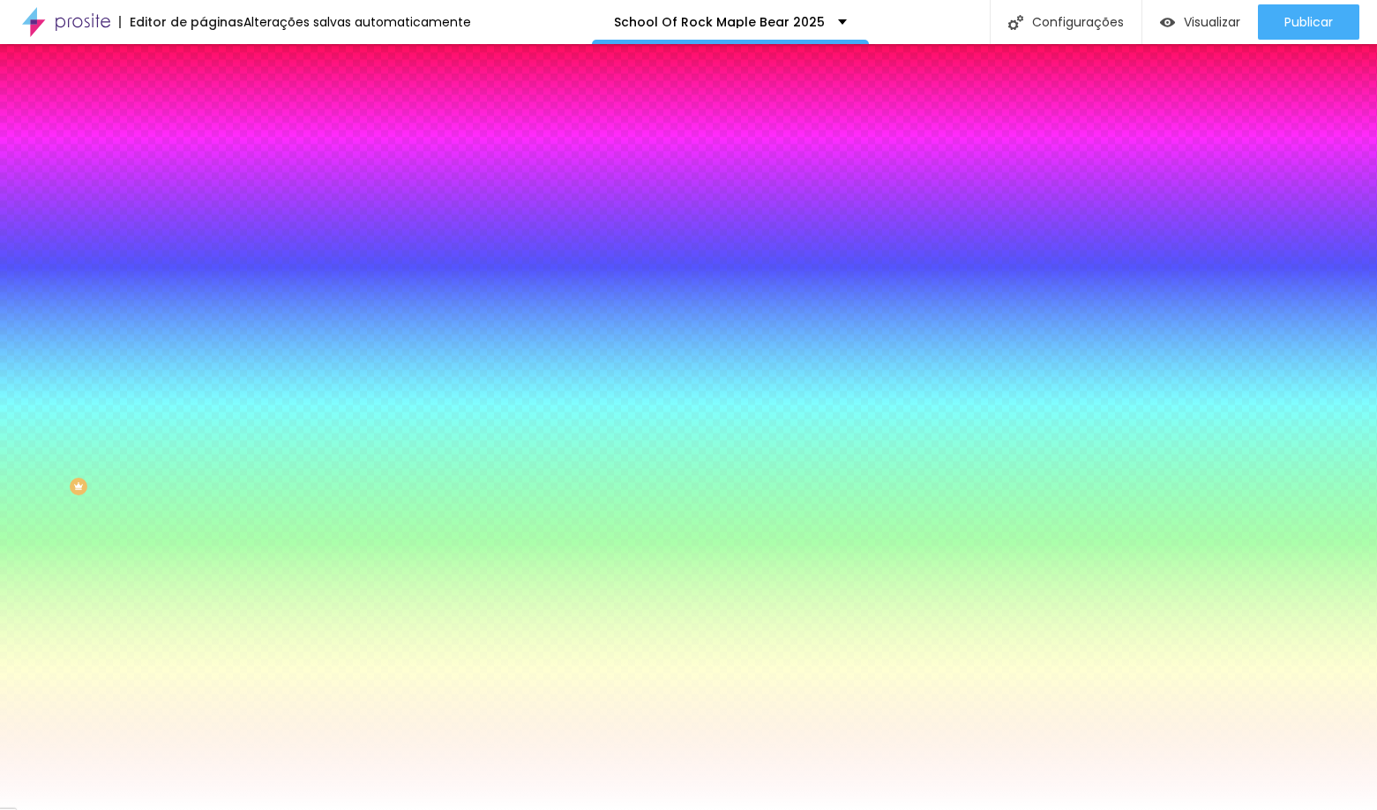
click at [203, 162] on span "Adicionar imagem" at bounding box center [260, 154] width 114 height 15
click at [299, 159] on img at bounding box center [304, 153] width 11 height 11
click at [203, 240] on div at bounding box center [304, 240] width 203 height 0
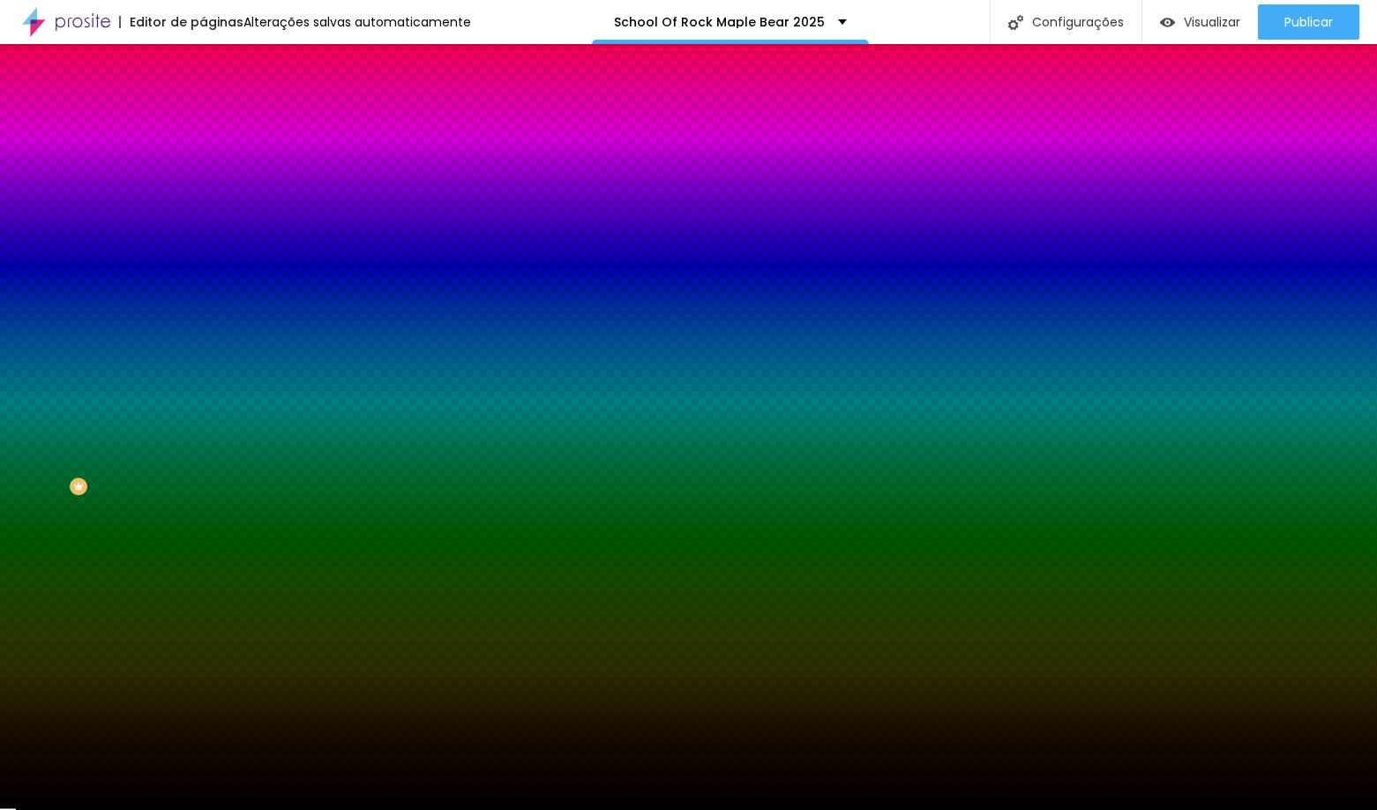
drag, startPoint x: 26, startPoint y: 341, endPoint x: 32, endPoint y: 512, distance: 170.3
click at [203, 512] on div "Editar Seção Conteúdo Estilo Avançado Imagem de fundo Adicionar imagem Efeito d…" at bounding box center [304, 427] width 203 height 766
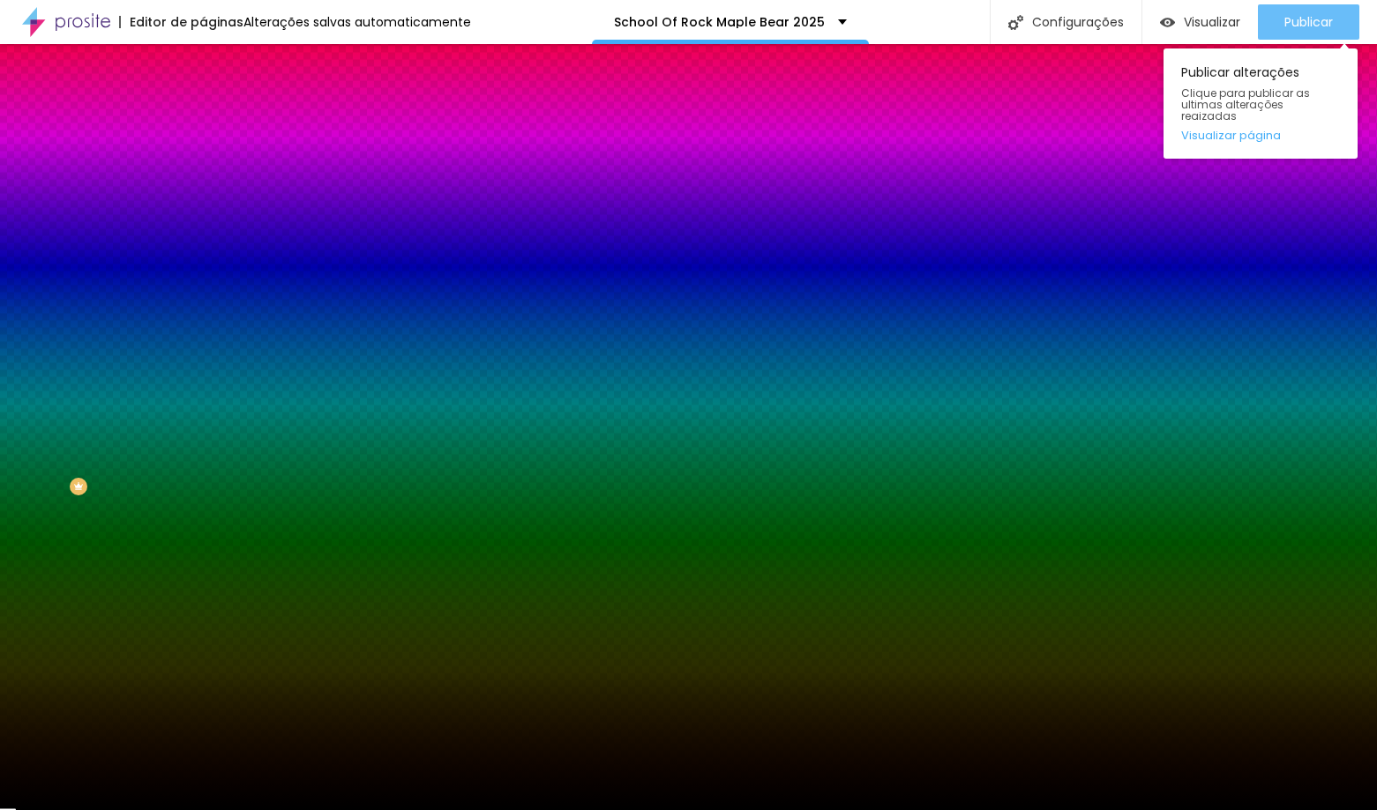
click at [1348, 13] on button "Publicar" at bounding box center [1308, 21] width 101 height 35
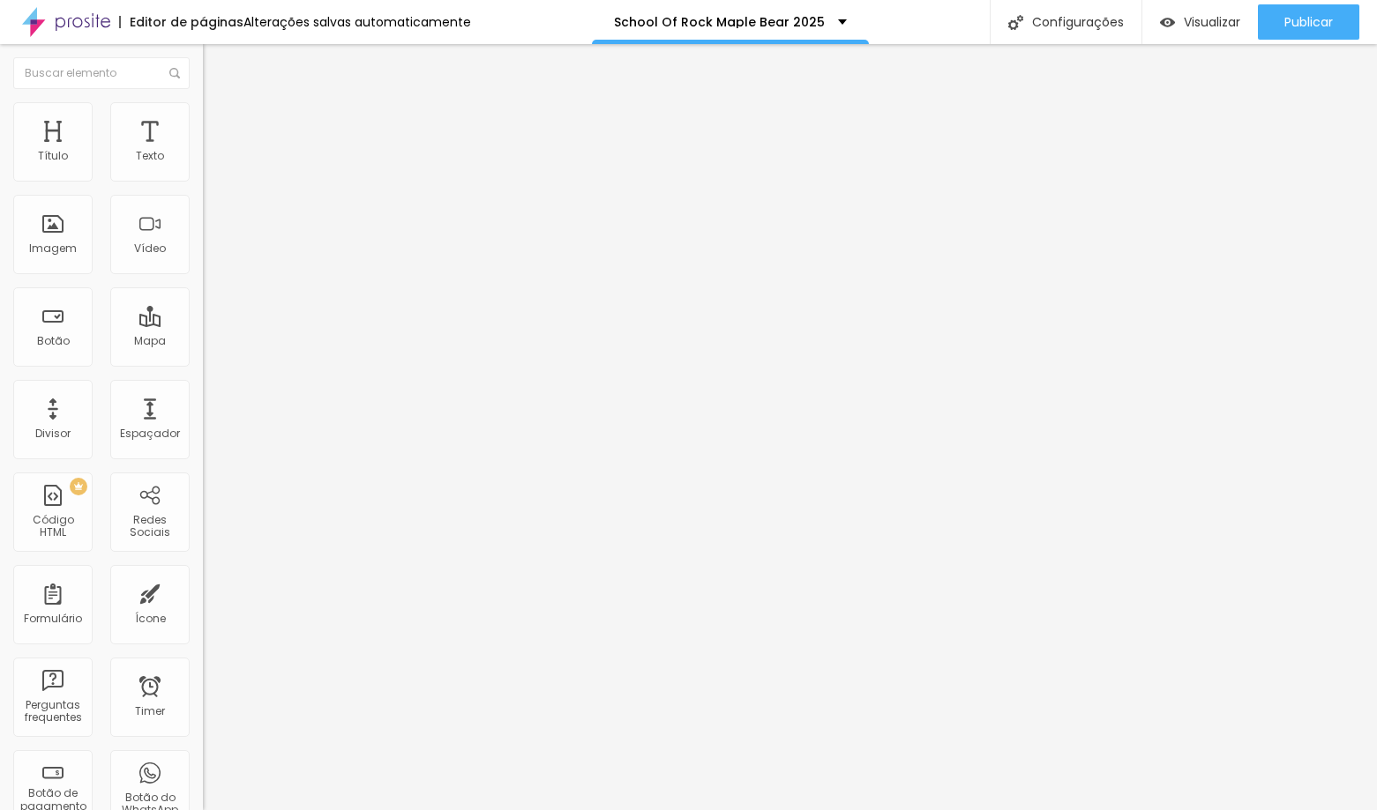
click at [203, 108] on li "Estilo" at bounding box center [304, 111] width 203 height 18
click at [203, 181] on input "range" at bounding box center [260, 174] width 114 height 14
drag, startPoint x: 170, startPoint y: 190, endPoint x: 139, endPoint y: 190, distance: 30.9
click at [203, 181] on input "range" at bounding box center [260, 174] width 114 height 14
click at [203, 120] on li "Avançado" at bounding box center [304, 129] width 203 height 18
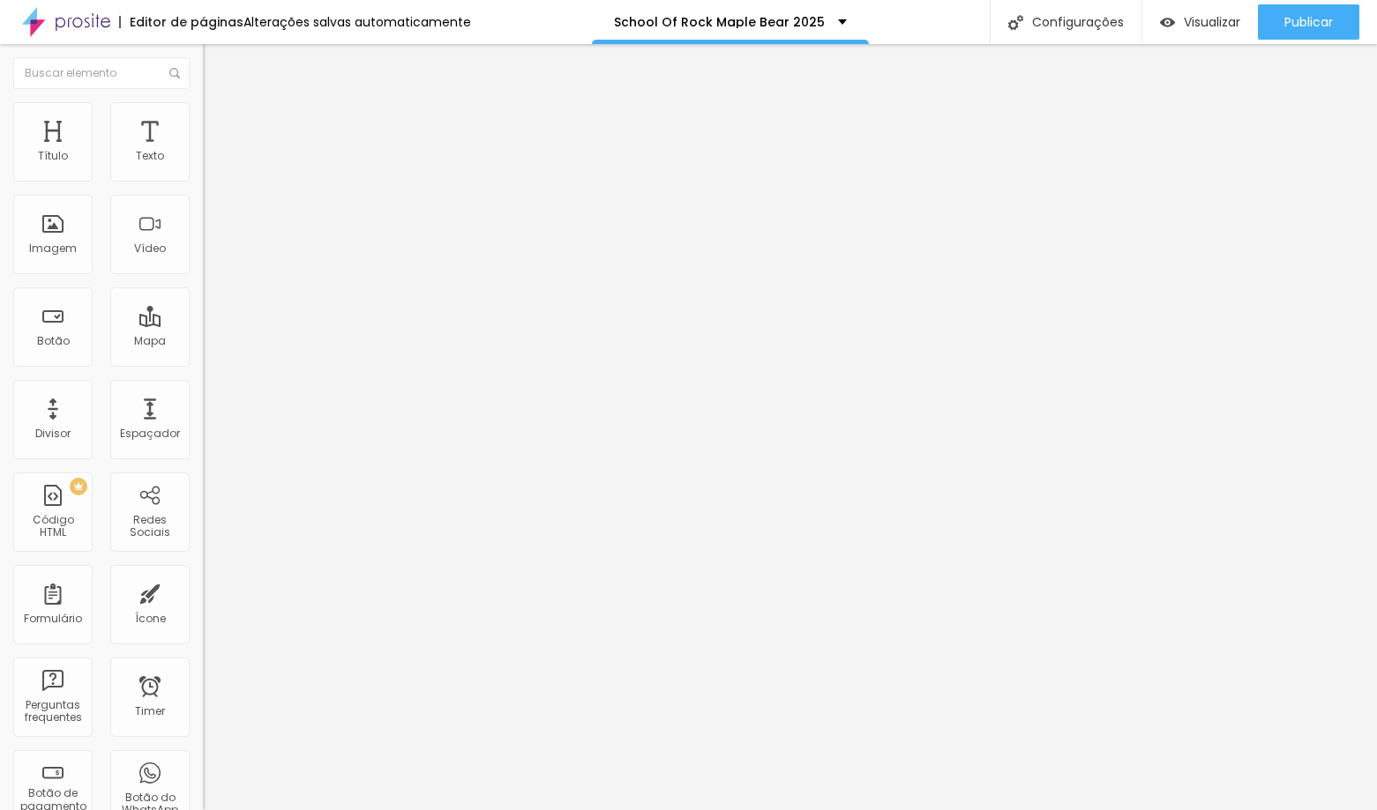
click at [219, 122] on span "Estilo" at bounding box center [232, 114] width 27 height 15
click at [203, 181] on input "range" at bounding box center [260, 174] width 114 height 14
click at [1329, 36] on div "Publicar" at bounding box center [1308, 21] width 49 height 35
click at [216, 66] on div "Editar Imagem" at bounding box center [275, 64] width 118 height 14
click at [203, 325] on input "range" at bounding box center [260, 332] width 114 height 14
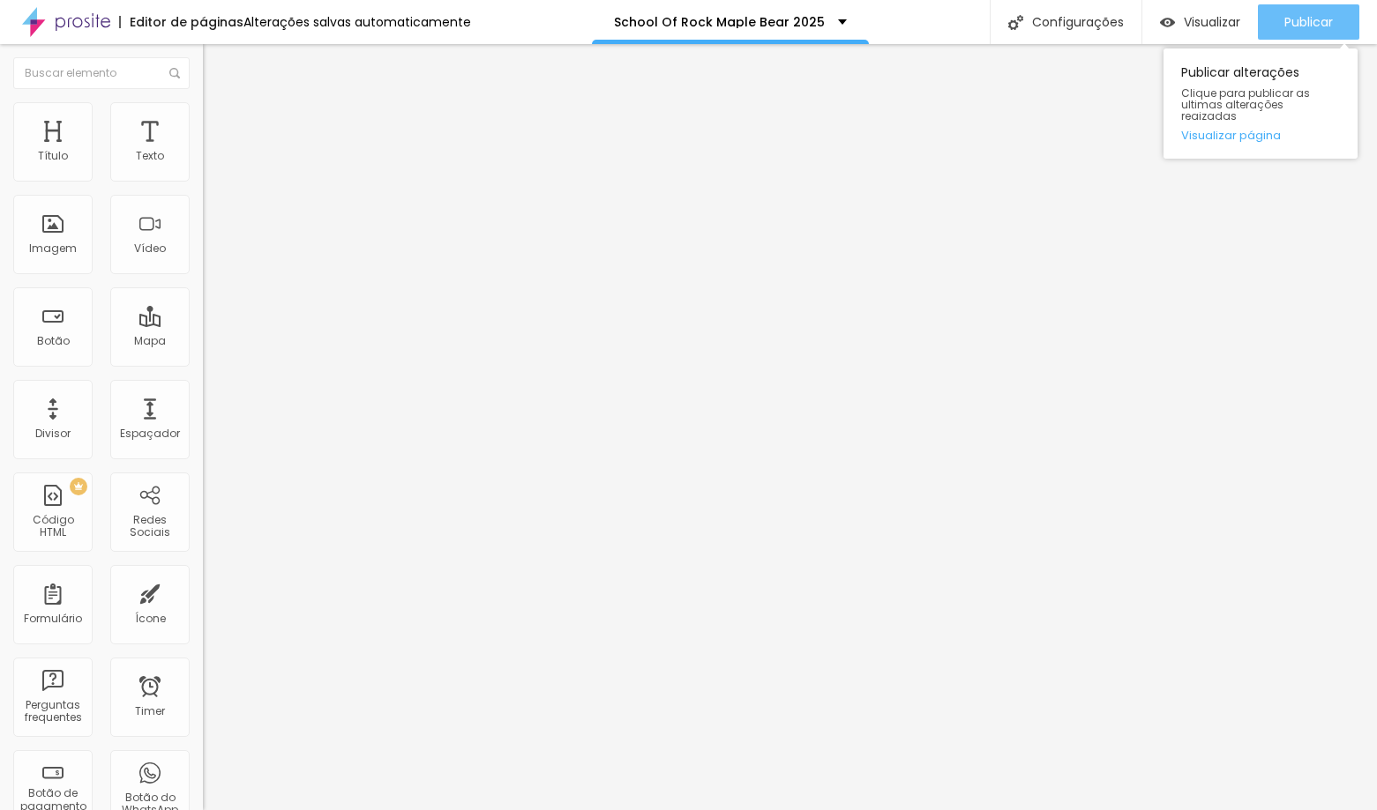
click at [1326, 21] on span "Publicar" at bounding box center [1308, 22] width 49 height 14
